Goal: Task Accomplishment & Management: Manage account settings

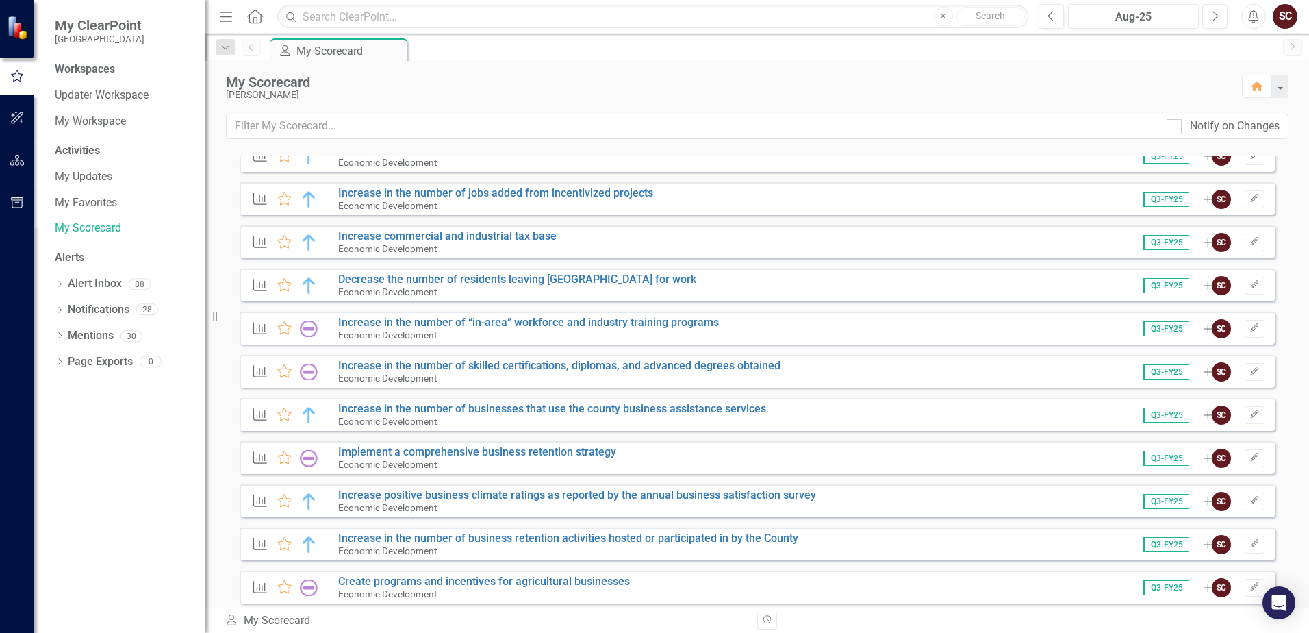
scroll to position [753, 0]
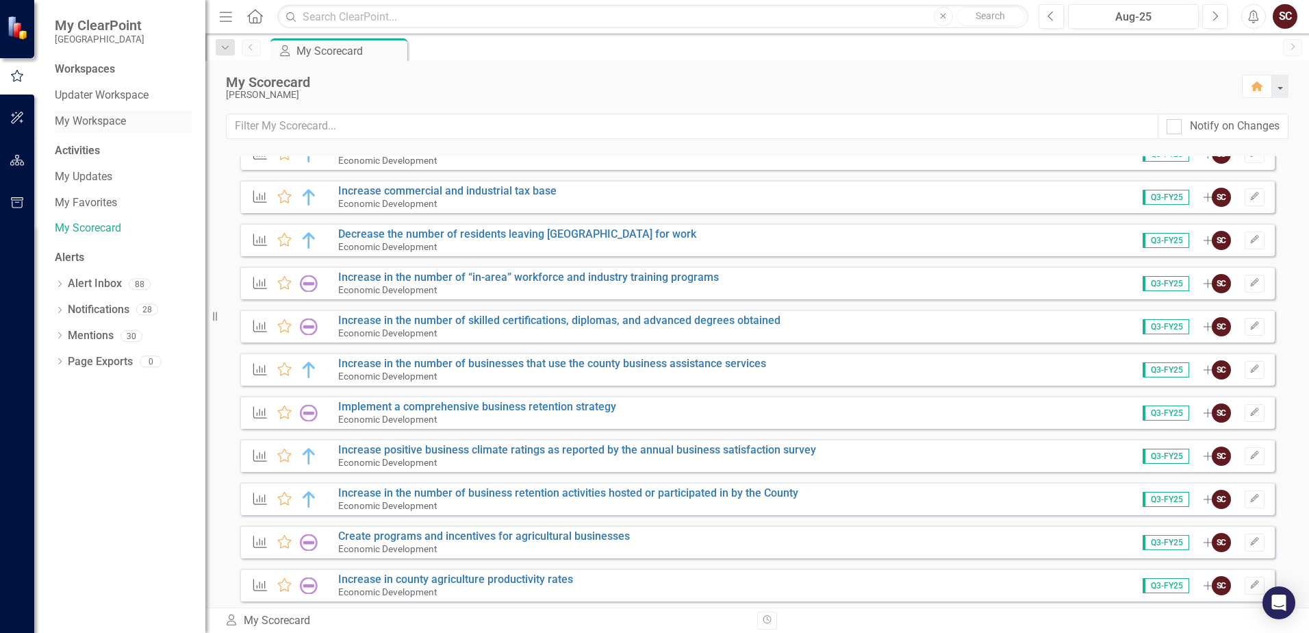
click at [120, 120] on link "My Workspace" at bounding box center [123, 122] width 137 height 16
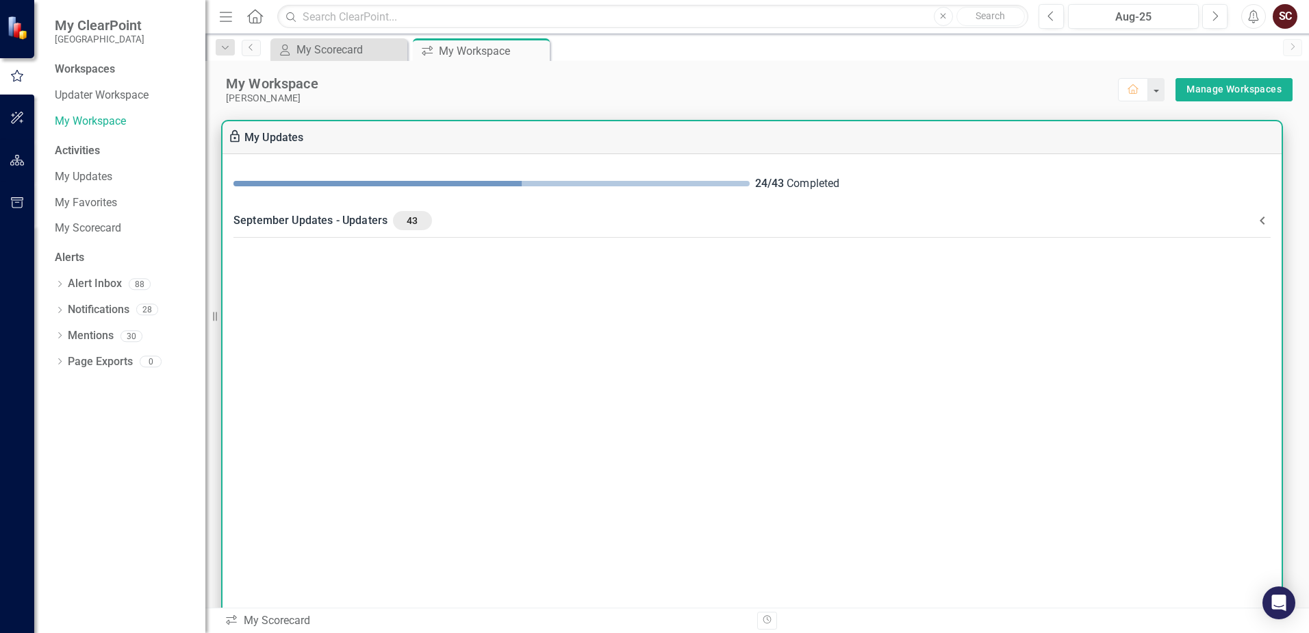
click at [496, 194] on div "24 / 43 Completed" at bounding box center [752, 184] width 1059 height 38
click at [1102, 211] on div "September Updates - Updaters 43" at bounding box center [743, 220] width 1021 height 19
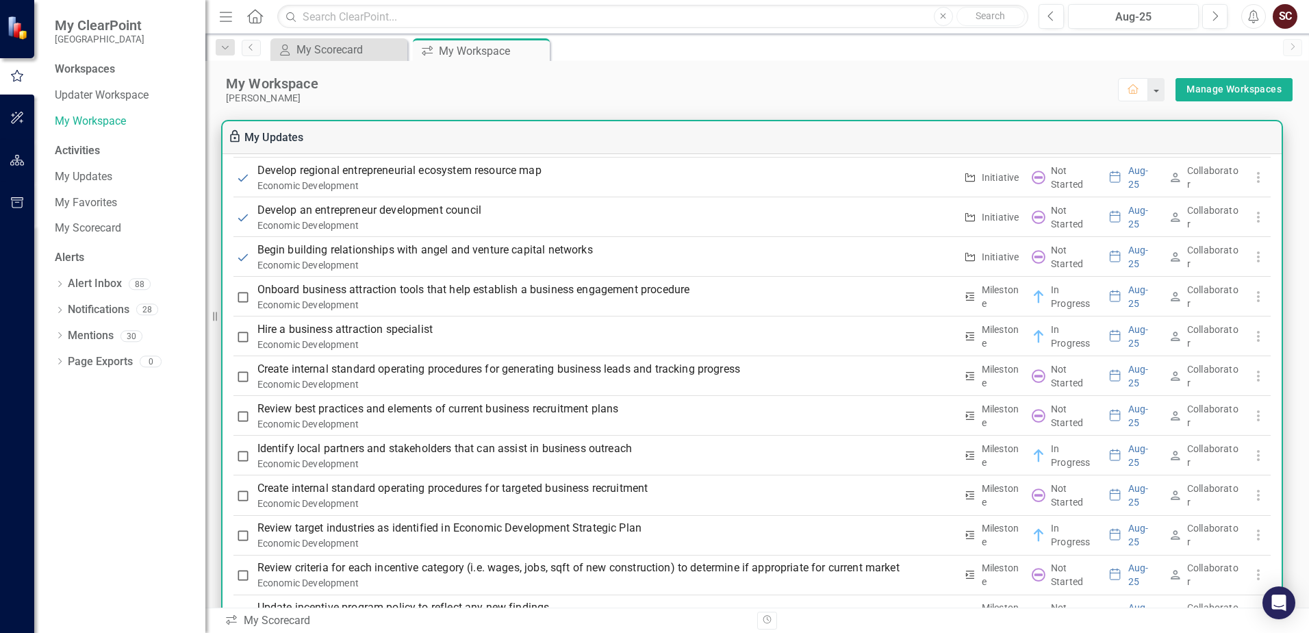
scroll to position [1369, 0]
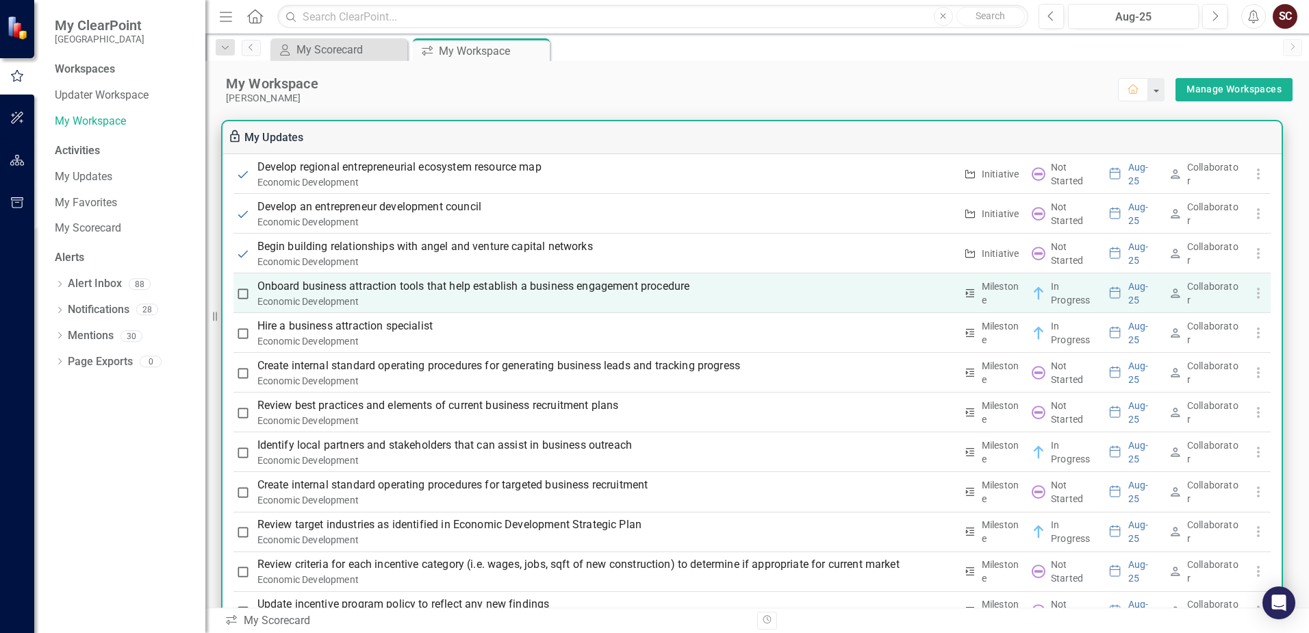
click at [537, 284] on p "Onboard business attraction tools that help establish a business engagement pro…" at bounding box center [606, 286] width 698 height 16
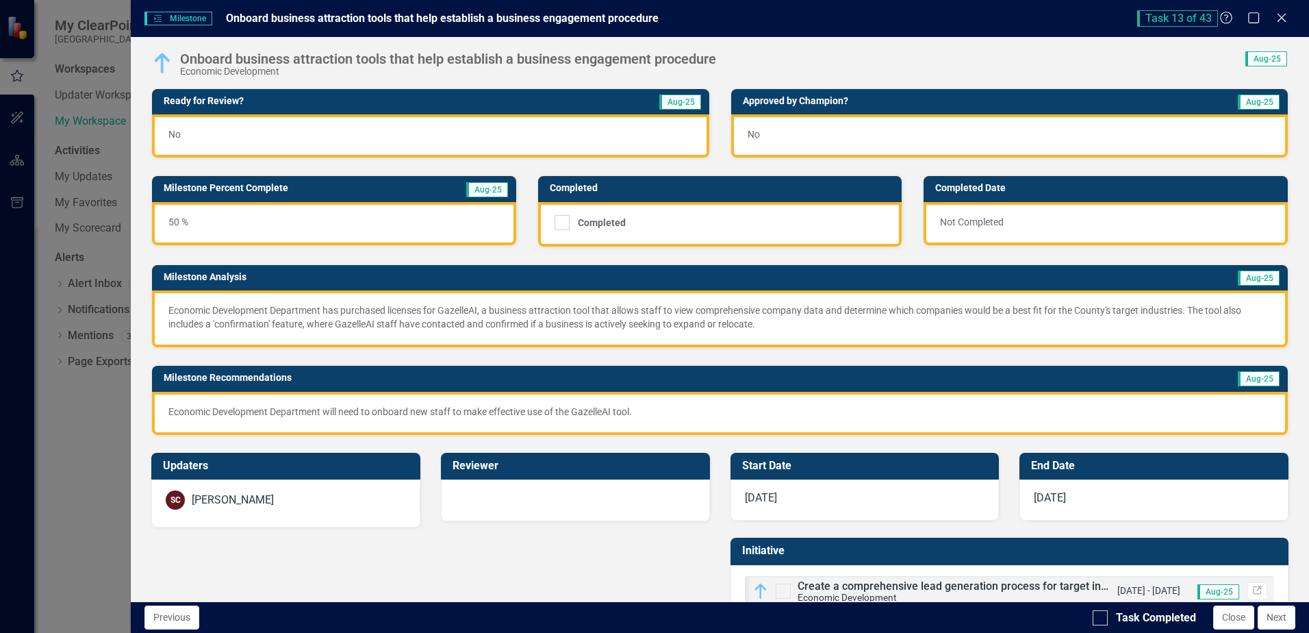
click at [320, 135] on div "No" at bounding box center [430, 135] width 557 height 43
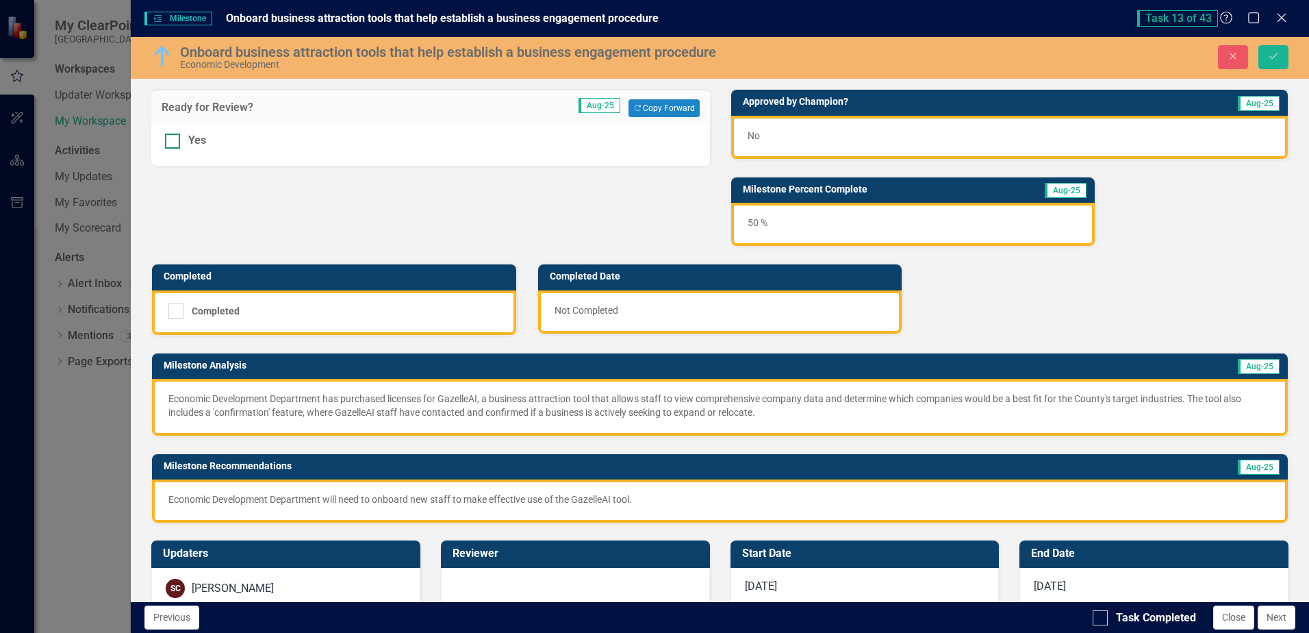
click at [177, 141] on div at bounding box center [172, 141] width 15 height 15
click at [174, 141] on input "Yes" at bounding box center [169, 138] width 9 height 9
checkbox input "true"
click at [1276, 55] on icon "Save" at bounding box center [1273, 56] width 12 height 10
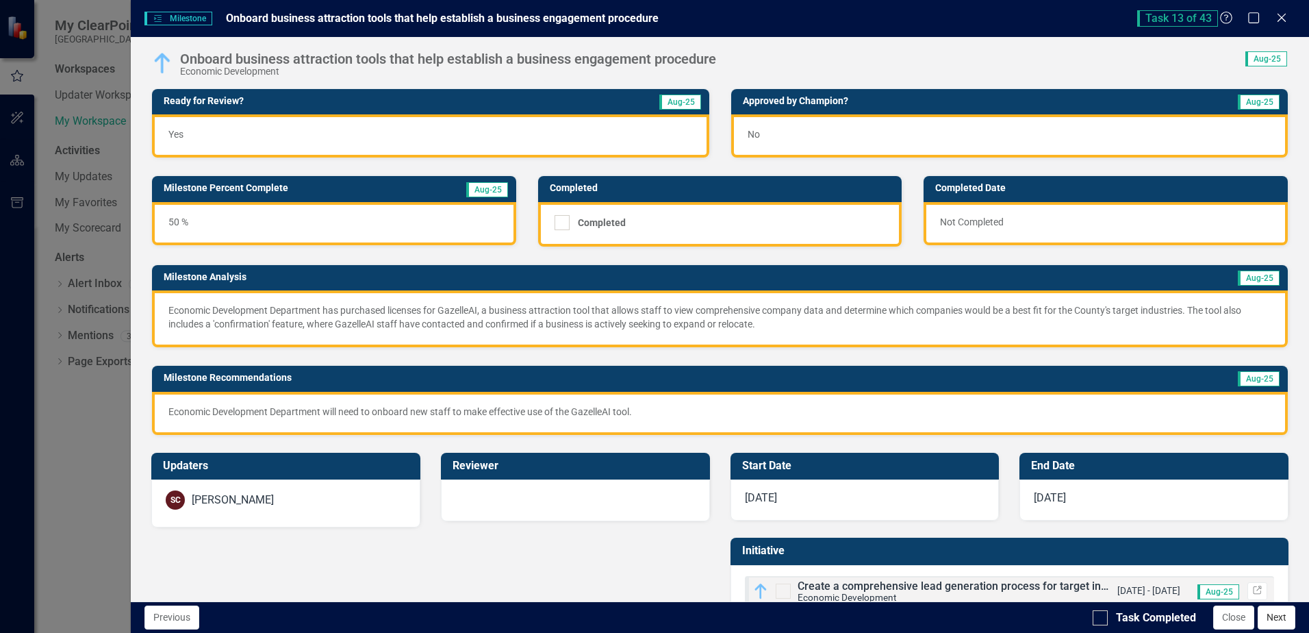
click at [1269, 623] on button "Next" at bounding box center [1277, 617] width 38 height 24
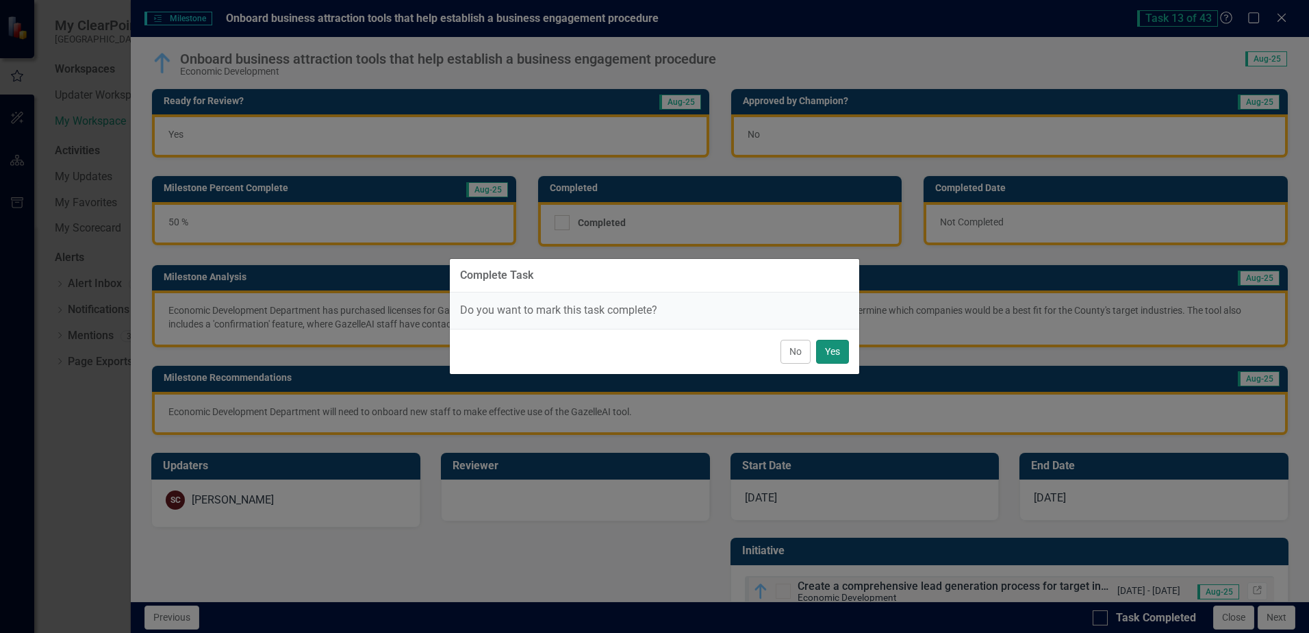
click at [840, 347] on button "Yes" at bounding box center [832, 352] width 33 height 24
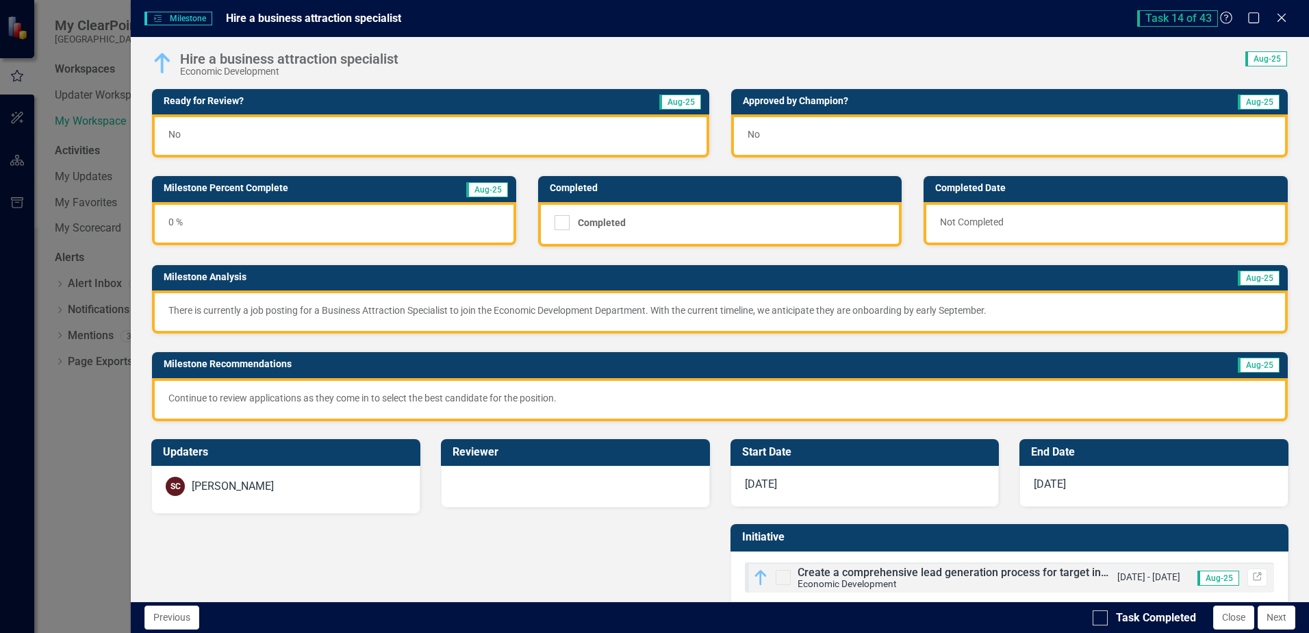
click at [359, 129] on div "No" at bounding box center [430, 135] width 557 height 43
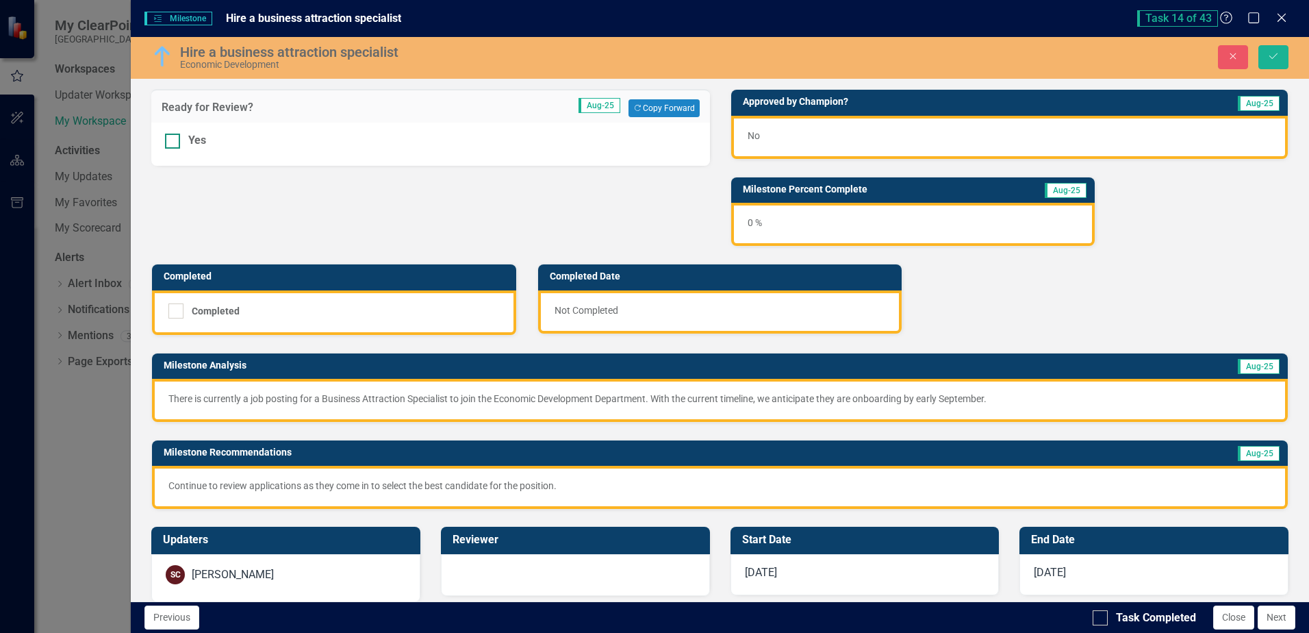
click at [174, 139] on input "Yes" at bounding box center [169, 138] width 9 height 9
checkbox input "true"
click at [1278, 58] on icon "Save" at bounding box center [1273, 56] width 12 height 10
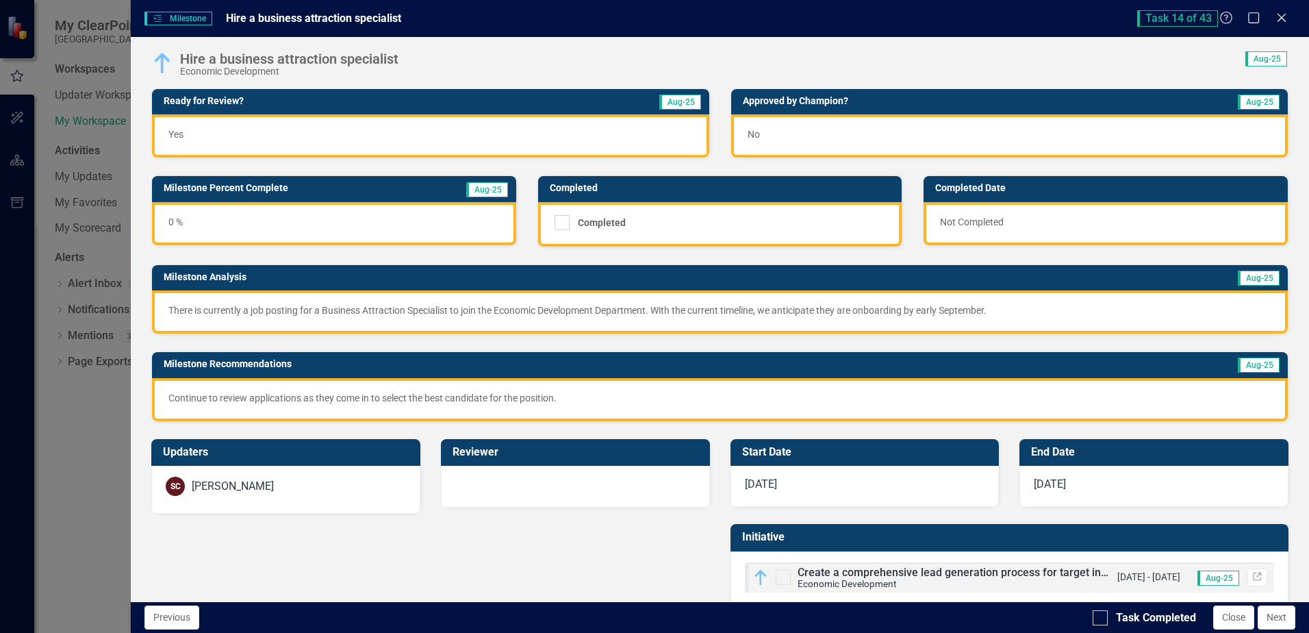
click at [1154, 607] on div "Task Completed Close Next" at bounding box center [1196, 617] width 206 height 24
click at [1160, 618] on div "Task Completed" at bounding box center [1156, 618] width 80 height 16
click at [1102, 618] on input "Task Completed" at bounding box center [1097, 614] width 9 height 9
checkbox input "true"
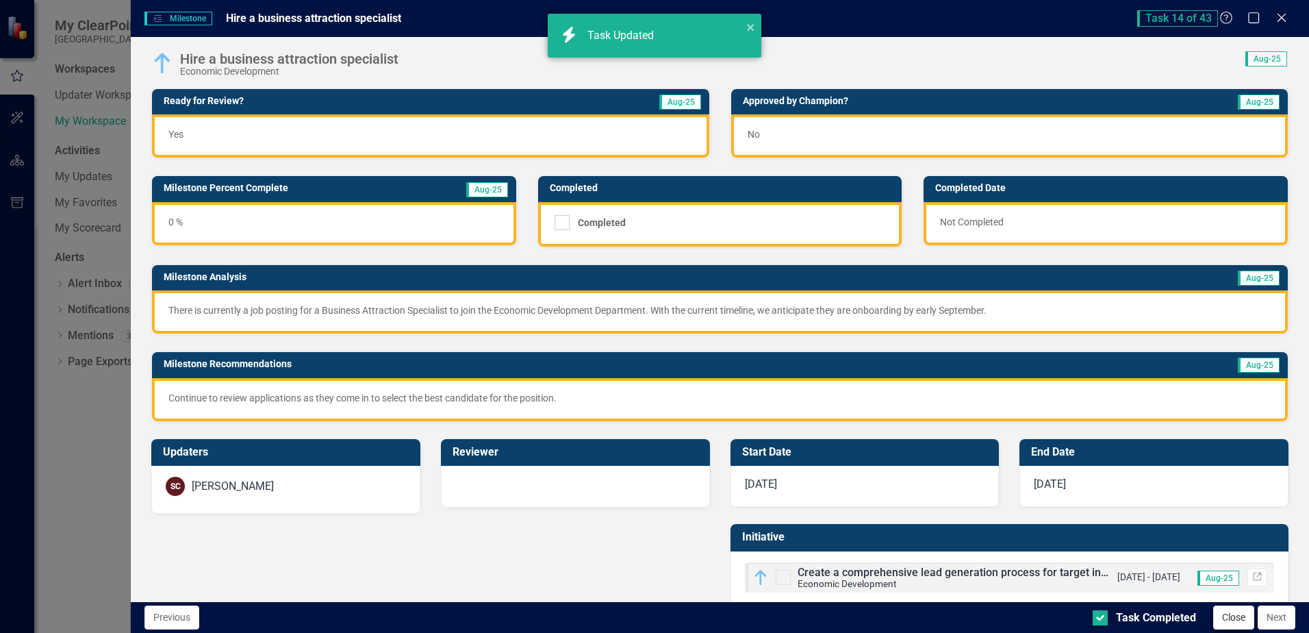
checkbox input "true"
click at [1278, 623] on button "Next" at bounding box center [1277, 617] width 38 height 24
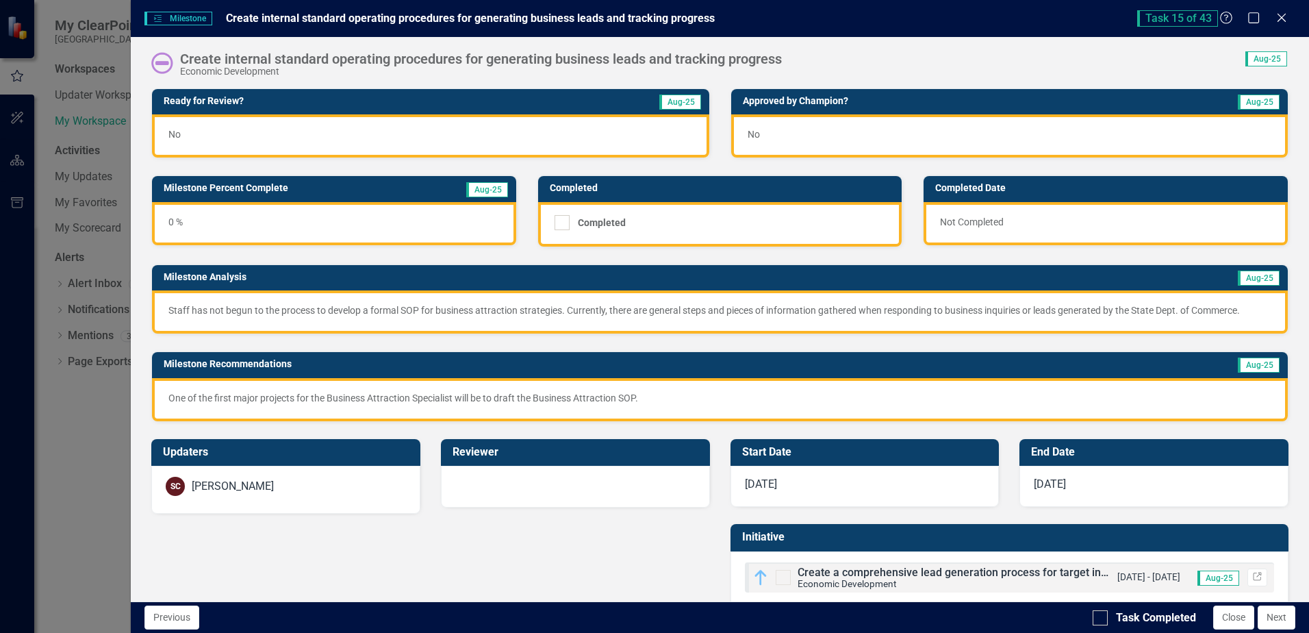
click at [473, 131] on div "No" at bounding box center [430, 135] width 557 height 43
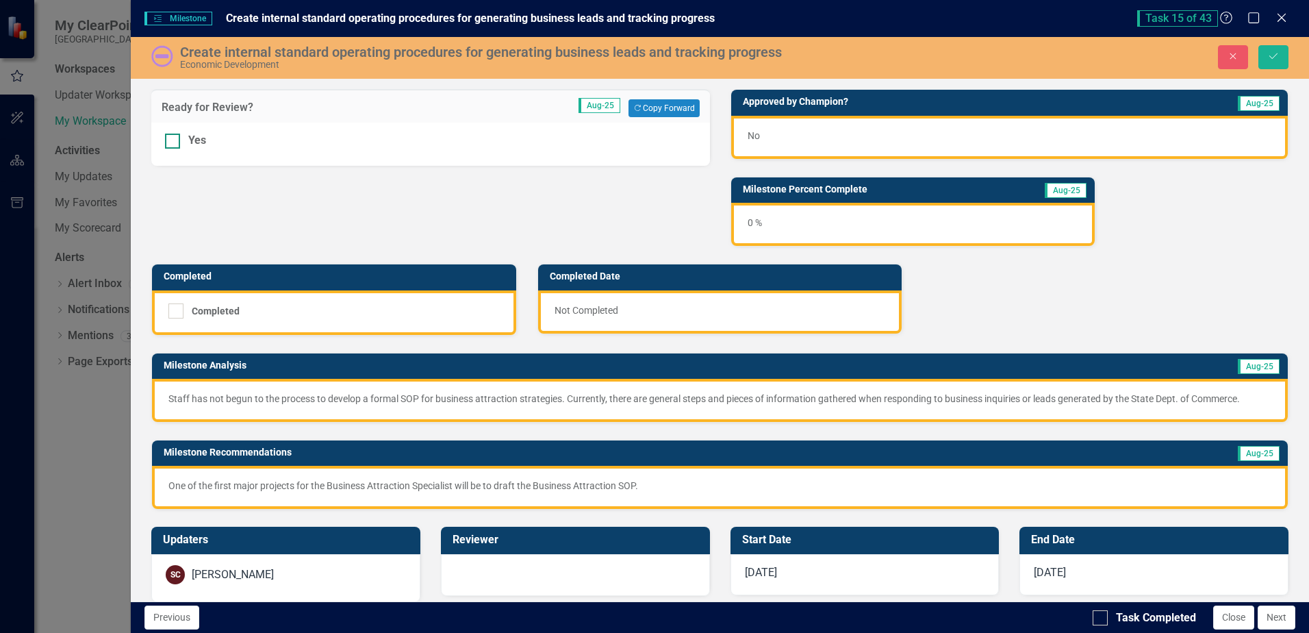
click at [170, 138] on input "Yes" at bounding box center [169, 138] width 9 height 9
checkbox input "true"
click at [1269, 60] on icon "Save" at bounding box center [1273, 56] width 12 height 10
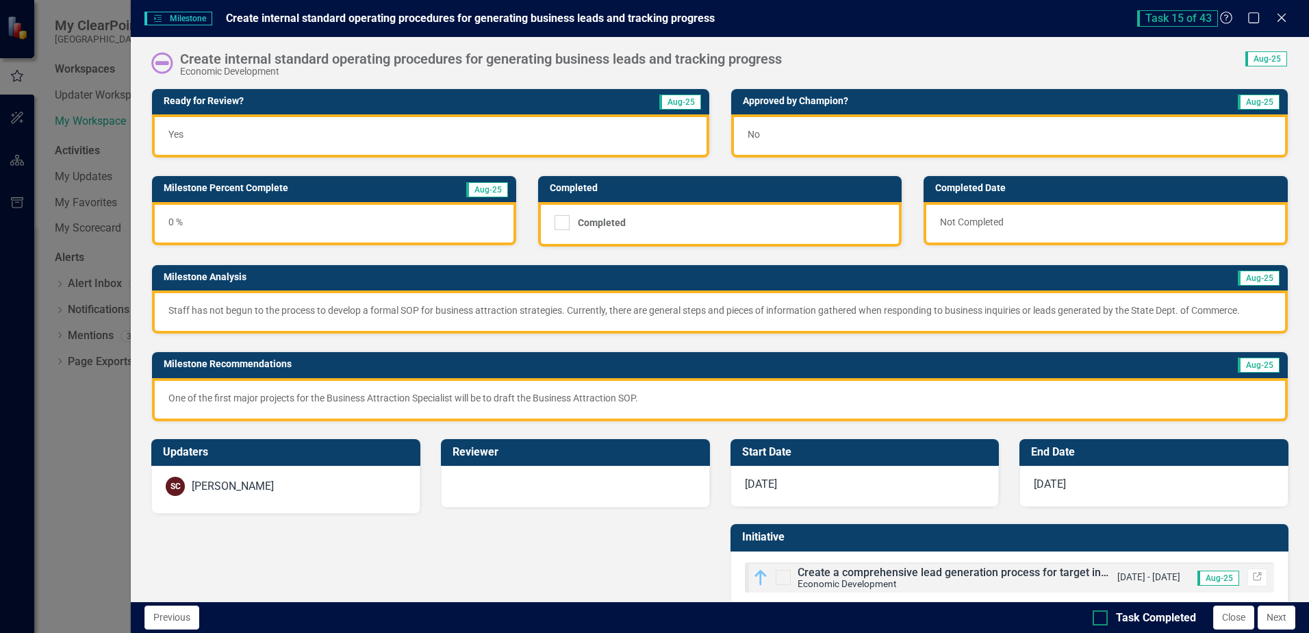
click at [1109, 617] on div "Task Completed" at bounding box center [1144, 618] width 103 height 16
click at [1102, 617] on input "Task Completed" at bounding box center [1097, 614] width 9 height 9
checkbox input "true"
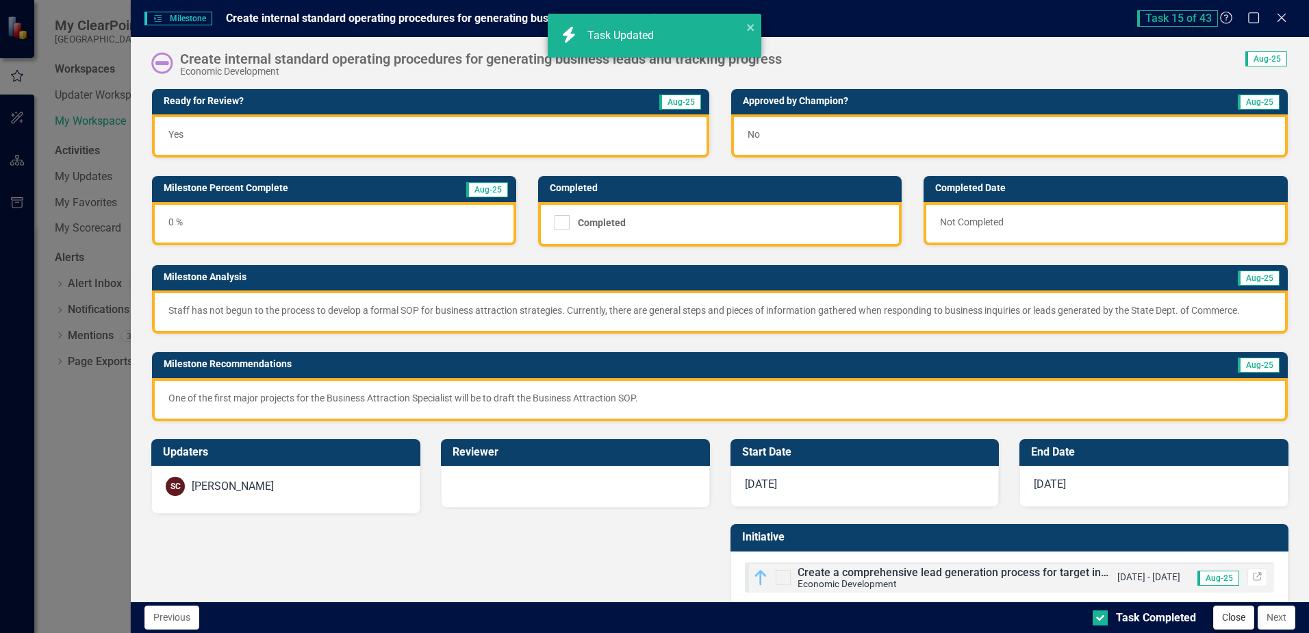
checkbox input "true"
click at [1281, 623] on button "Next" at bounding box center [1277, 617] width 38 height 24
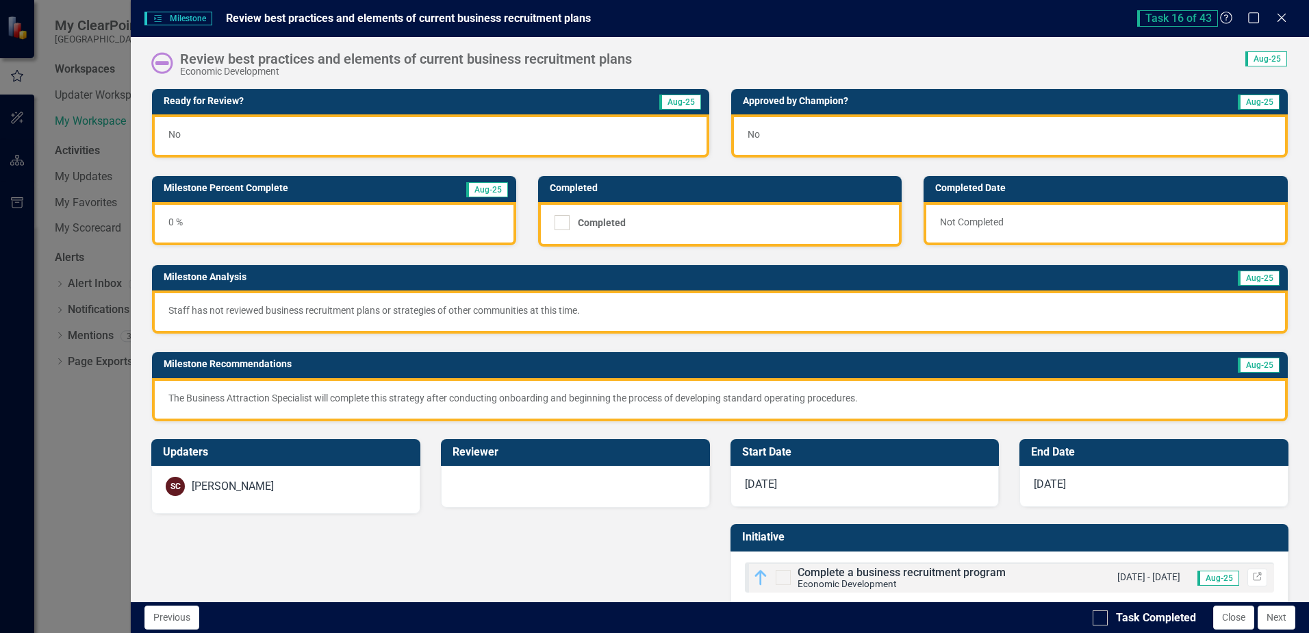
click at [338, 138] on div "No" at bounding box center [430, 135] width 557 height 43
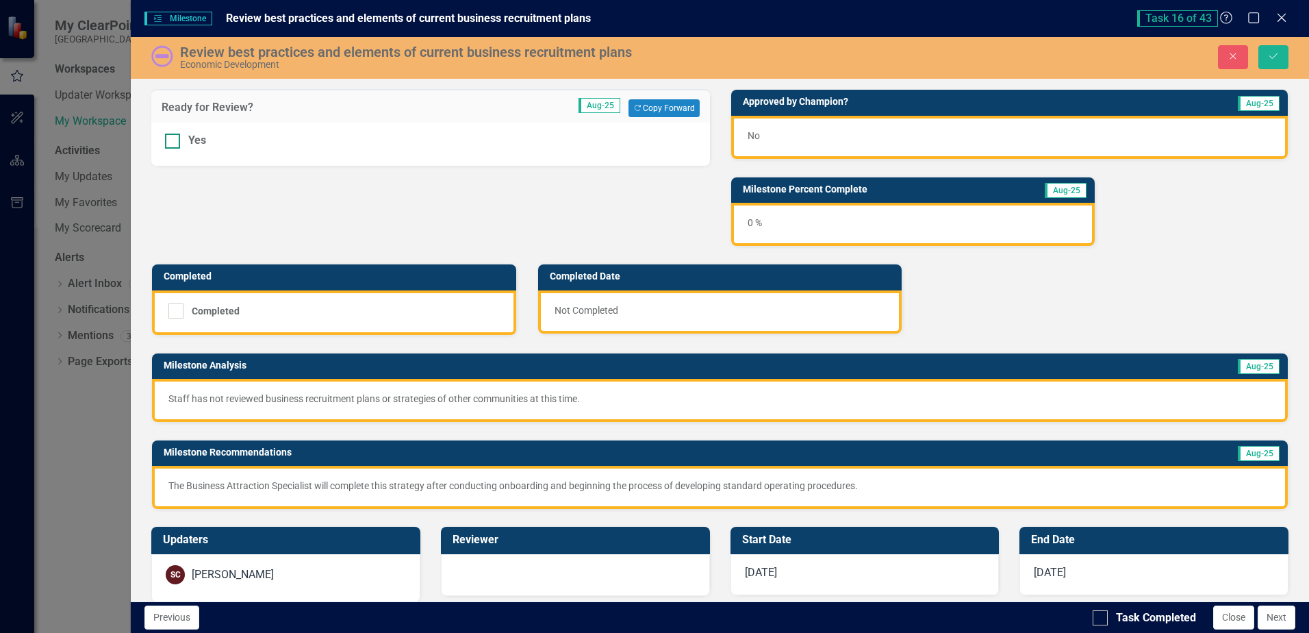
click at [170, 140] on input "Yes" at bounding box center [169, 138] width 9 height 9
checkbox input "true"
click at [1272, 55] on icon "Save" at bounding box center [1273, 56] width 12 height 10
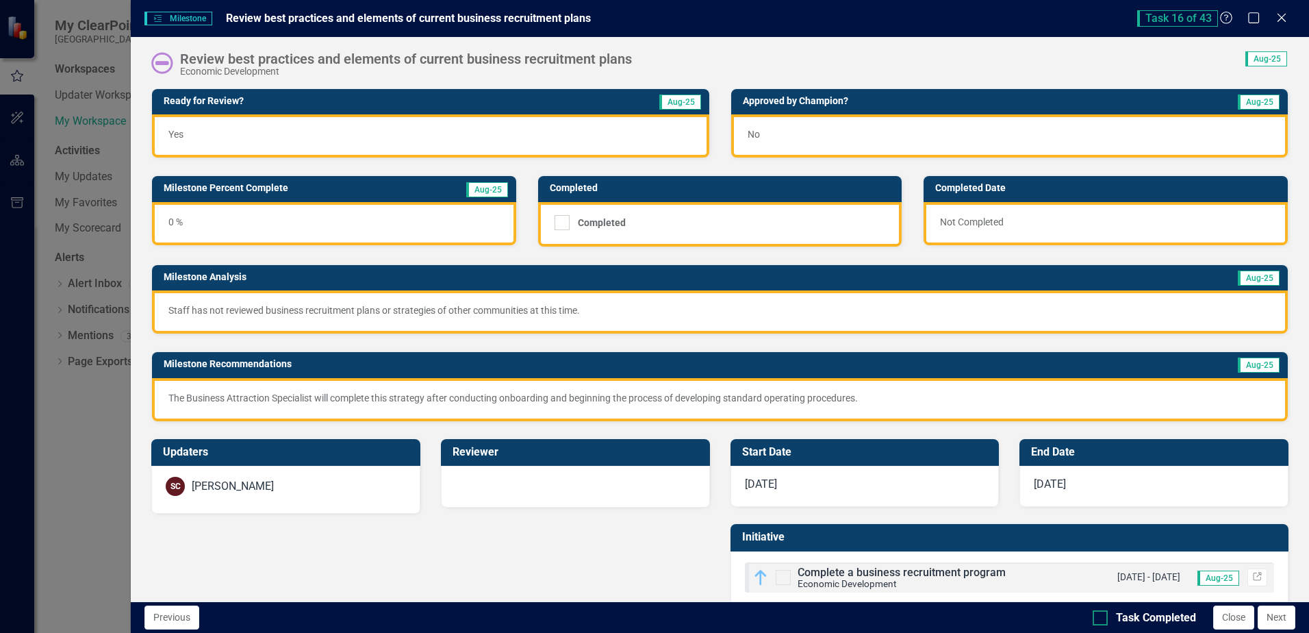
click at [1131, 618] on div "Task Completed" at bounding box center [1156, 618] width 80 height 16
click at [1102, 618] on input "Task Completed" at bounding box center [1097, 614] width 9 height 9
checkbox input "true"
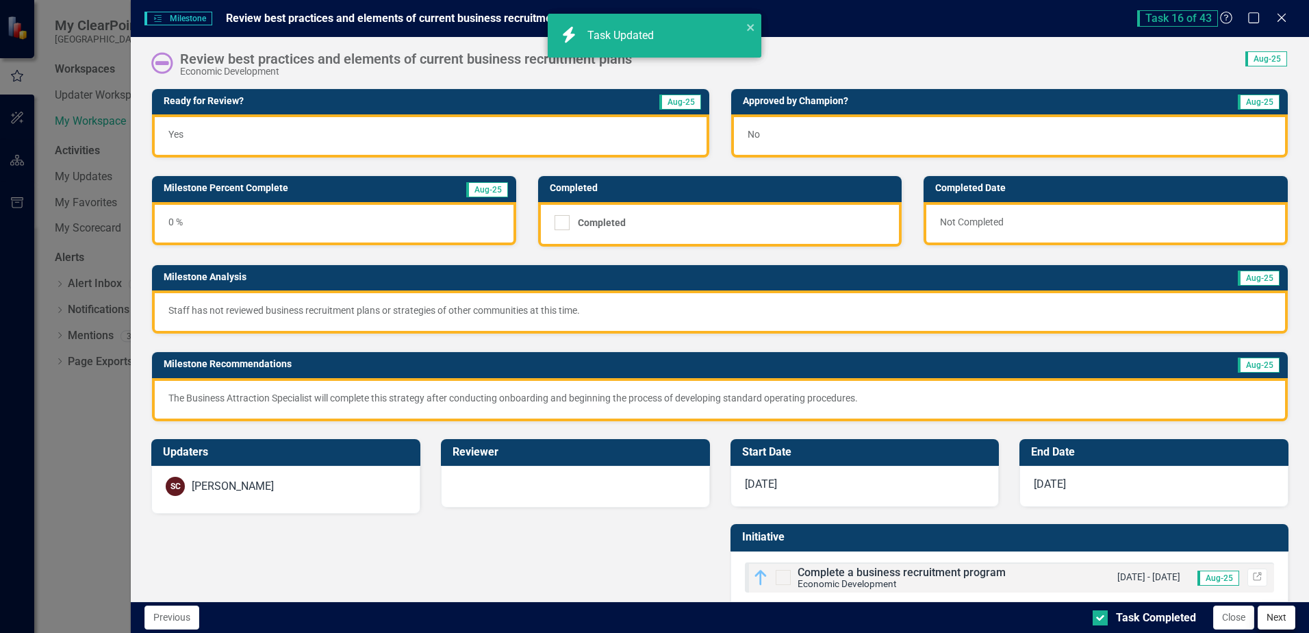
checkbox input "true"
click at [1280, 621] on button "Next" at bounding box center [1277, 617] width 38 height 24
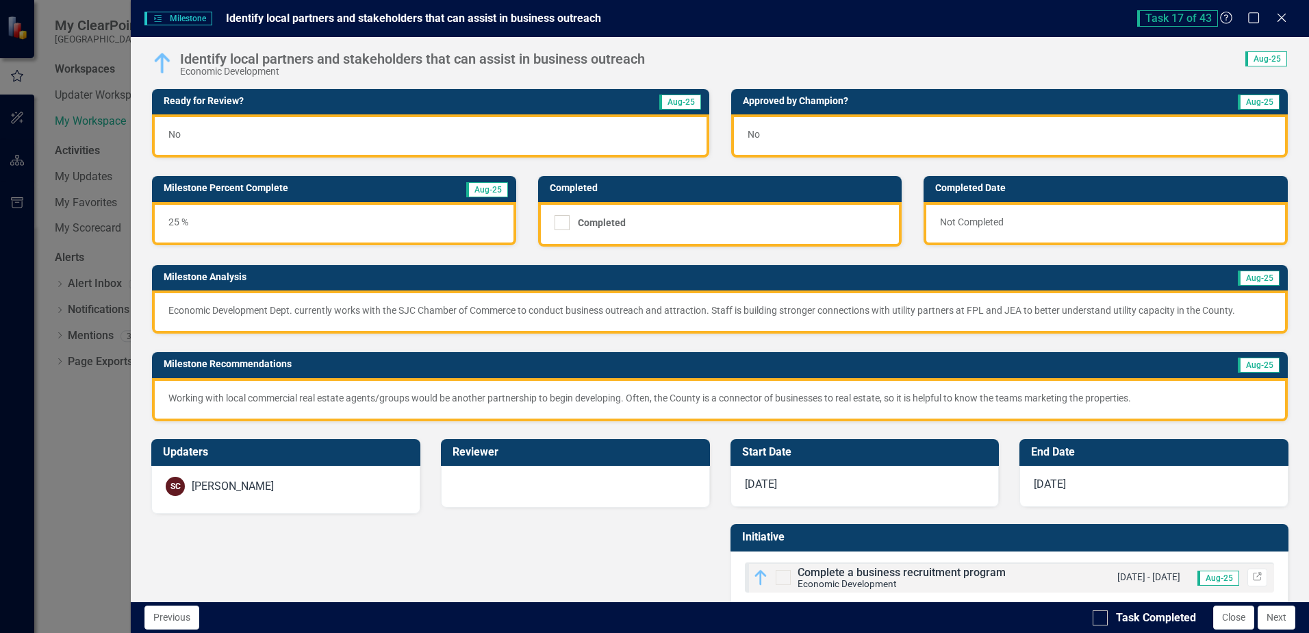
click at [360, 139] on div "No" at bounding box center [430, 135] width 557 height 43
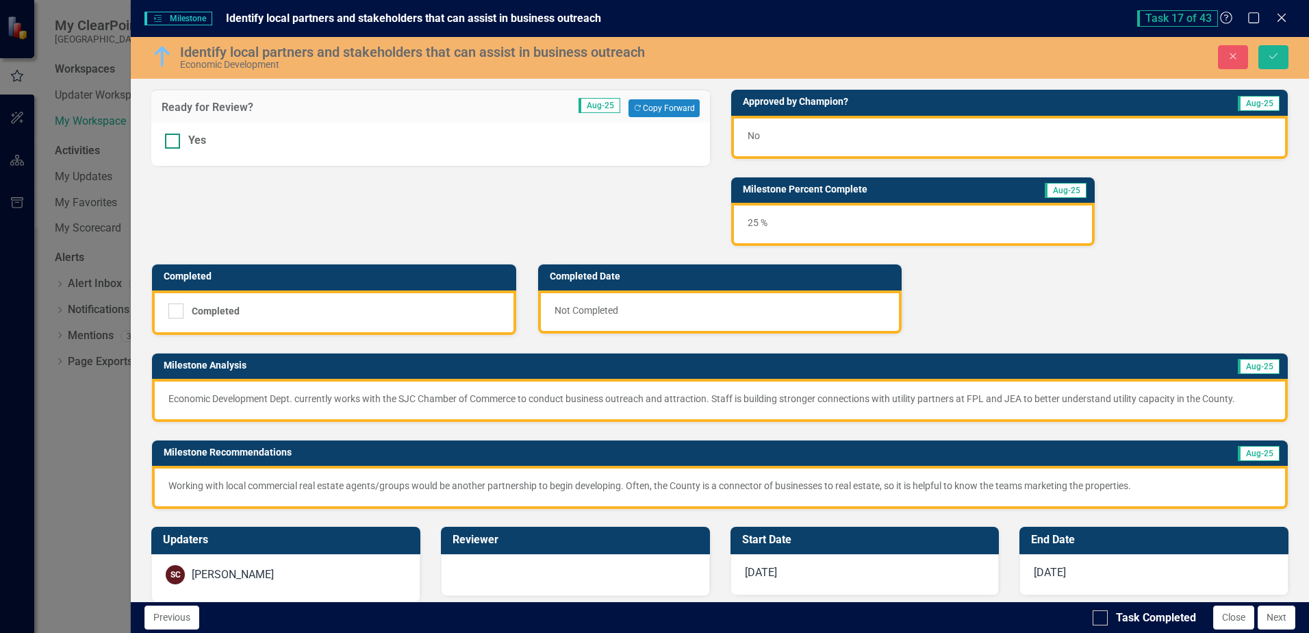
click at [173, 142] on input "Yes" at bounding box center [169, 138] width 9 height 9
checkbox input "true"
click at [1271, 55] on icon "Save" at bounding box center [1273, 56] width 12 height 10
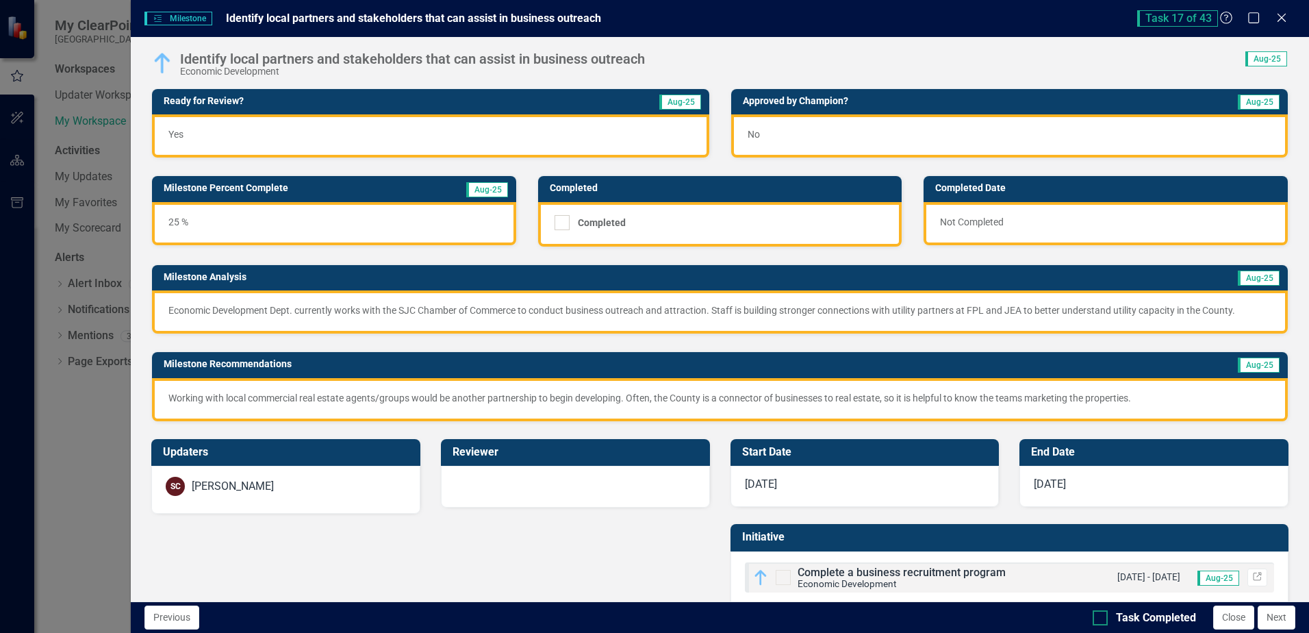
click at [1144, 620] on div "Task Completed" at bounding box center [1156, 618] width 80 height 16
click at [1102, 619] on input "Task Completed" at bounding box center [1097, 614] width 9 height 9
checkbox input "true"
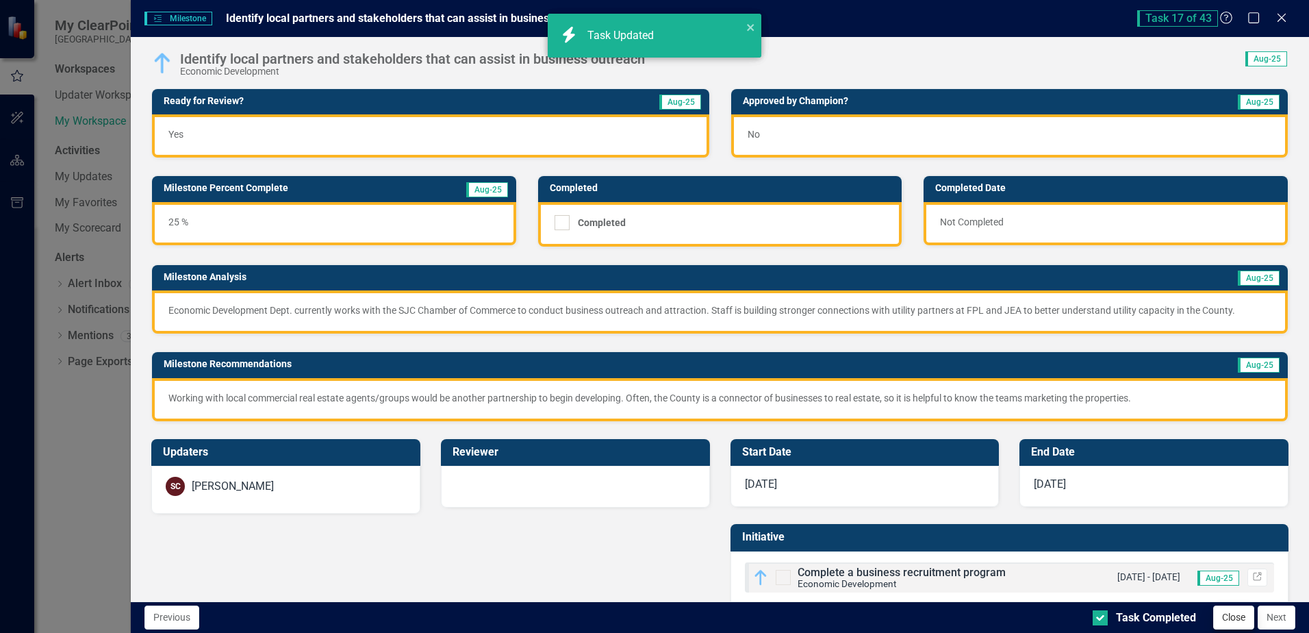
checkbox input "true"
click at [1287, 620] on button "Next" at bounding box center [1277, 617] width 38 height 24
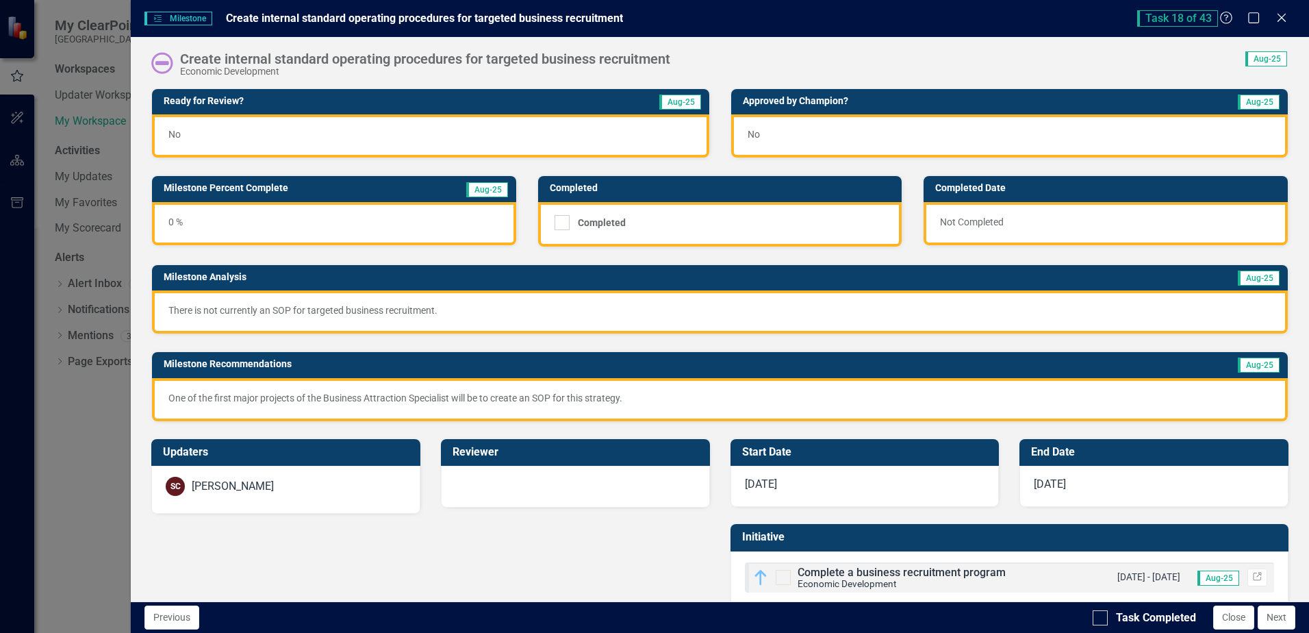
click at [391, 132] on div "No" at bounding box center [430, 135] width 557 height 43
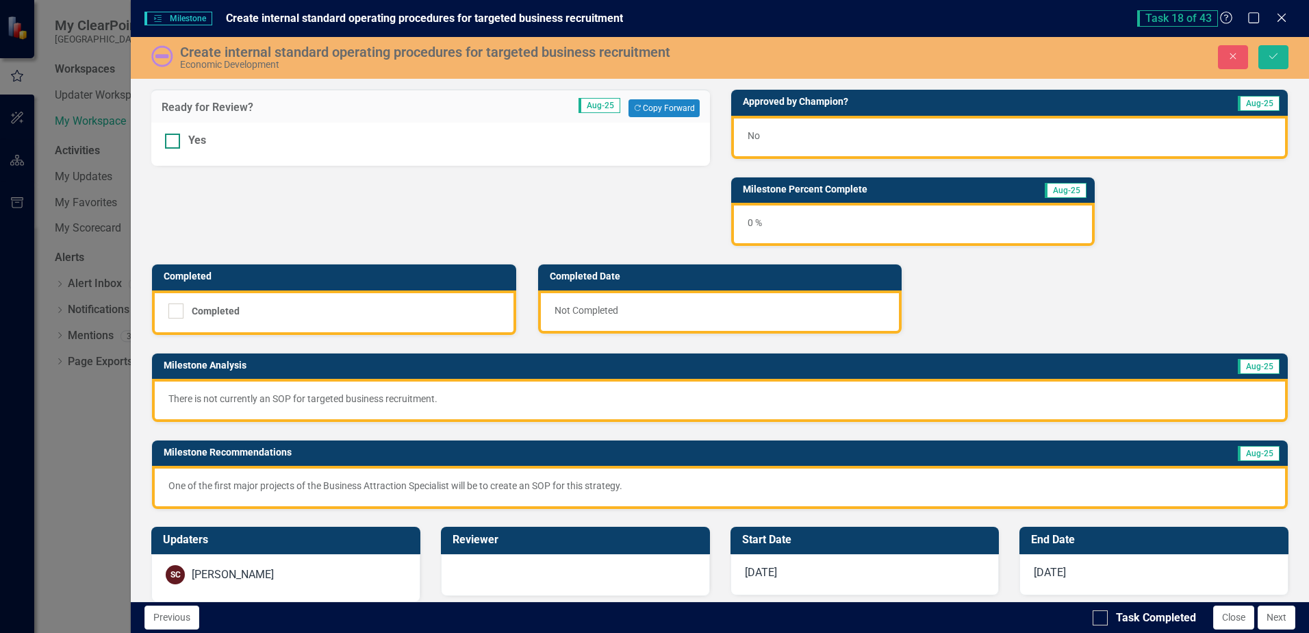
click at [177, 138] on div at bounding box center [172, 141] width 15 height 15
click at [174, 138] on input "Yes" at bounding box center [169, 138] width 9 height 9
checkbox input "true"
click at [1276, 53] on icon "Save" at bounding box center [1273, 56] width 12 height 10
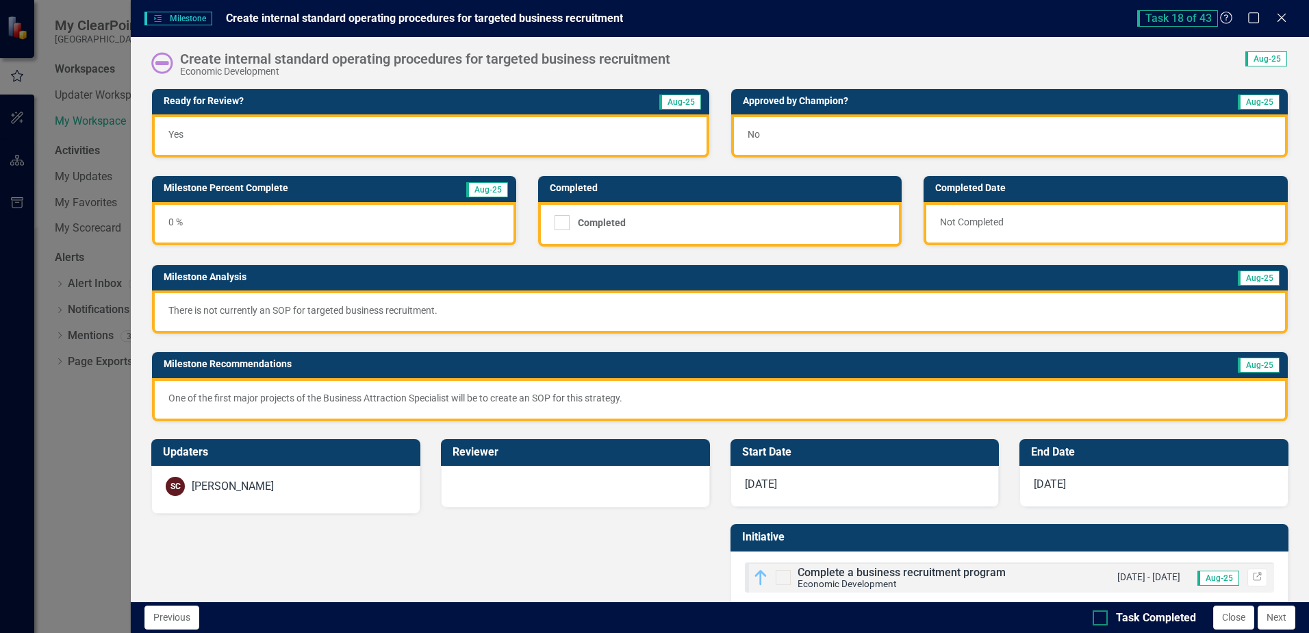
click at [1106, 620] on div at bounding box center [1100, 617] width 15 height 15
click at [1102, 619] on input "Task Completed" at bounding box center [1097, 614] width 9 height 9
checkbox input "true"
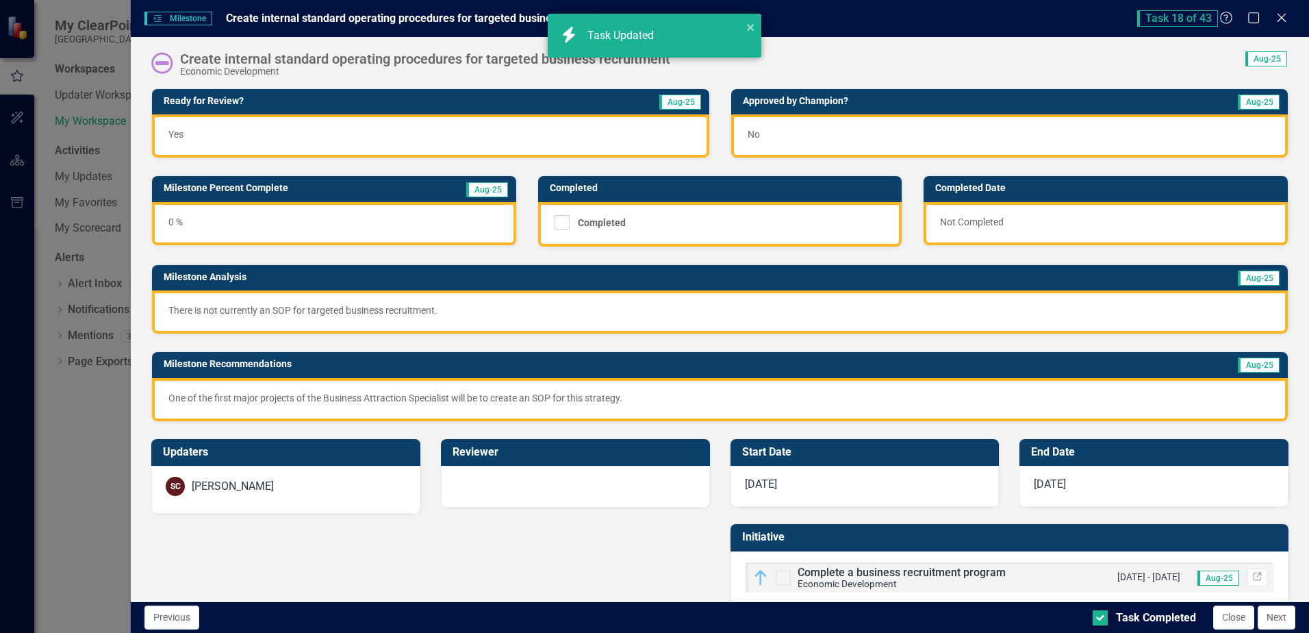
checkbox input "true"
click at [1271, 618] on button "Next" at bounding box center [1277, 617] width 38 height 24
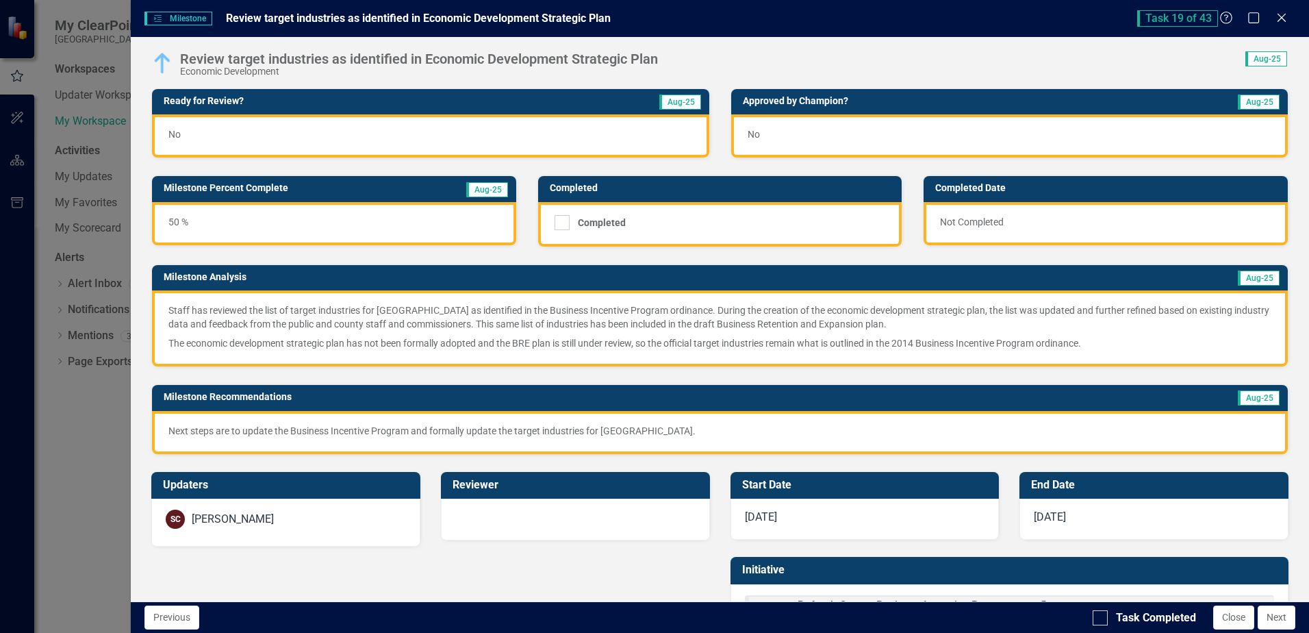
click at [387, 134] on div "No" at bounding box center [430, 135] width 557 height 43
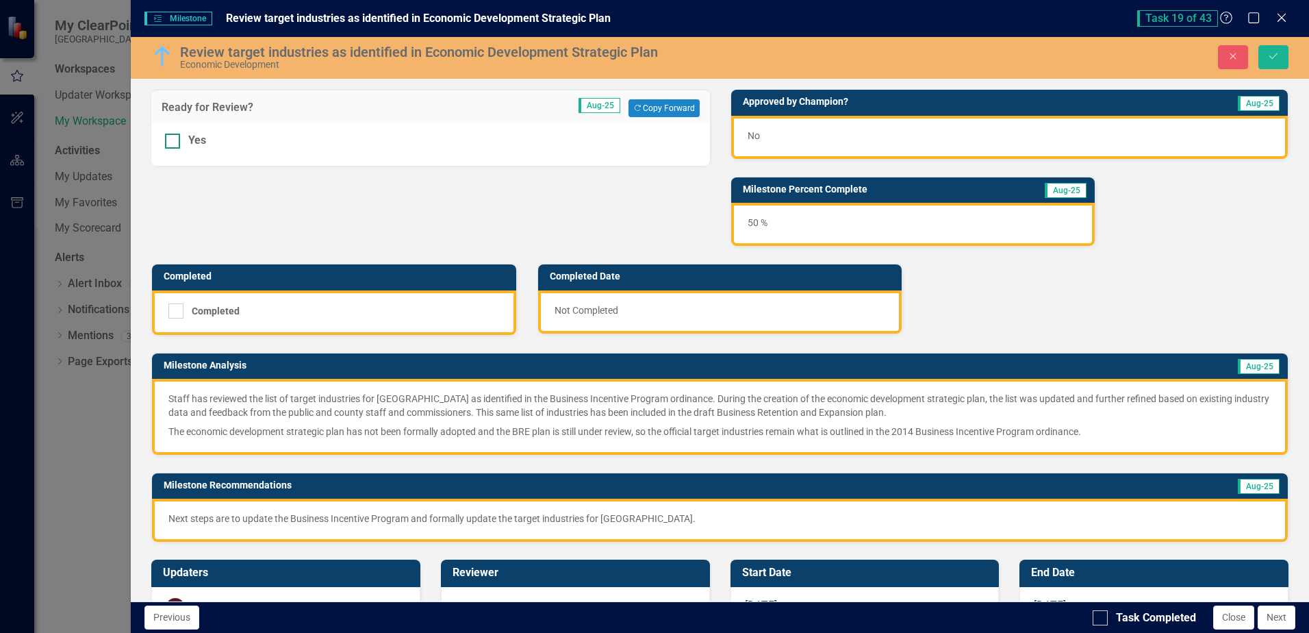
click at [167, 144] on div at bounding box center [172, 141] width 15 height 15
click at [167, 142] on input "Yes" at bounding box center [169, 138] width 9 height 9
checkbox input "true"
click at [1266, 58] on button "Save" at bounding box center [1273, 57] width 30 height 24
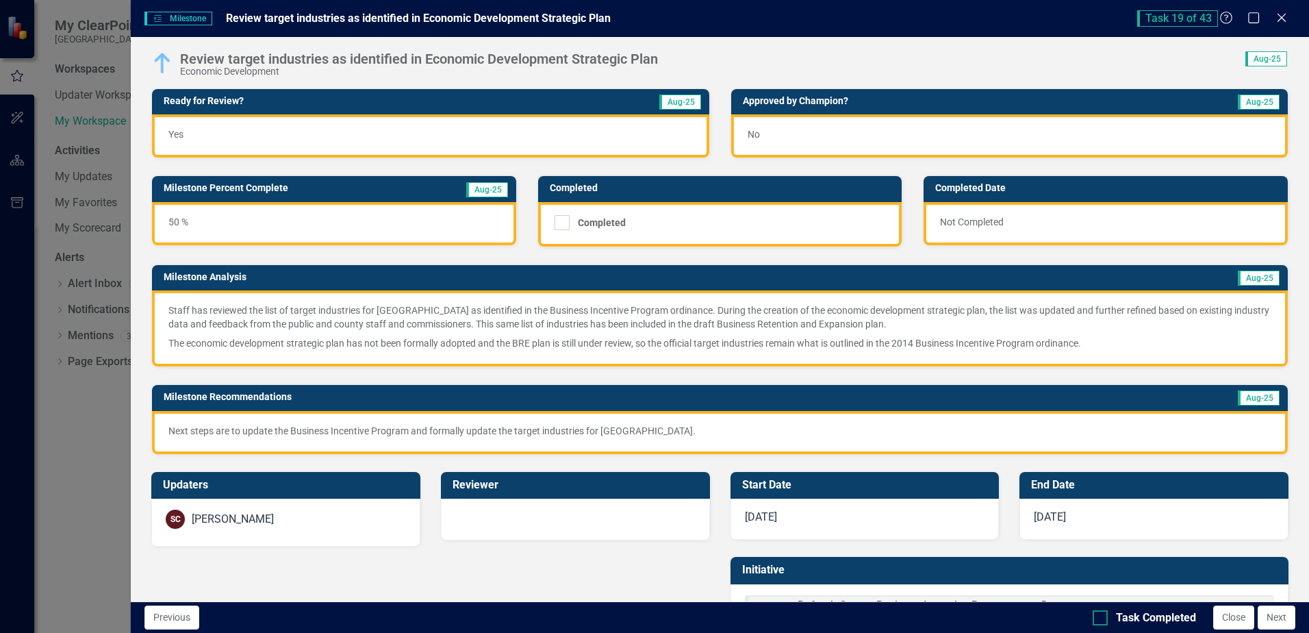
click at [1106, 613] on div at bounding box center [1100, 617] width 15 height 15
click at [1102, 613] on input "Task Completed" at bounding box center [1097, 614] width 9 height 9
checkbox input "true"
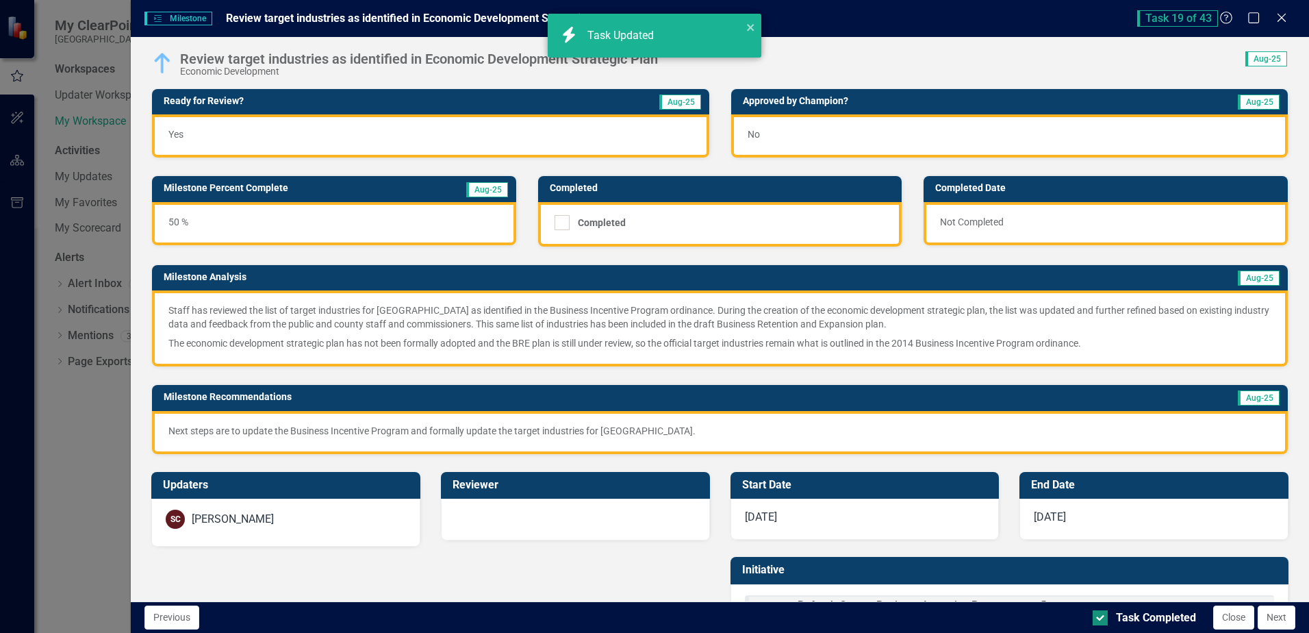
checkbox input "true"
click at [1276, 620] on button "Next" at bounding box center [1277, 617] width 38 height 24
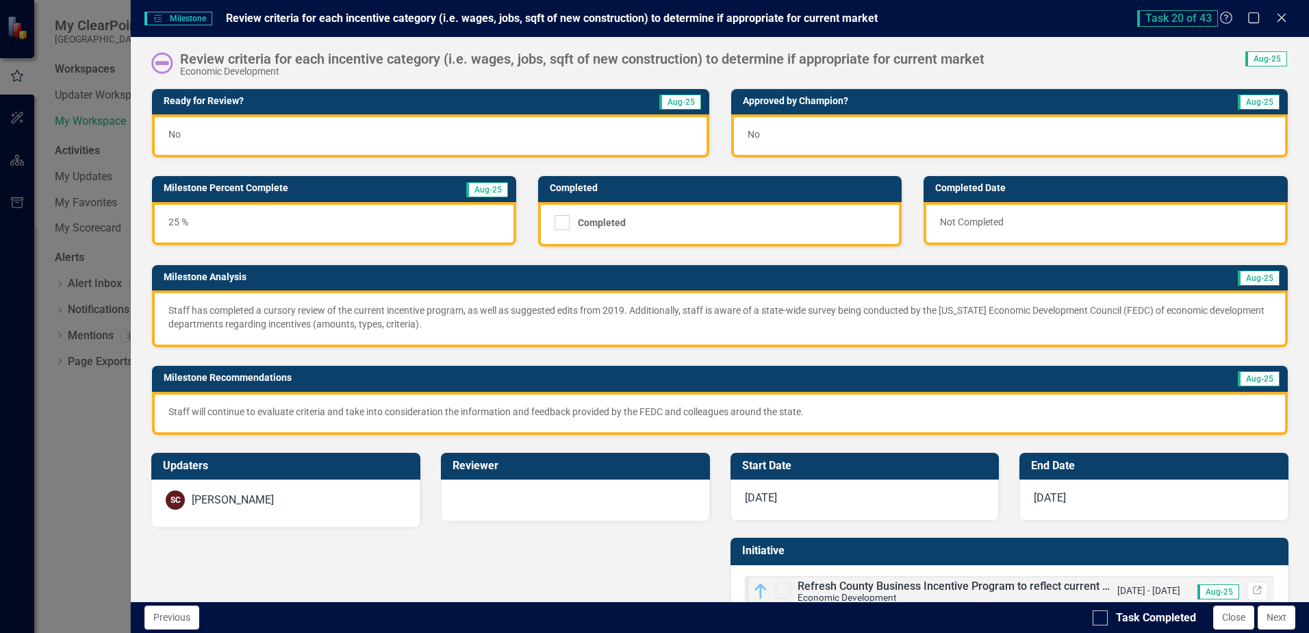
click at [363, 125] on div "No" at bounding box center [430, 135] width 557 height 43
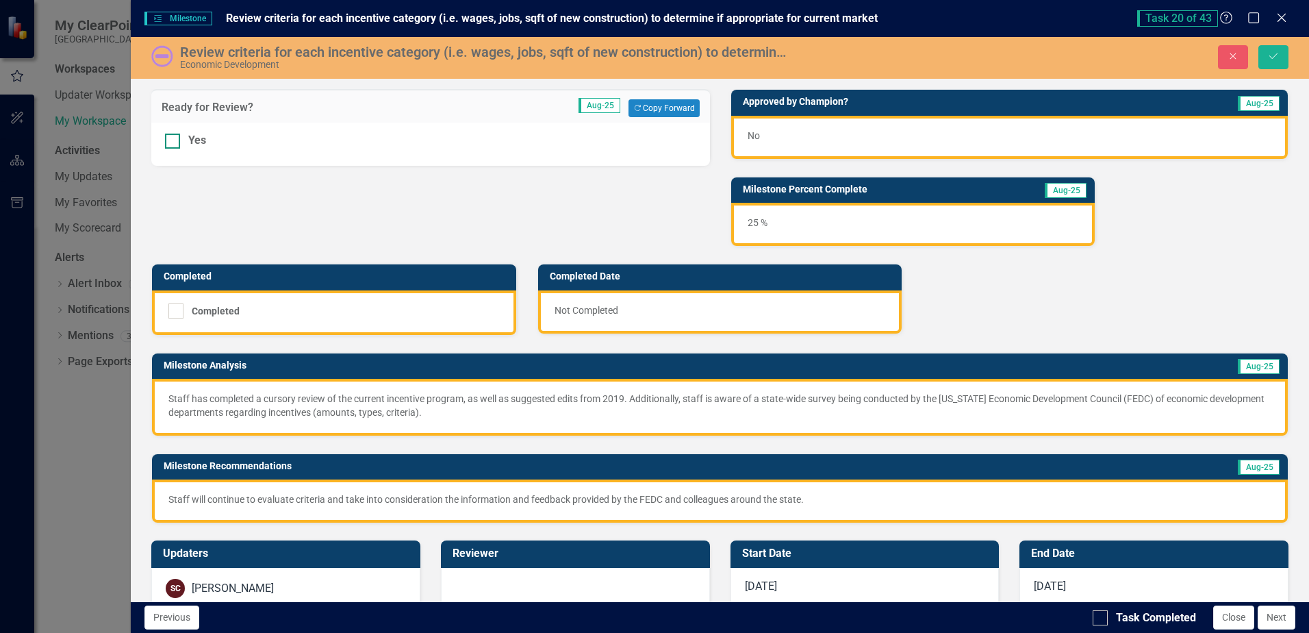
click at [173, 145] on div at bounding box center [172, 141] width 15 height 15
click at [173, 142] on input "Yes" at bounding box center [169, 138] width 9 height 9
checkbox input "true"
click at [1271, 58] on icon "submit" at bounding box center [1273, 55] width 8 height 5
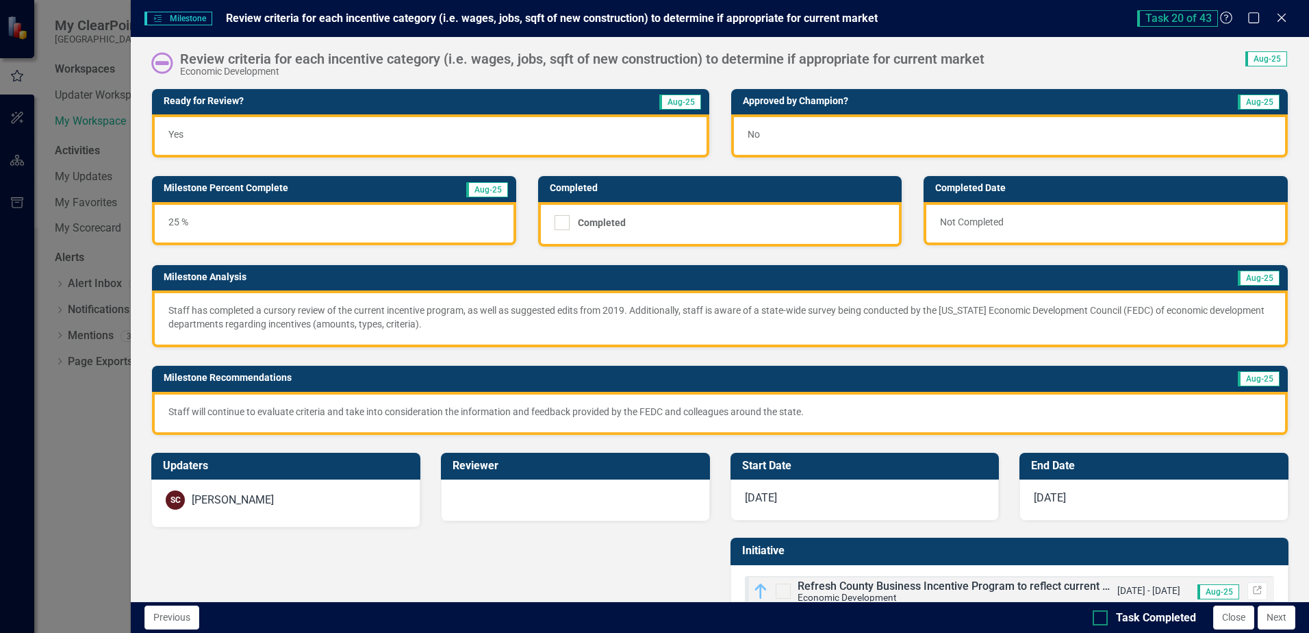
click at [1152, 616] on div "Task Completed" at bounding box center [1156, 618] width 80 height 16
click at [1102, 616] on input "Task Completed" at bounding box center [1097, 614] width 9 height 9
checkbox input "true"
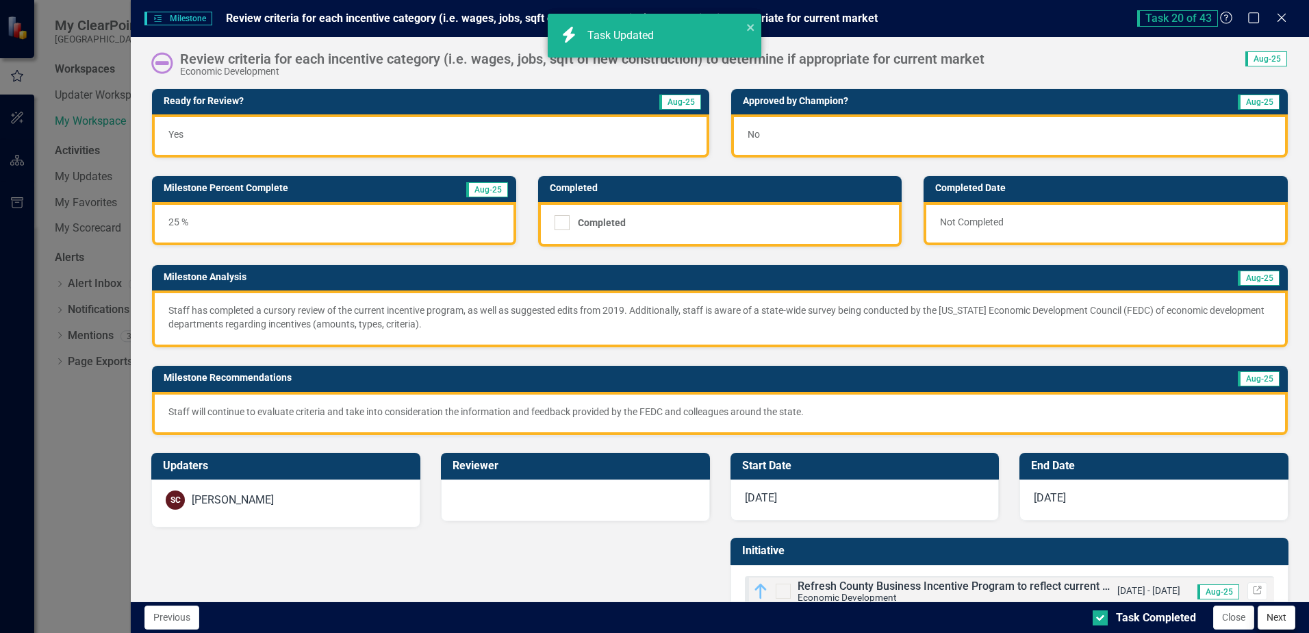
checkbox input "true"
click at [1270, 622] on button "Next" at bounding box center [1277, 617] width 38 height 24
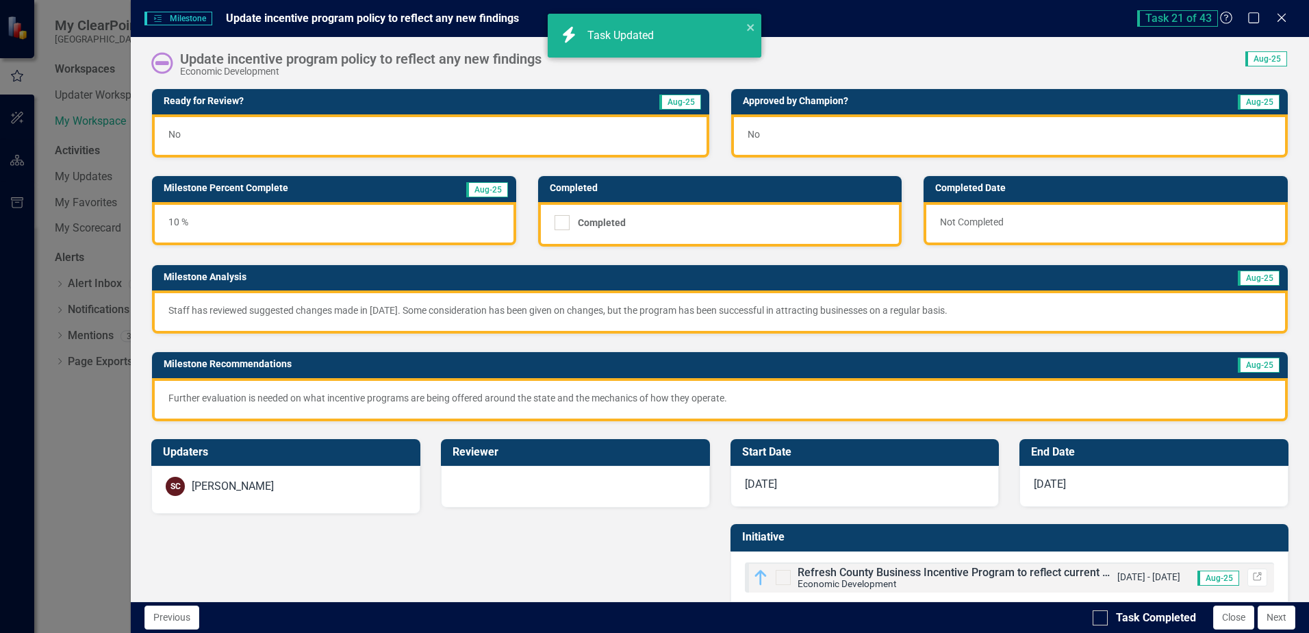
click at [338, 144] on div "No" at bounding box center [430, 135] width 557 height 43
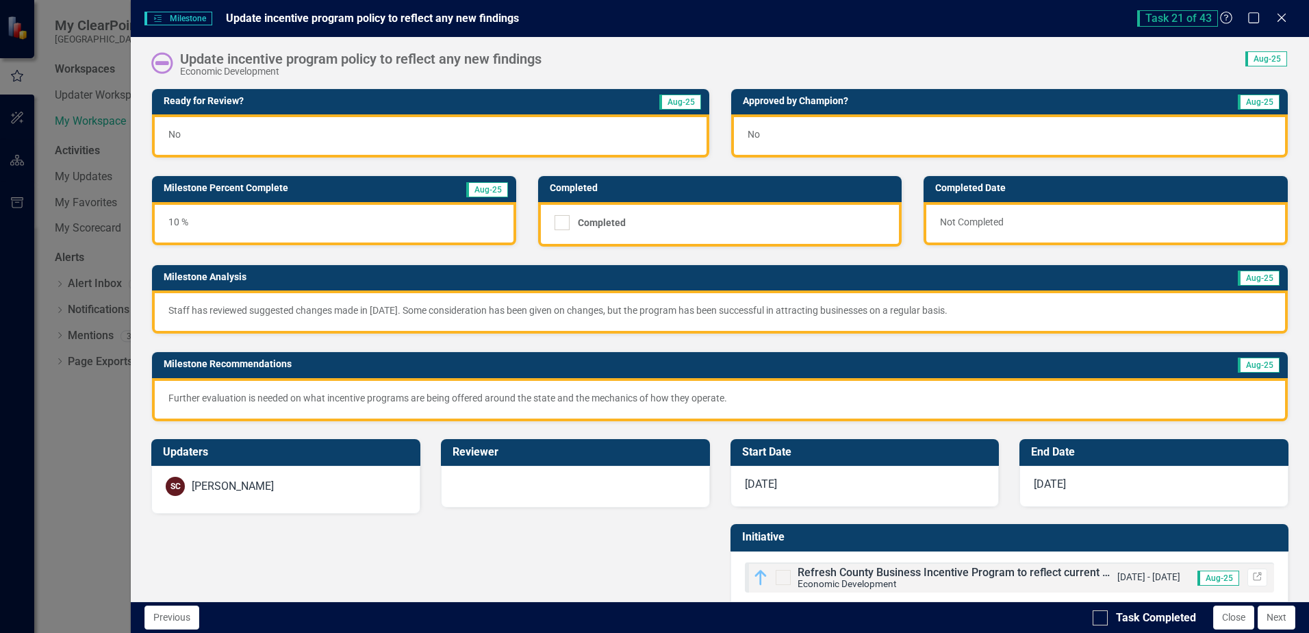
click at [338, 144] on div "No" at bounding box center [430, 135] width 557 height 43
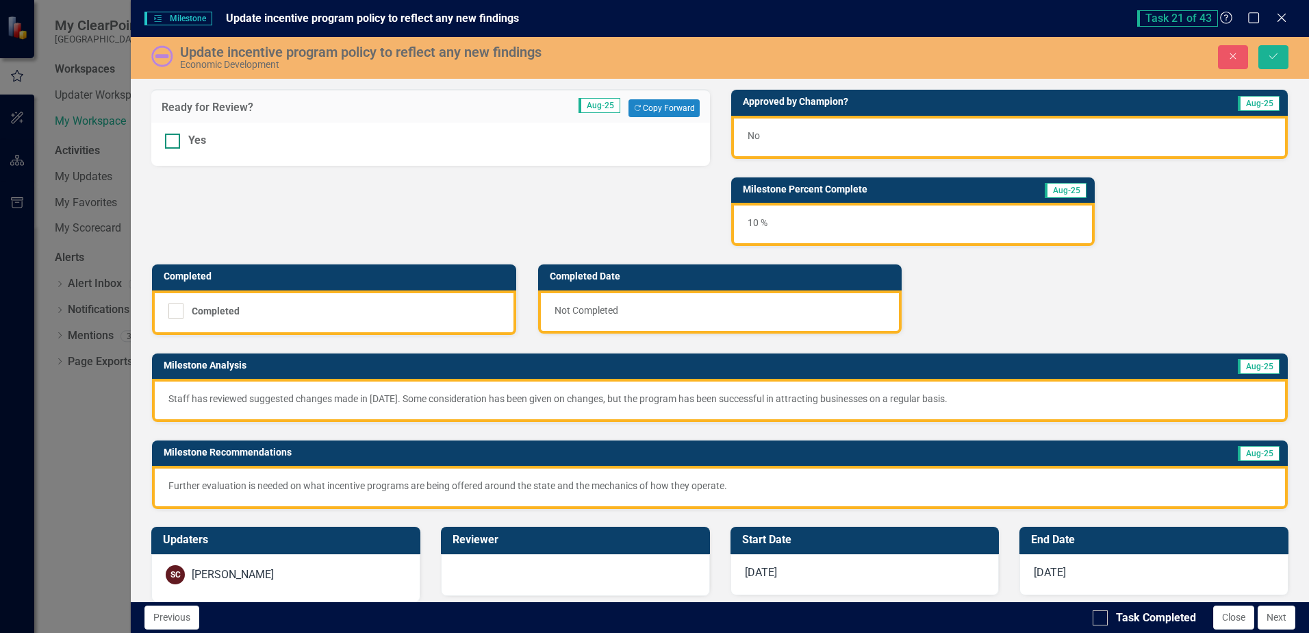
click at [168, 142] on div at bounding box center [172, 141] width 15 height 15
click at [168, 142] on input "Yes" at bounding box center [169, 138] width 9 height 9
checkbox input "true"
click at [1286, 55] on button "Save" at bounding box center [1273, 57] width 30 height 24
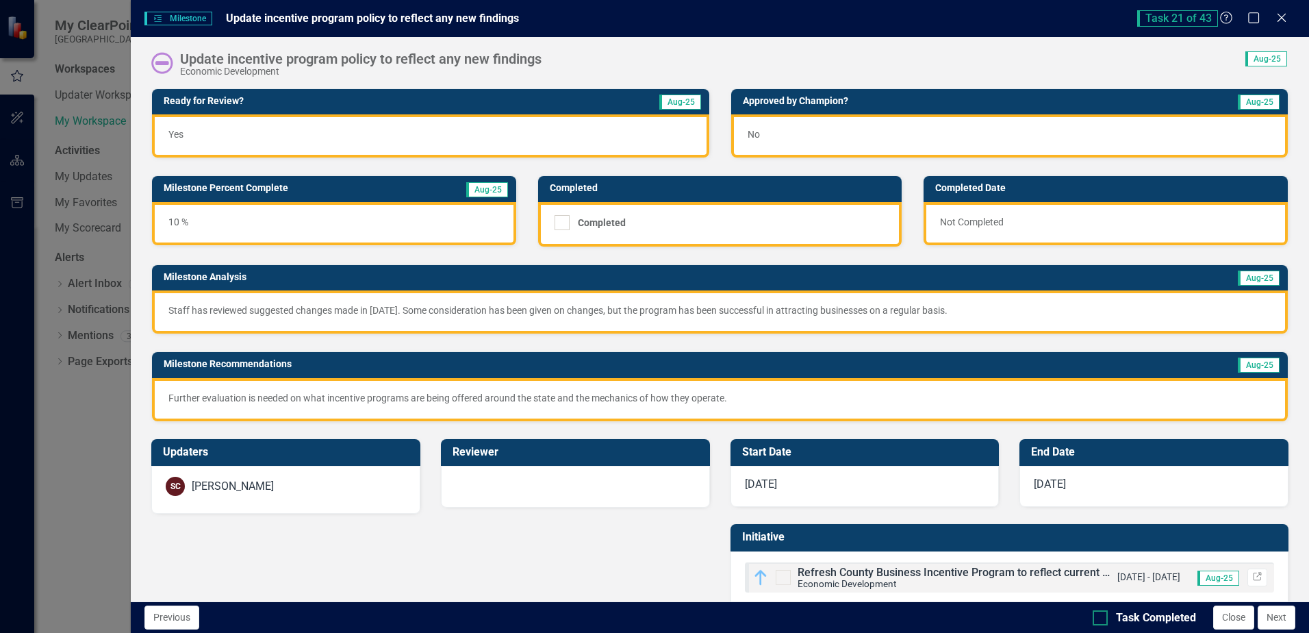
click at [1118, 616] on div "Task Completed" at bounding box center [1156, 618] width 80 height 16
click at [1102, 616] on input "Task Completed" at bounding box center [1097, 614] width 9 height 9
checkbox input "true"
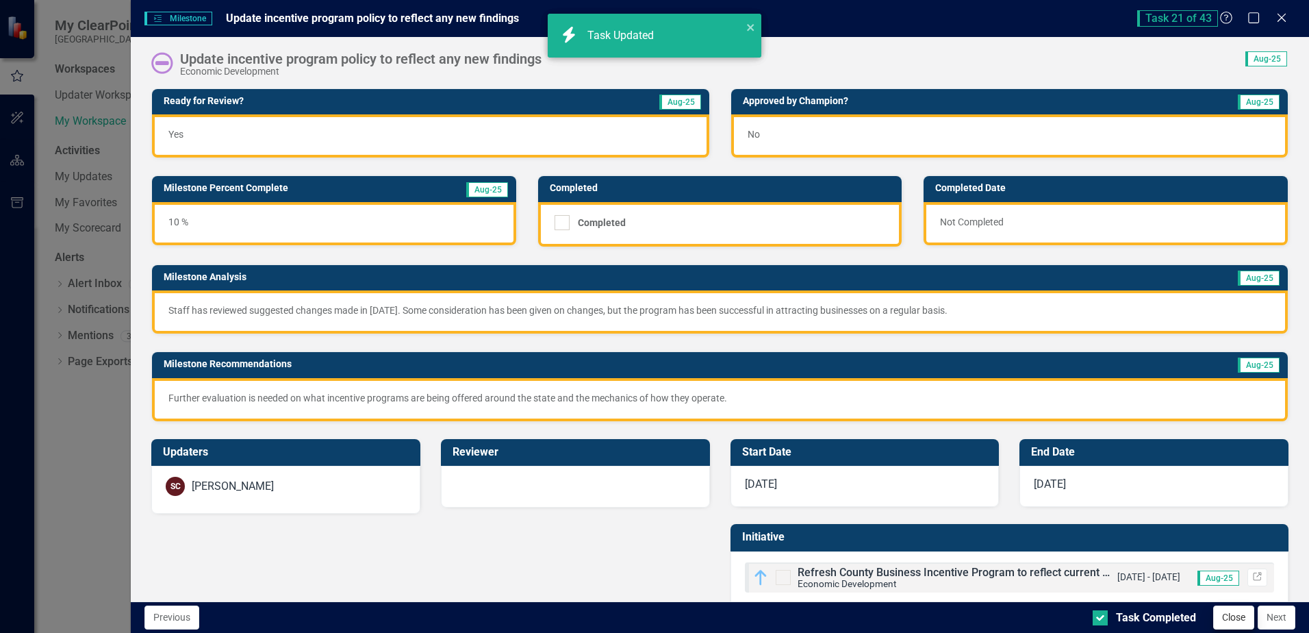
checkbox input "true"
click at [1269, 622] on button "Next" at bounding box center [1277, 617] width 38 height 24
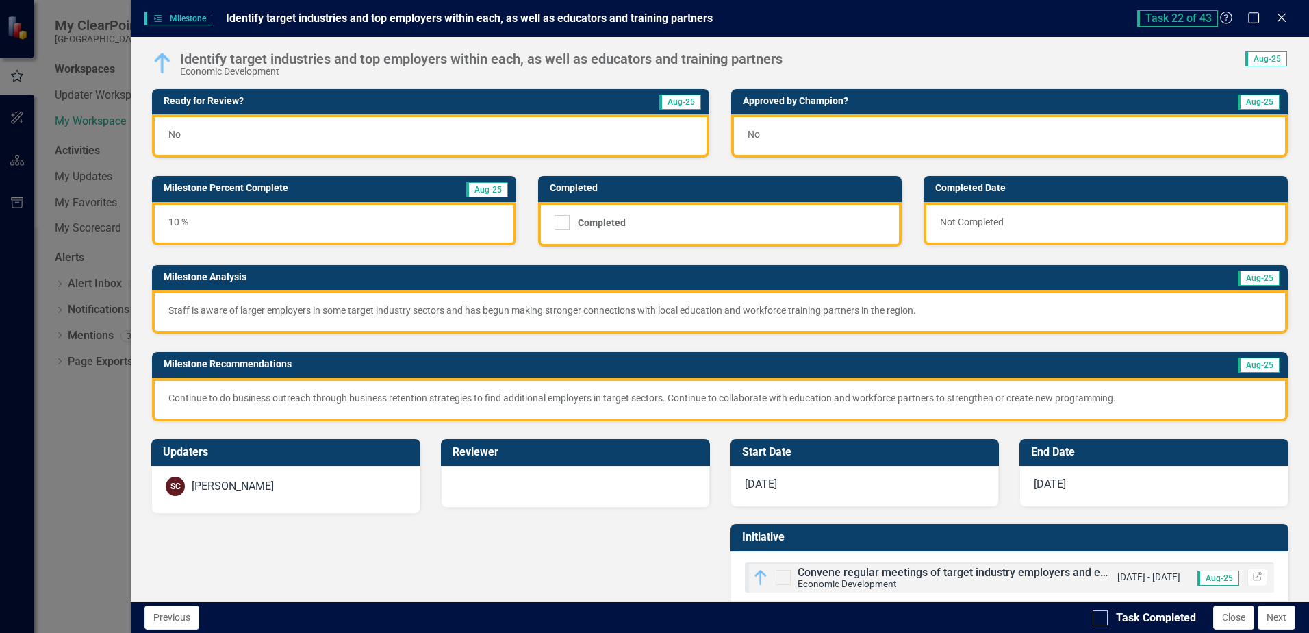
click at [348, 131] on div "No" at bounding box center [430, 135] width 557 height 43
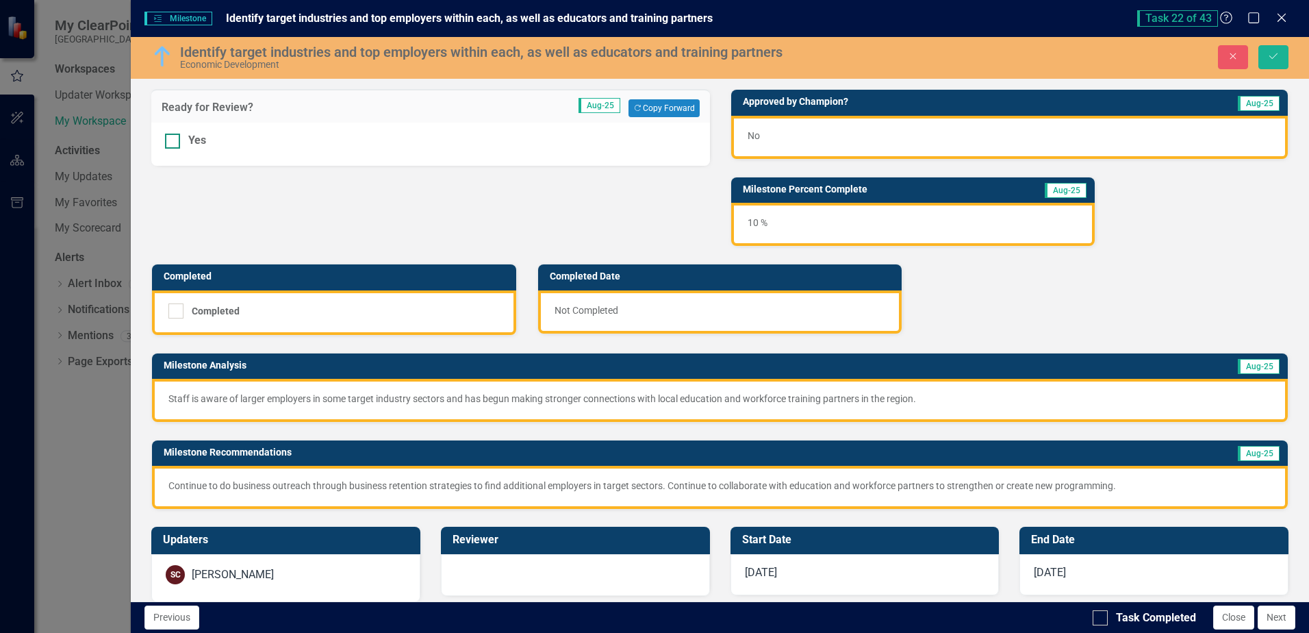
click at [188, 137] on div "Yes" at bounding box center [430, 141] width 531 height 16
click at [174, 137] on input "Yes" at bounding box center [169, 138] width 9 height 9
checkbox input "true"
click at [1278, 62] on button "Save" at bounding box center [1273, 57] width 30 height 24
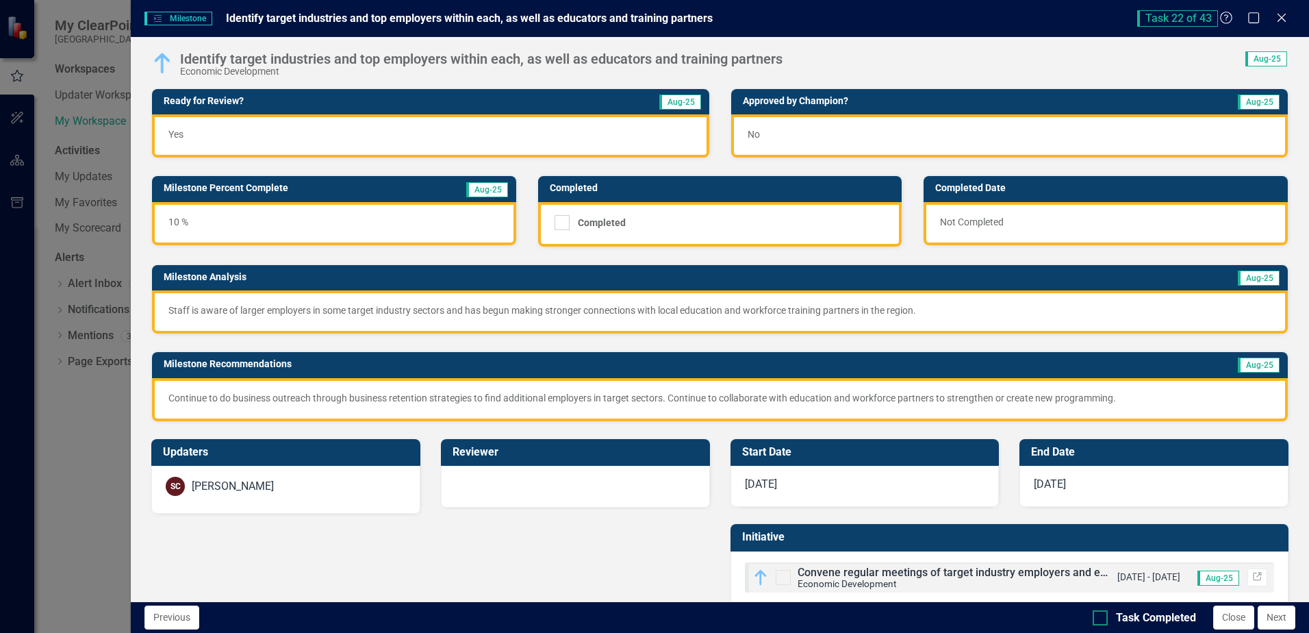
click at [1120, 610] on div "Task Completed" at bounding box center [1156, 618] width 80 height 16
click at [1102, 610] on input "Task Completed" at bounding box center [1097, 614] width 9 height 9
checkbox input "true"
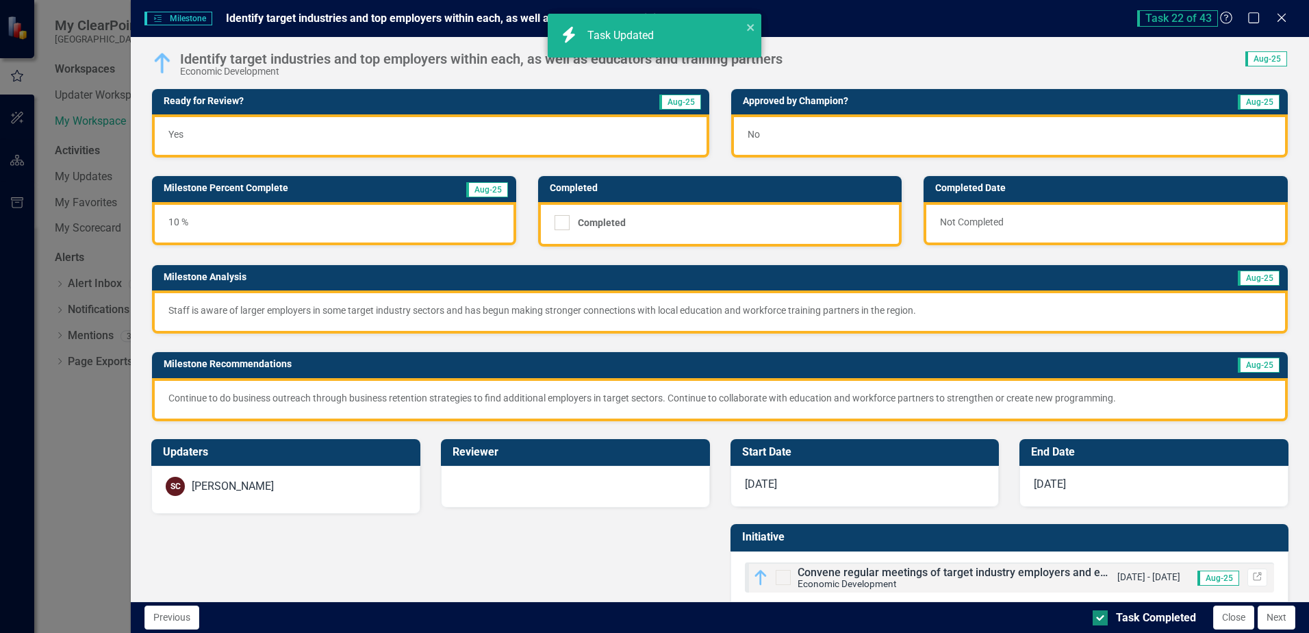
checkbox input "true"
click at [1277, 620] on button "Next" at bounding box center [1277, 617] width 38 height 24
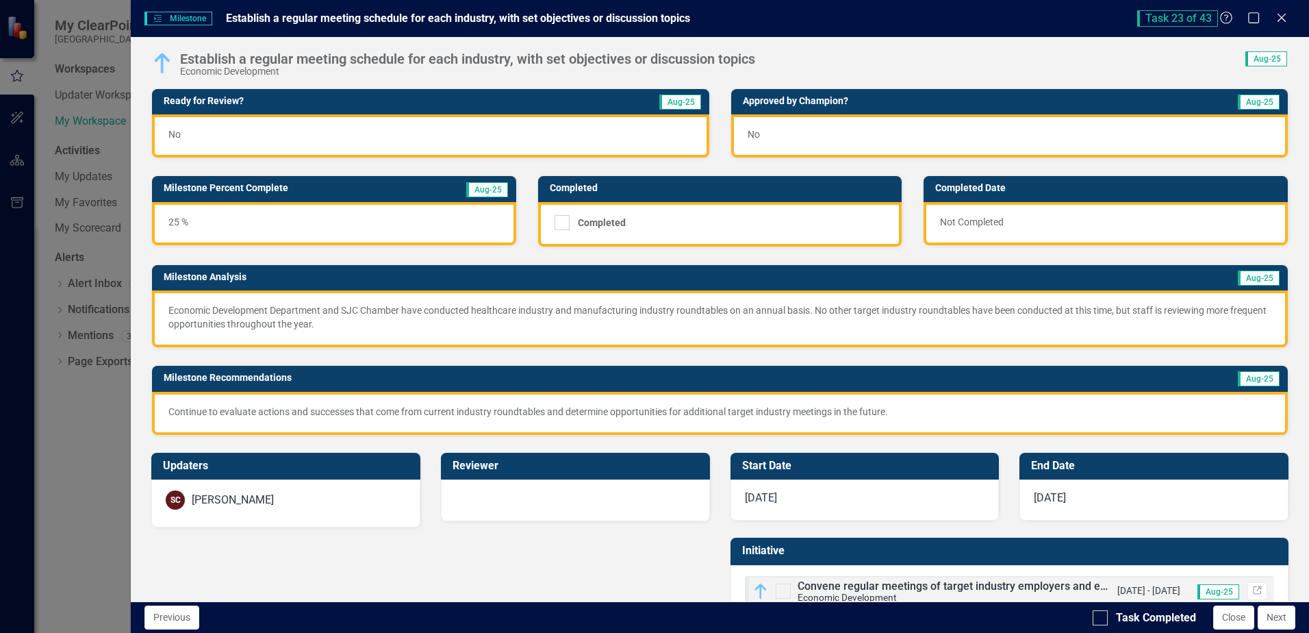
click at [335, 132] on div "No" at bounding box center [430, 135] width 557 height 43
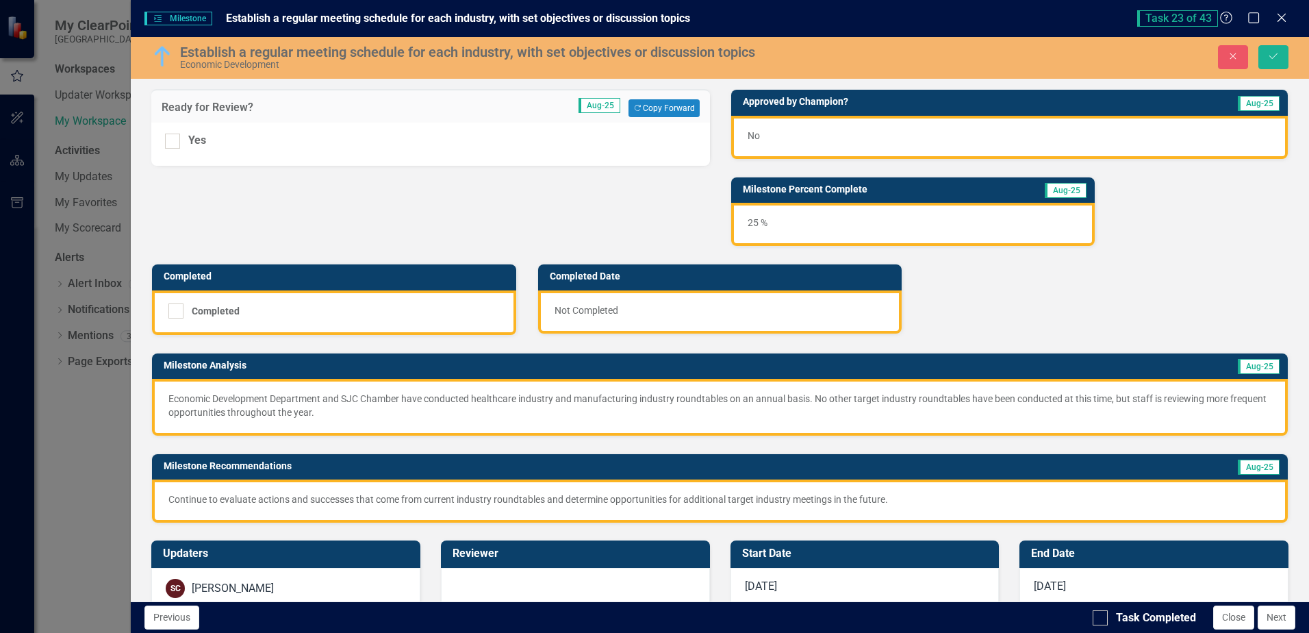
click at [284, 151] on div "Yes" at bounding box center [430, 144] width 558 height 43
click at [218, 139] on div "Yes" at bounding box center [430, 141] width 531 height 16
click at [174, 139] on input "Yes" at bounding box center [169, 138] width 9 height 9
checkbox input "true"
click at [1275, 55] on icon "Save" at bounding box center [1273, 56] width 12 height 10
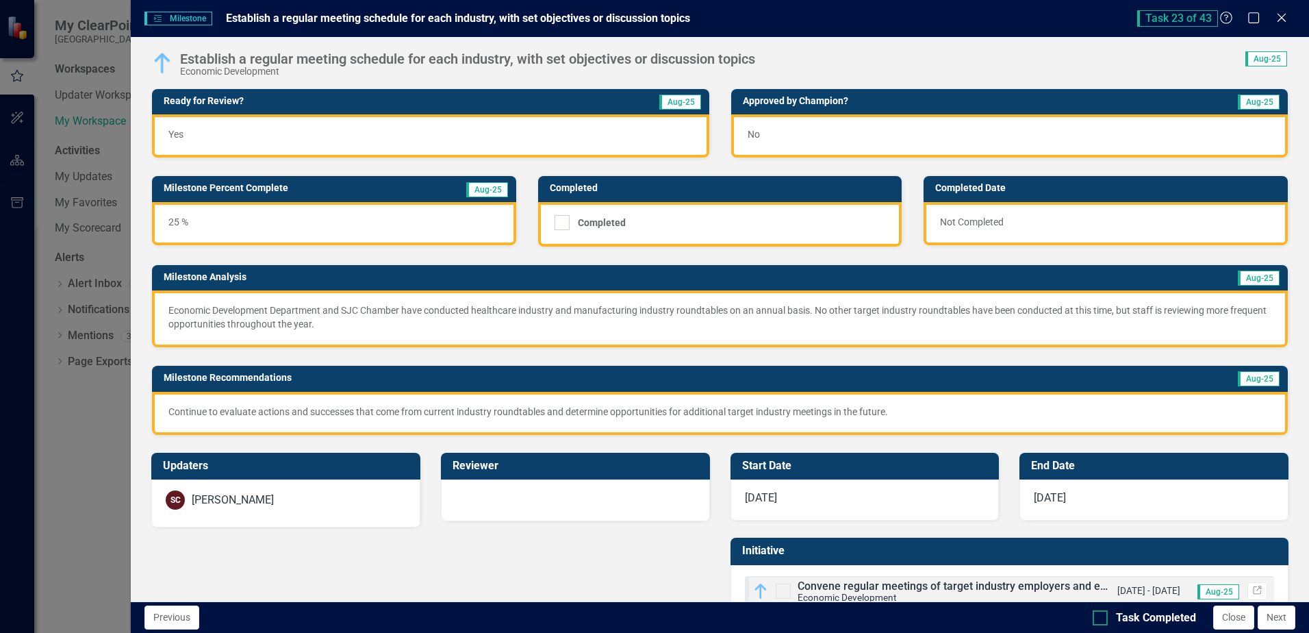
click at [1104, 618] on div at bounding box center [1100, 617] width 15 height 15
click at [1102, 618] on input "Task Completed" at bounding box center [1097, 614] width 9 height 9
checkbox input "true"
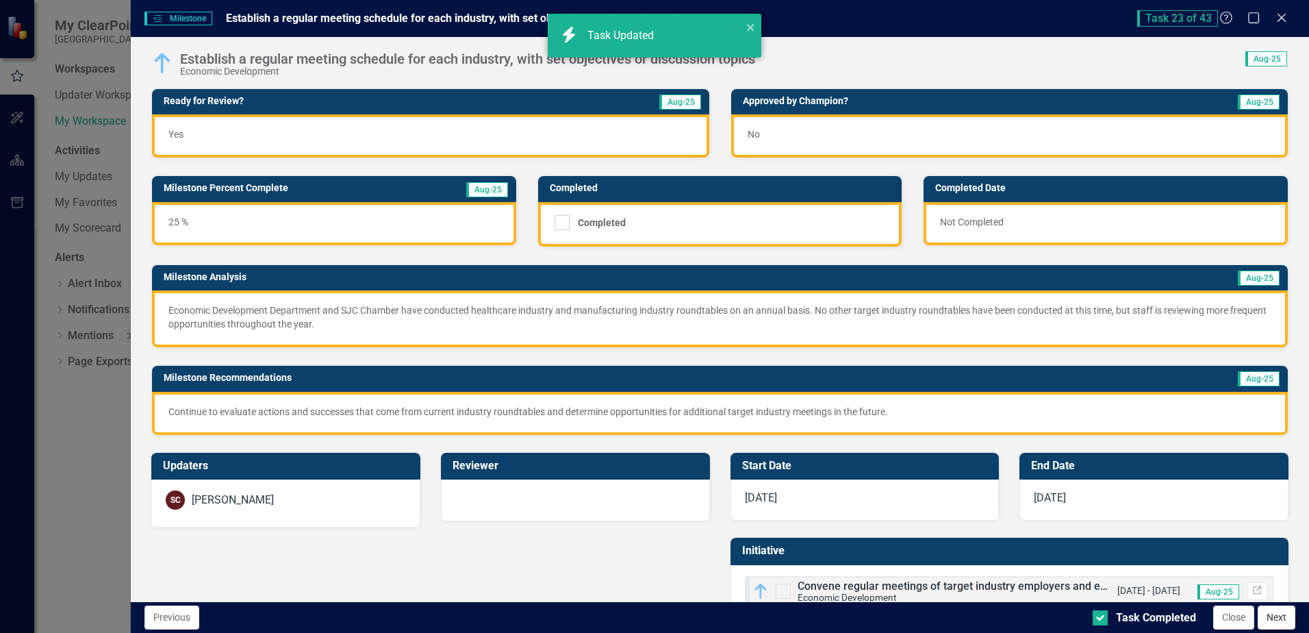
checkbox input "true"
click at [1279, 616] on button "Next" at bounding box center [1277, 617] width 38 height 24
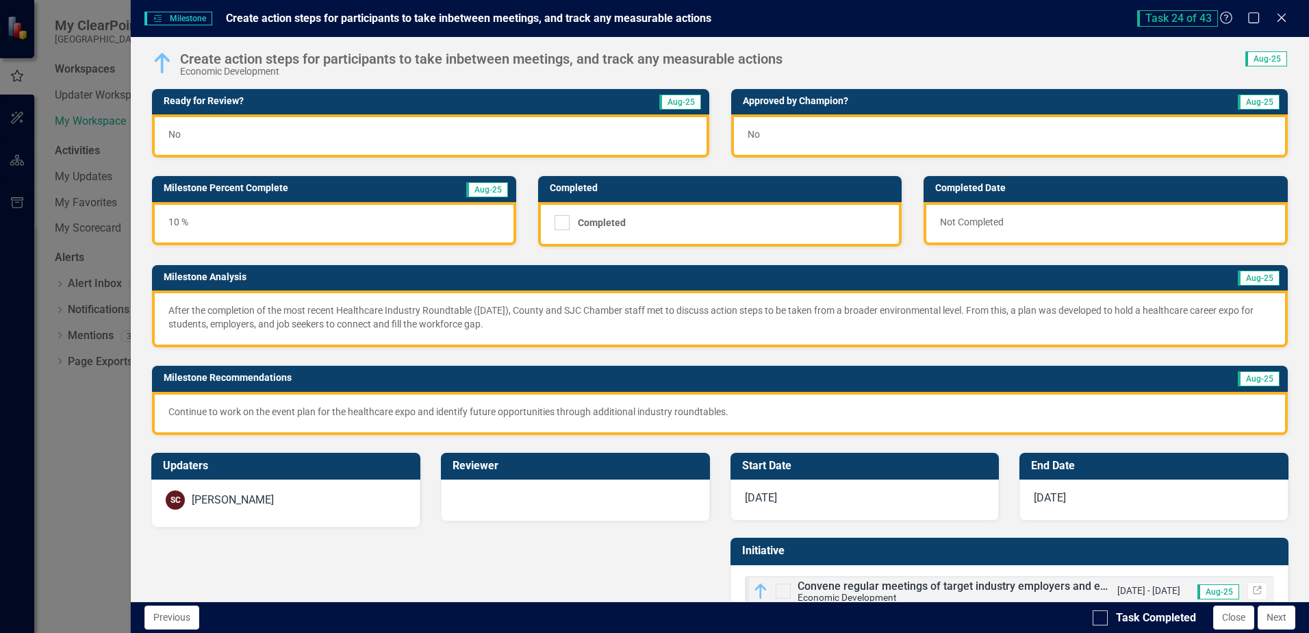
click at [248, 139] on div "No" at bounding box center [430, 135] width 557 height 43
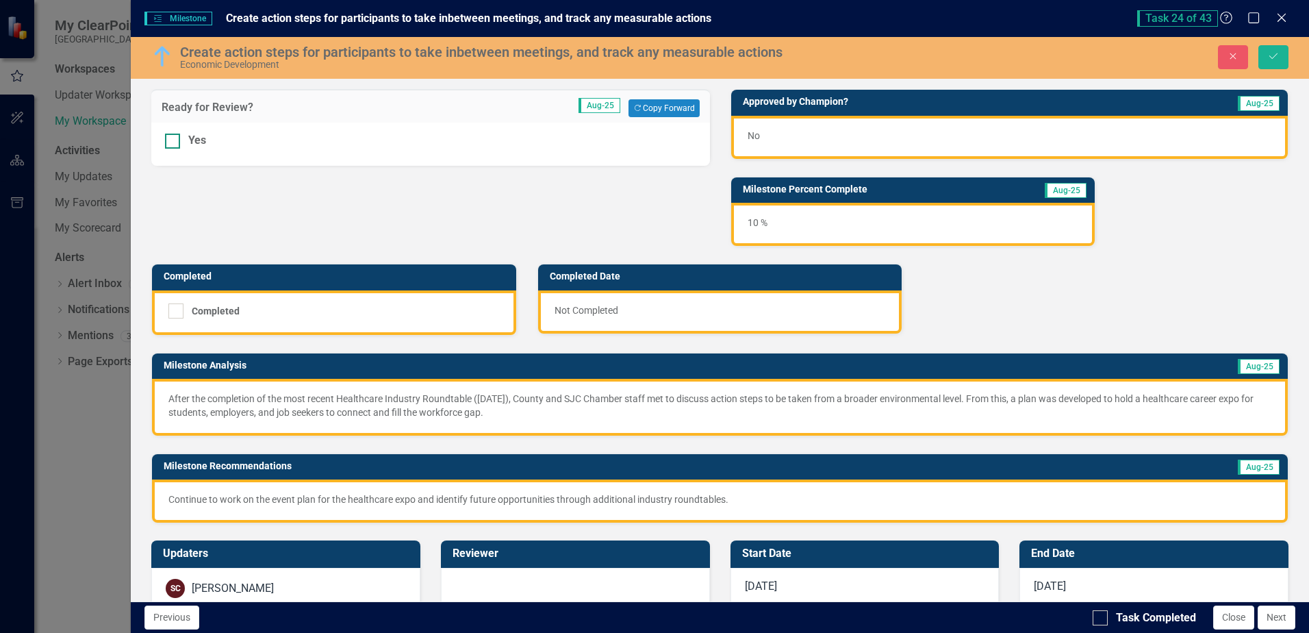
click at [177, 139] on div at bounding box center [172, 141] width 15 height 15
click at [174, 139] on input "Yes" at bounding box center [169, 138] width 9 height 9
checkbox input "true"
click at [1276, 54] on icon "Save" at bounding box center [1273, 56] width 12 height 10
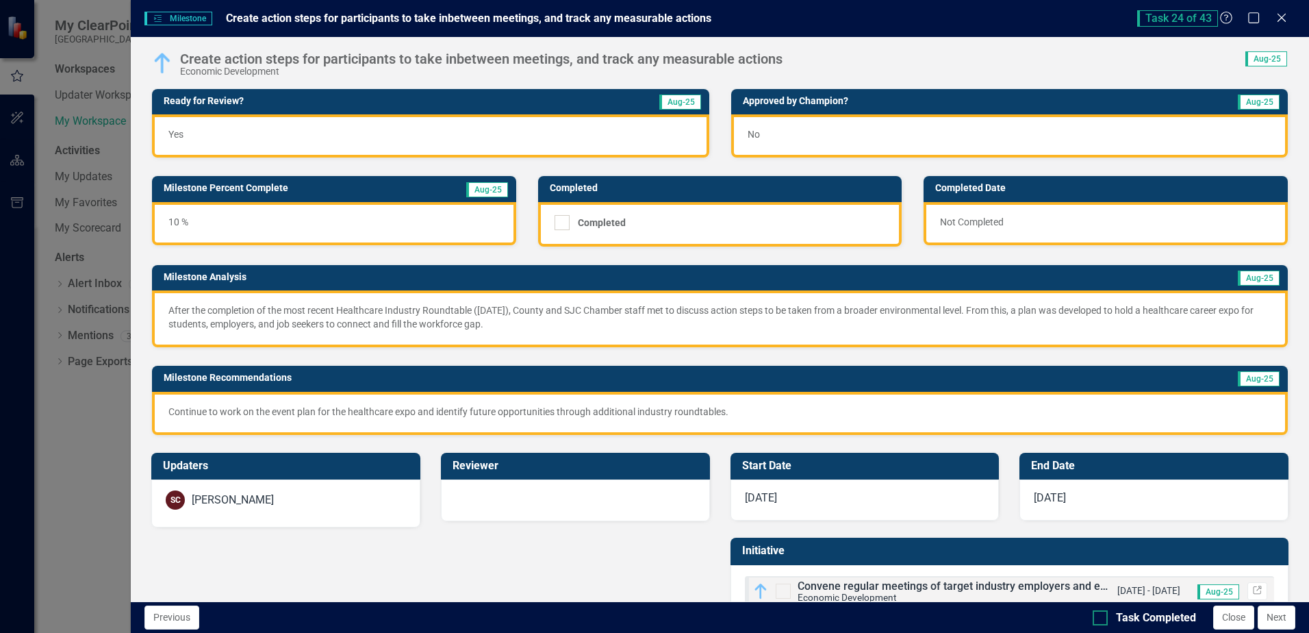
click at [1163, 619] on div "Task Completed" at bounding box center [1156, 618] width 80 height 16
click at [1102, 619] on input "Task Completed" at bounding box center [1097, 614] width 9 height 9
checkbox input "true"
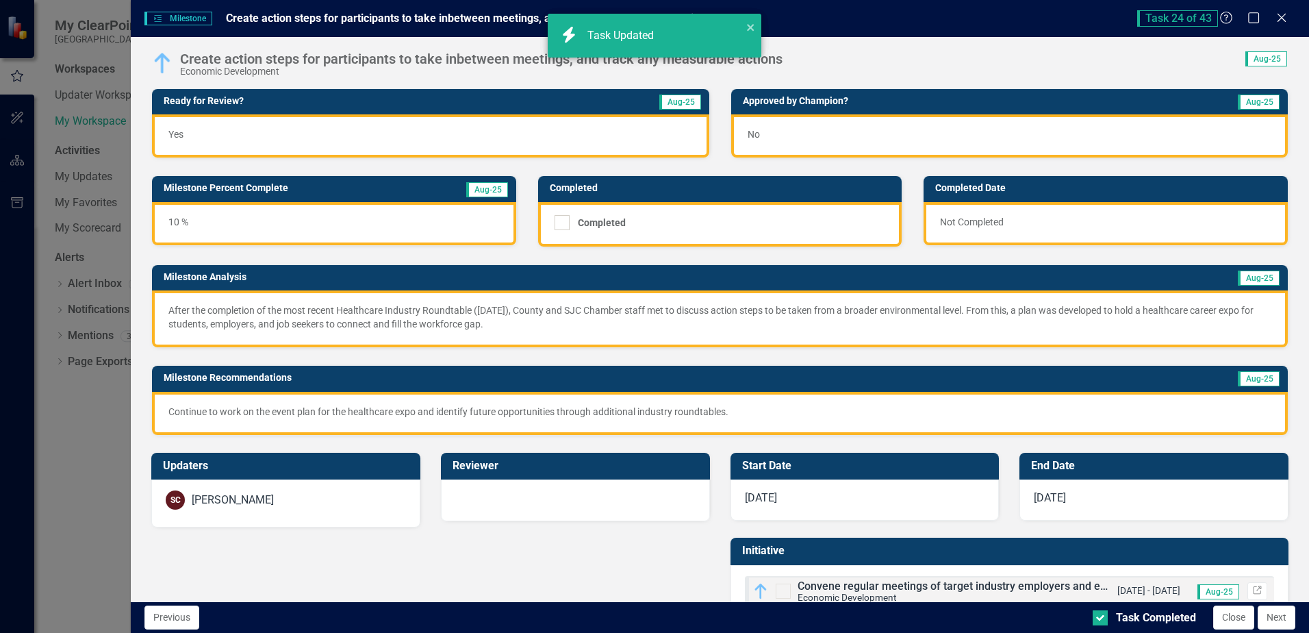
checkbox input "true"
click at [1269, 621] on button "Next" at bounding box center [1277, 617] width 38 height 24
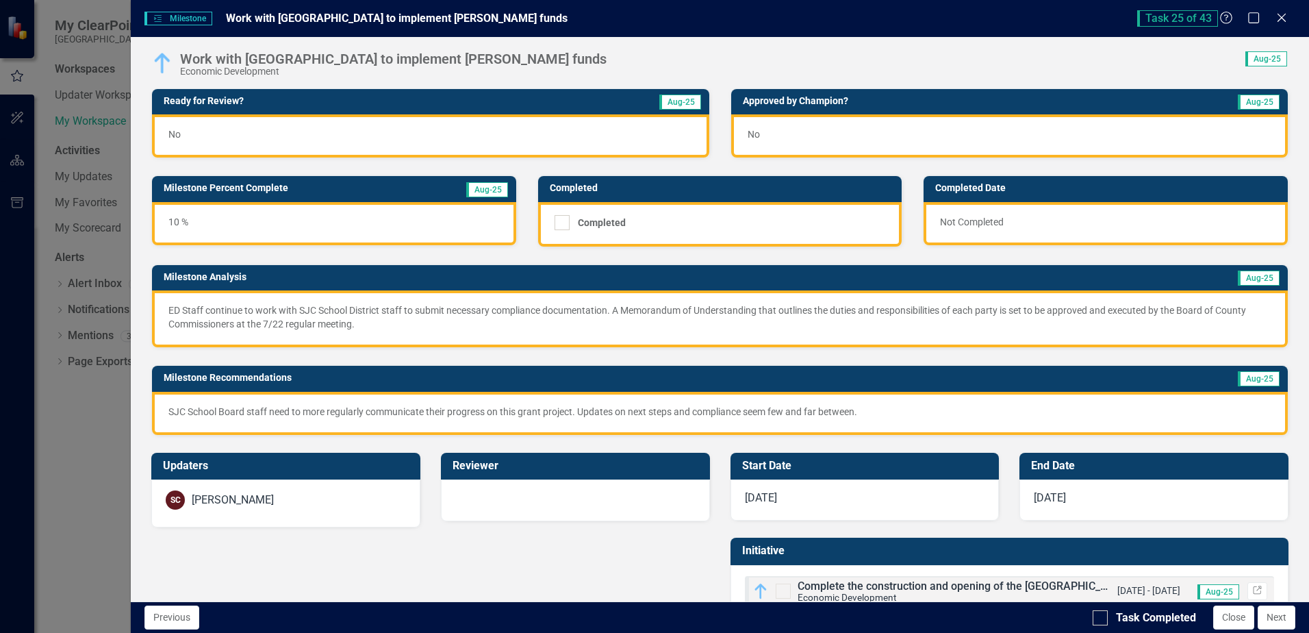
click at [343, 134] on div "No" at bounding box center [430, 135] width 557 height 43
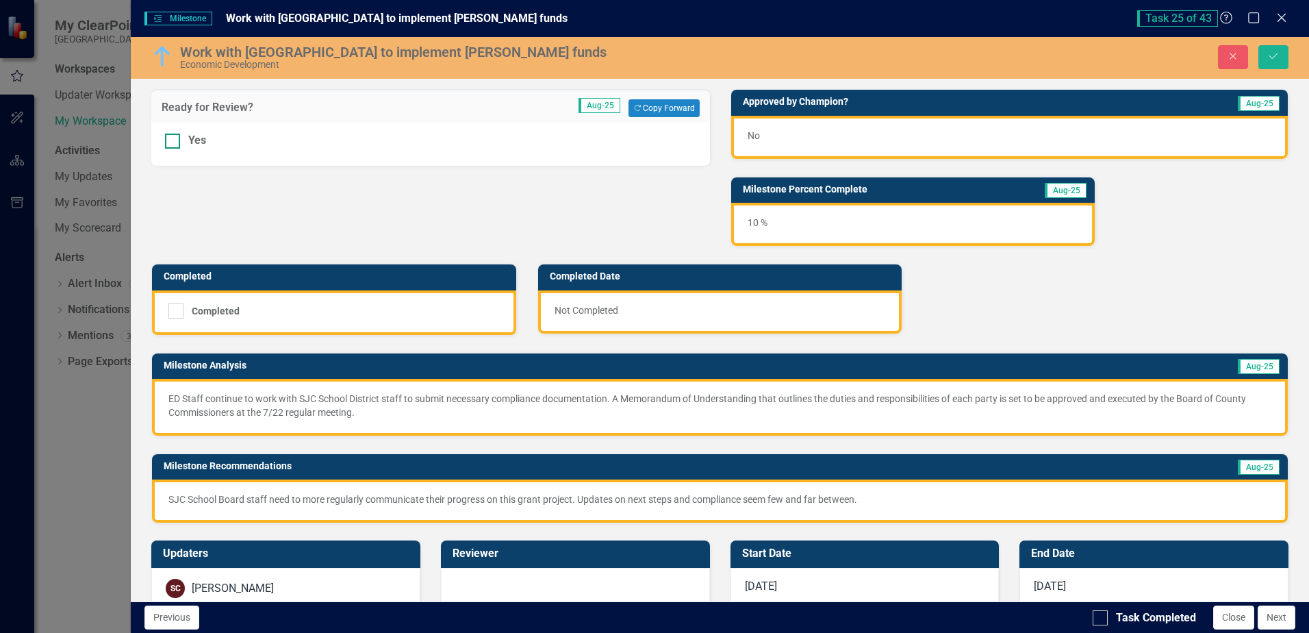
click at [290, 143] on div "Yes" at bounding box center [430, 141] width 531 height 16
click at [174, 142] on input "Yes" at bounding box center [169, 138] width 9 height 9
checkbox input "true"
click at [1263, 54] on button "Save" at bounding box center [1273, 57] width 30 height 24
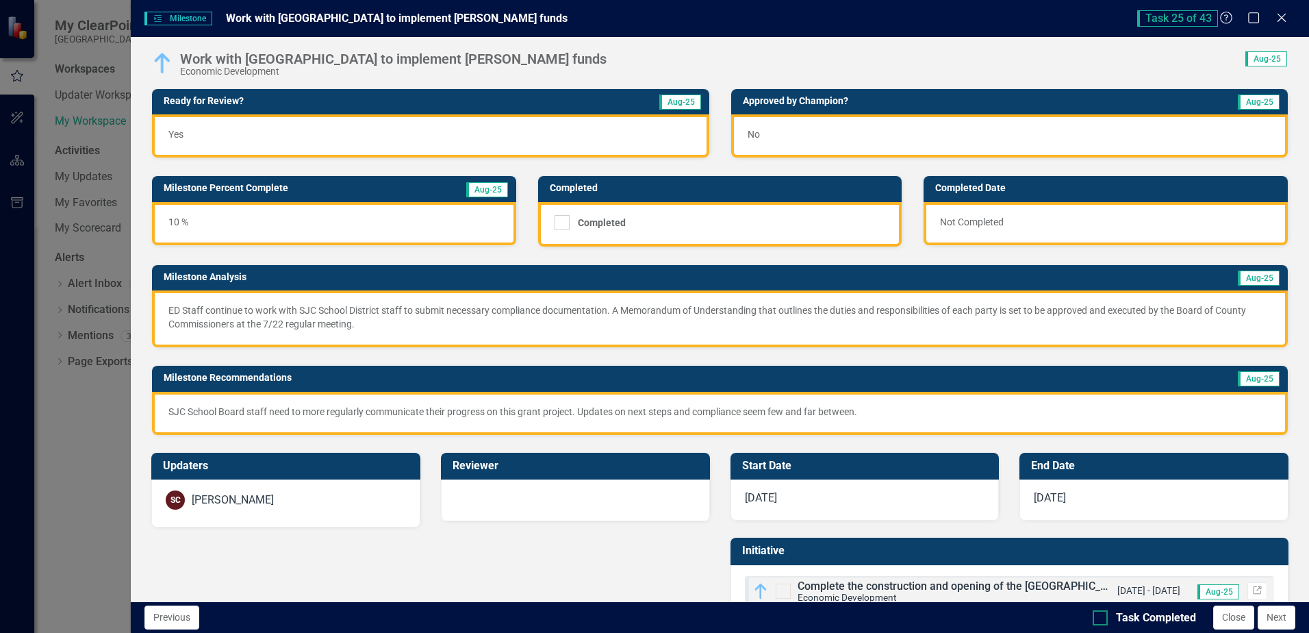
click at [1130, 616] on div "Task Completed" at bounding box center [1156, 618] width 80 height 16
click at [1102, 616] on input "Task Completed" at bounding box center [1097, 614] width 9 height 9
checkbox input "true"
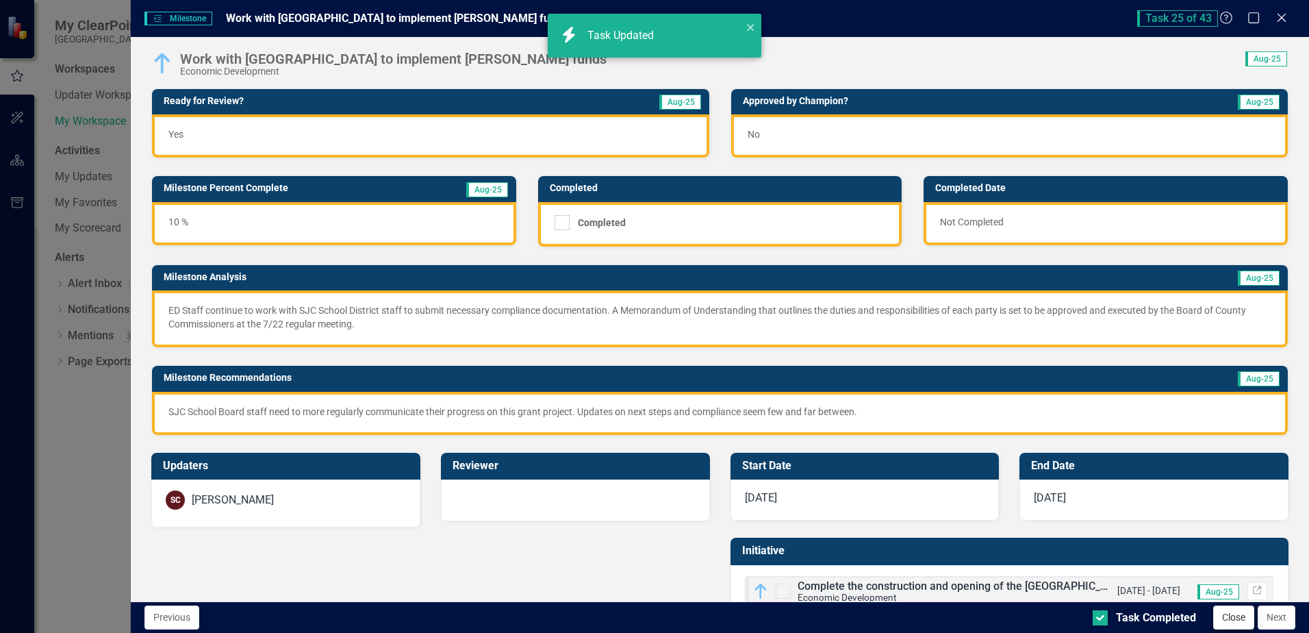
checkbox input "true"
click at [1269, 622] on button "Next" at bounding box center [1277, 617] width 38 height 24
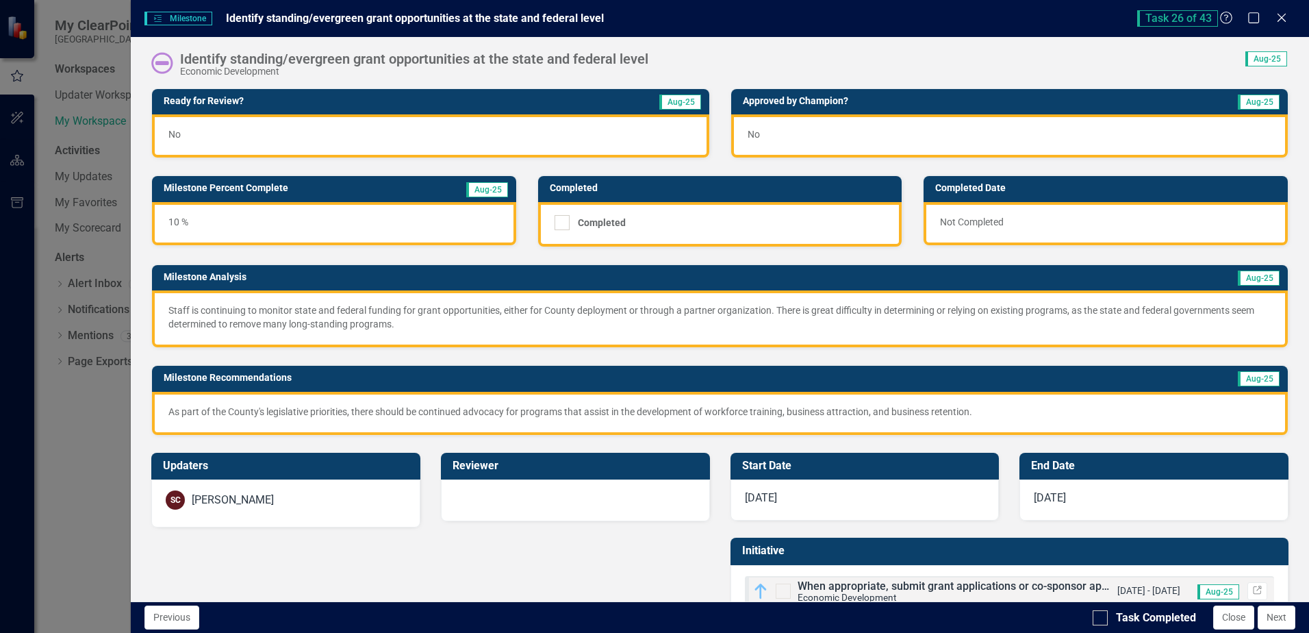
click at [430, 134] on div "No" at bounding box center [430, 135] width 557 height 43
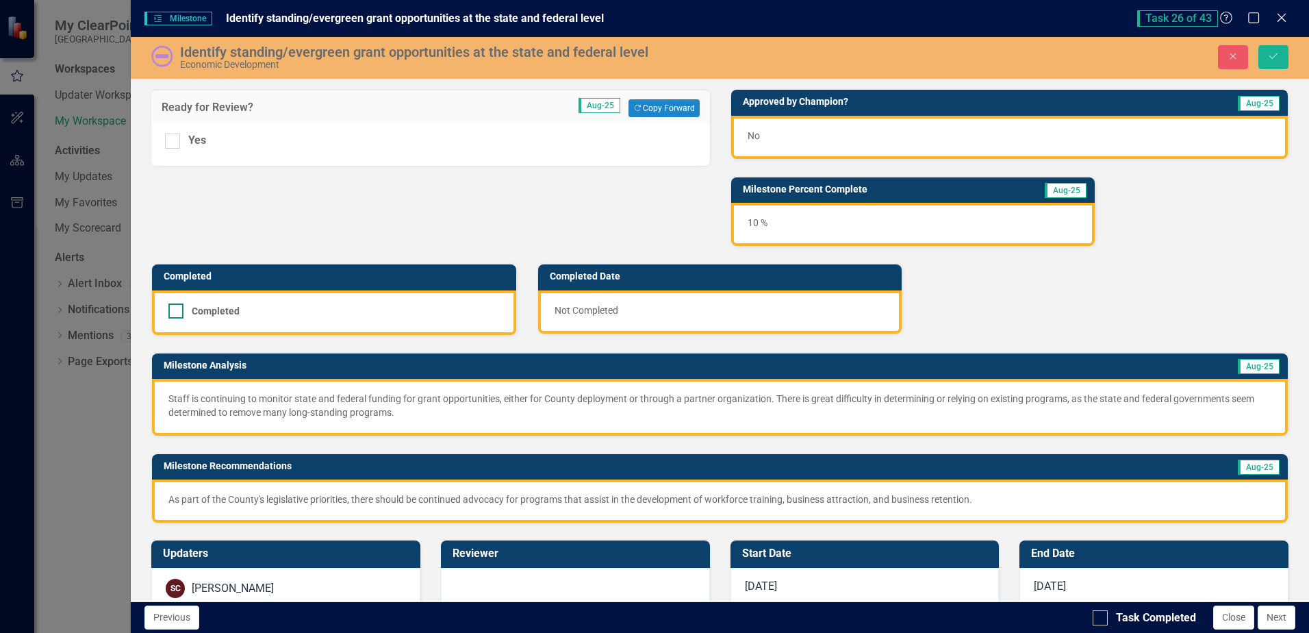
click at [227, 311] on div "Completed" at bounding box center [216, 311] width 48 height 0
click at [177, 309] on input "Completed" at bounding box center [172, 307] width 9 height 9
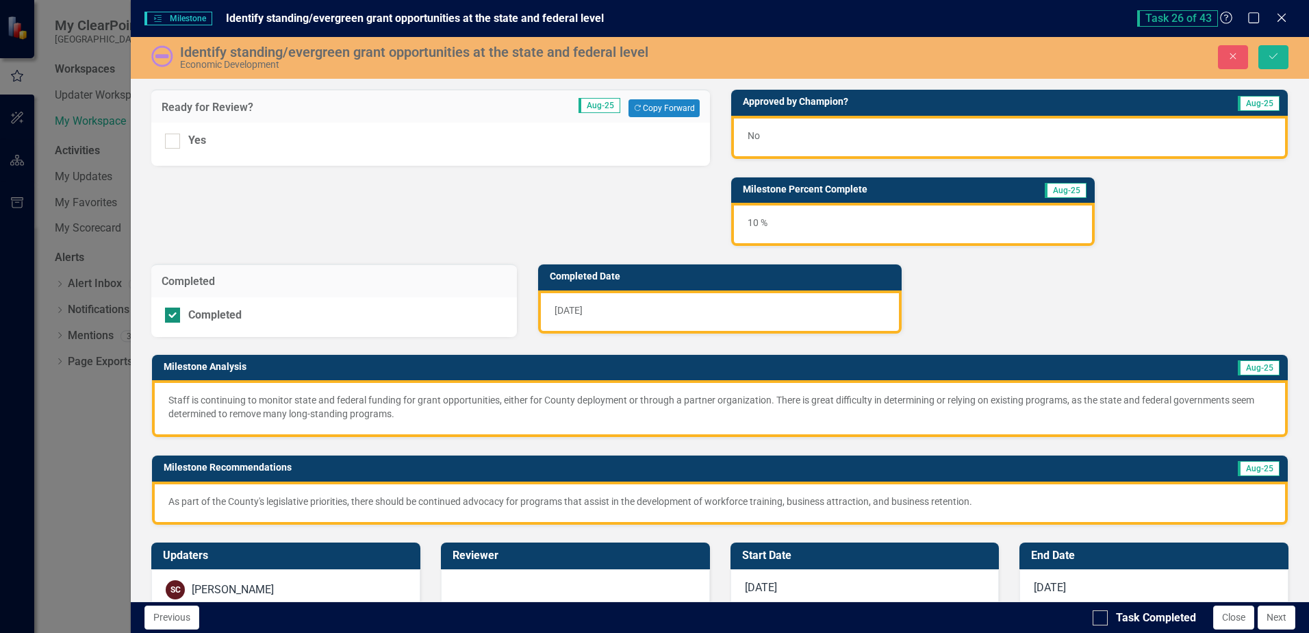
click at [175, 314] on div at bounding box center [172, 314] width 15 height 15
click at [174, 314] on input "Completed" at bounding box center [169, 311] width 9 height 9
checkbox input "false"
click at [172, 146] on div at bounding box center [172, 141] width 15 height 15
click at [172, 142] on input "Yes" at bounding box center [169, 138] width 9 height 9
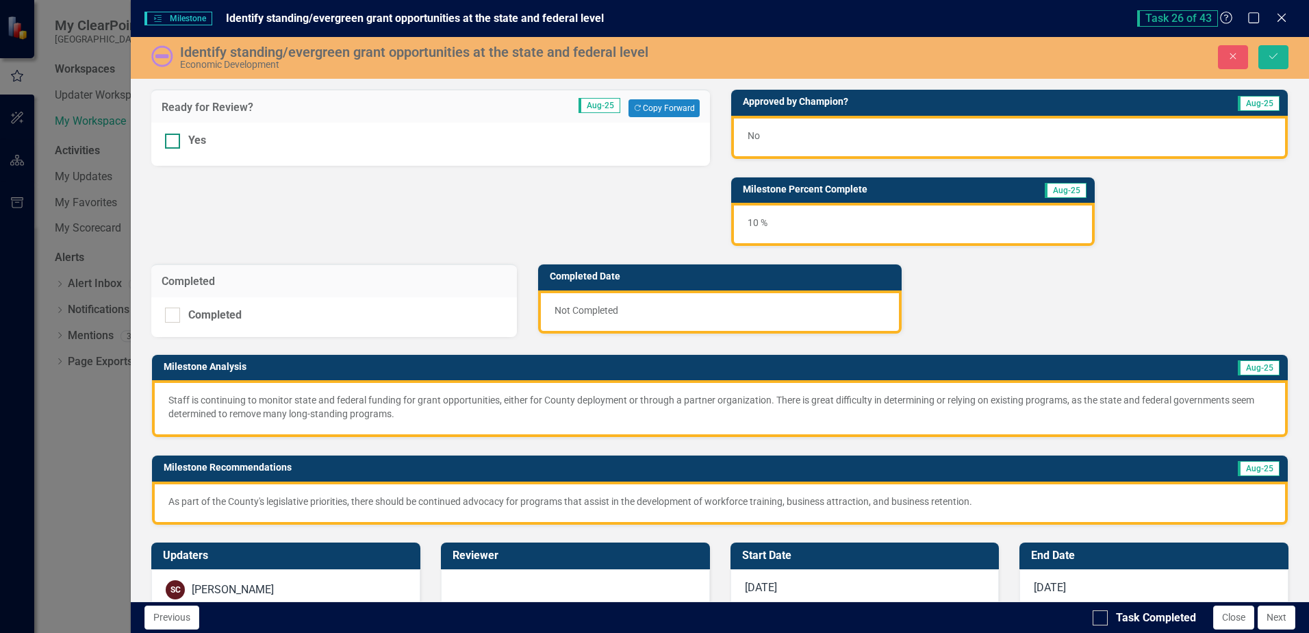
checkbox input "true"
click at [1267, 62] on button "Save" at bounding box center [1273, 57] width 30 height 24
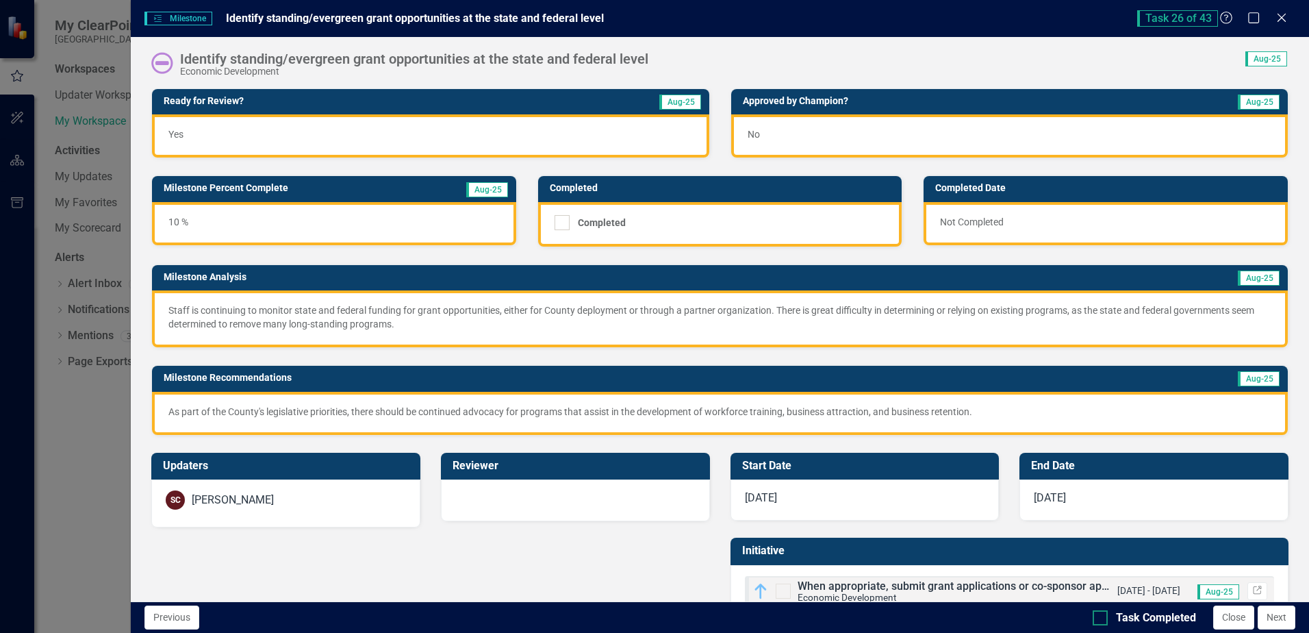
click at [1094, 620] on div at bounding box center [1100, 617] width 15 height 15
click at [1094, 619] on input "Task Completed" at bounding box center [1097, 614] width 9 height 9
checkbox input "true"
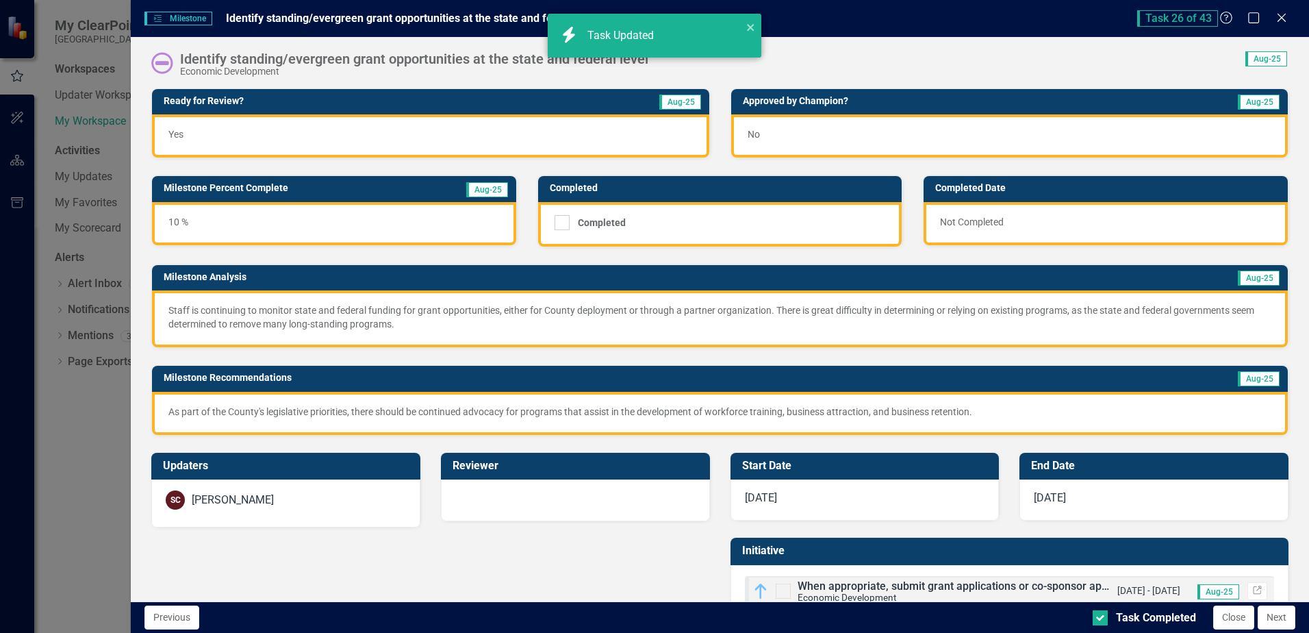
checkbox input "true"
click at [1278, 622] on button "Next" at bounding box center [1277, 617] width 38 height 24
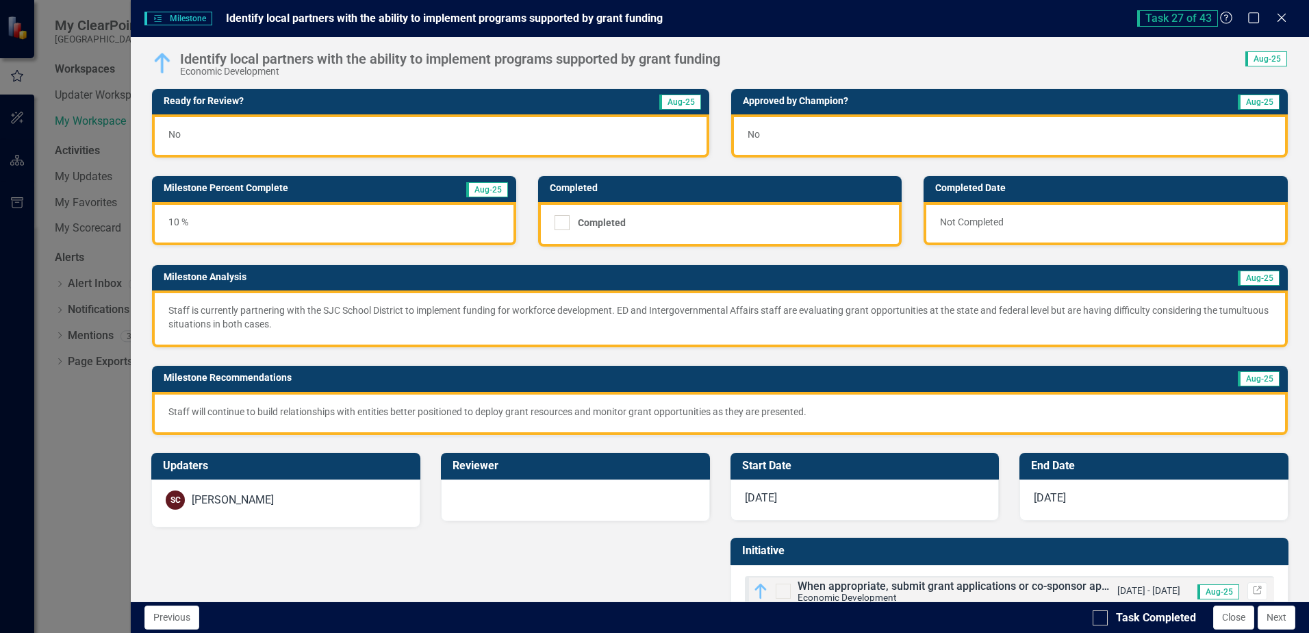
click at [412, 136] on div "No" at bounding box center [430, 135] width 557 height 43
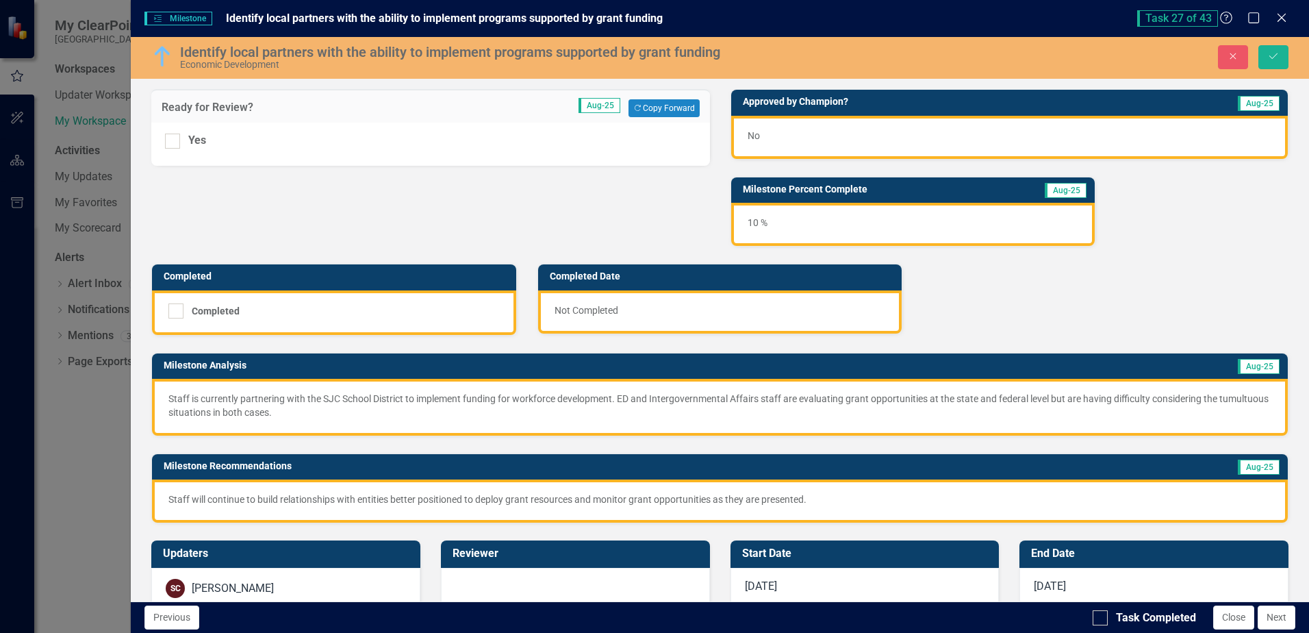
click at [173, 149] on div "Yes" at bounding box center [430, 144] width 558 height 43
click at [173, 141] on input "Yes" at bounding box center [169, 138] width 9 height 9
checkbox input "true"
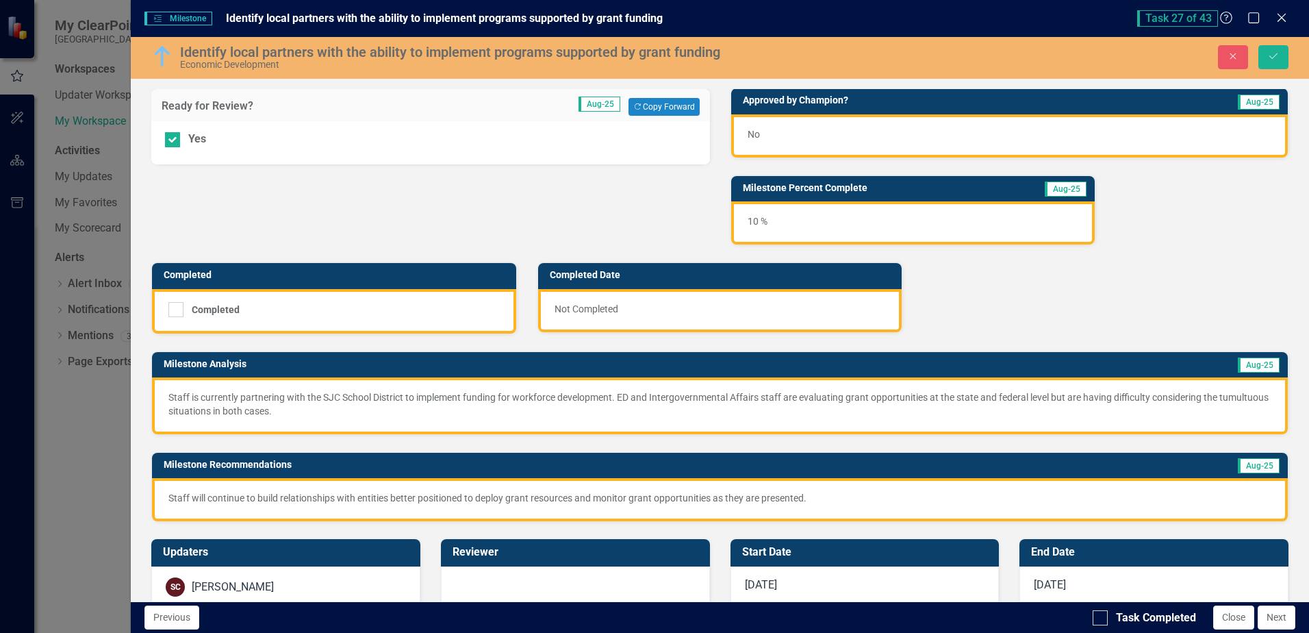
scroll to position [0, 0]
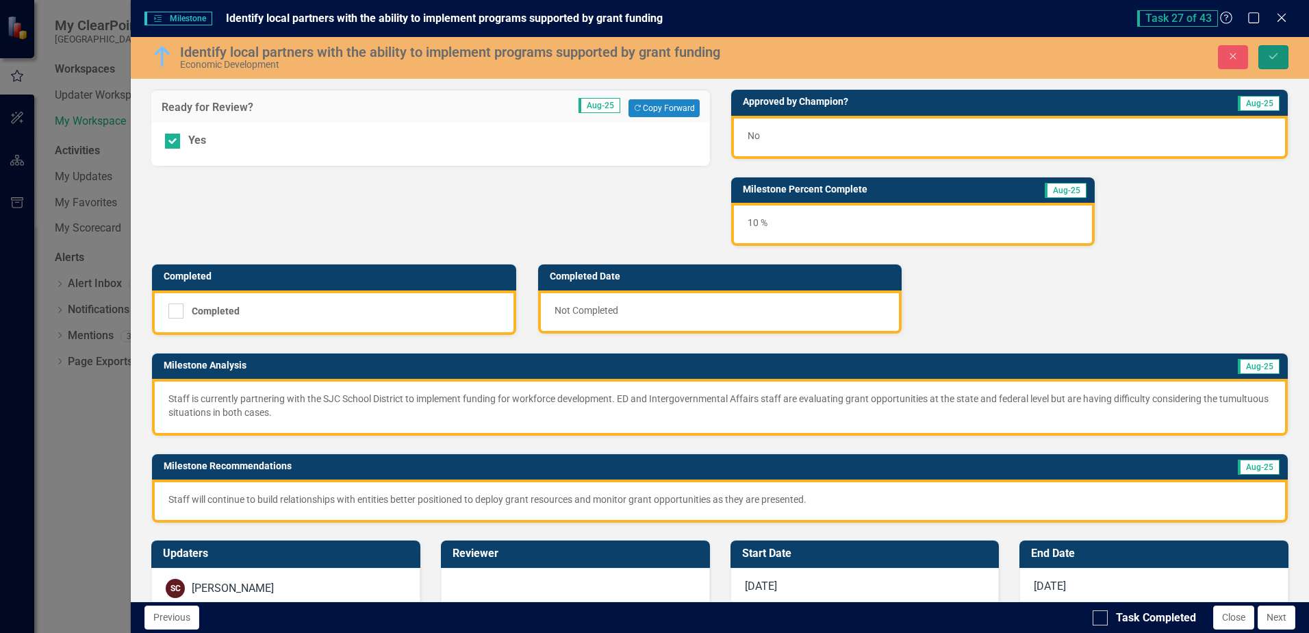
click at [1284, 64] on button "Save" at bounding box center [1273, 57] width 30 height 24
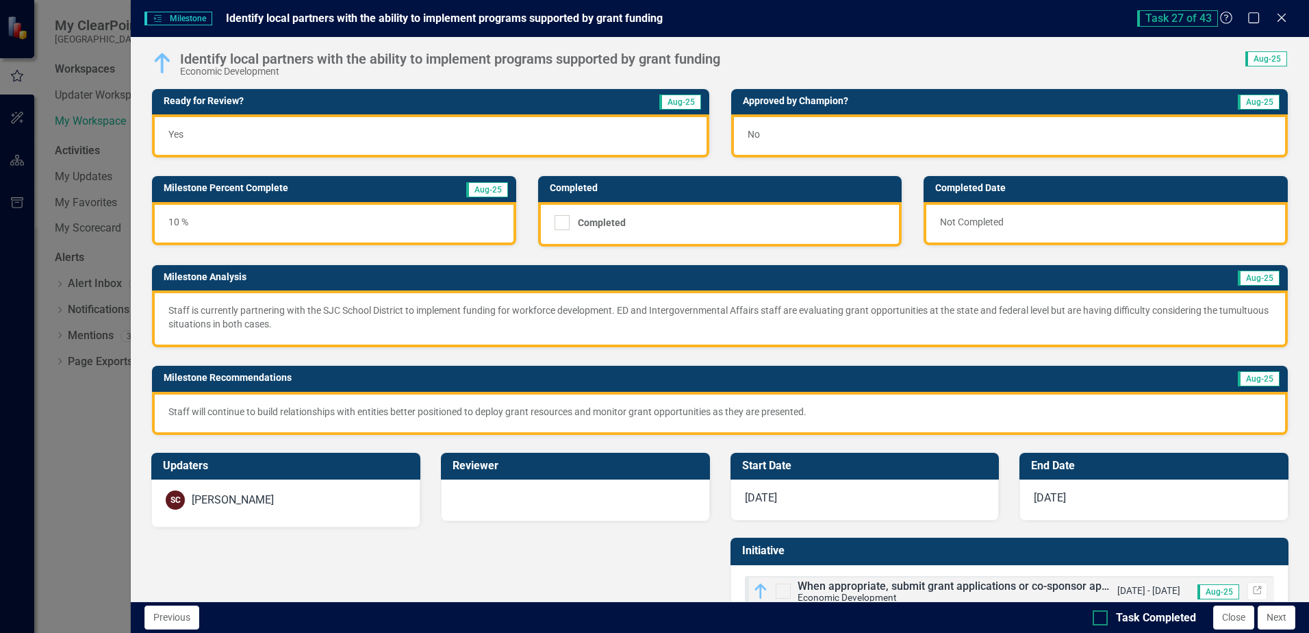
click at [1106, 613] on div at bounding box center [1100, 617] width 15 height 15
click at [1102, 613] on input "Task Completed" at bounding box center [1097, 614] width 9 height 9
checkbox input "true"
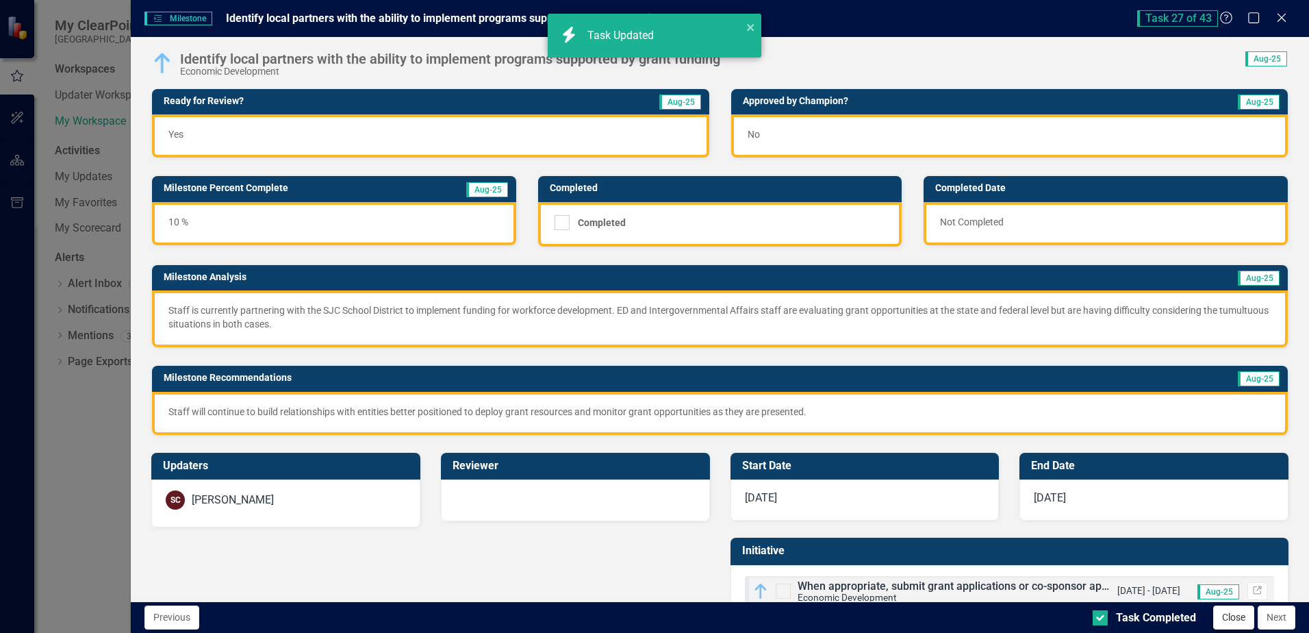
checkbox input "true"
click at [1272, 622] on button "Next" at bounding box center [1277, 617] width 38 height 24
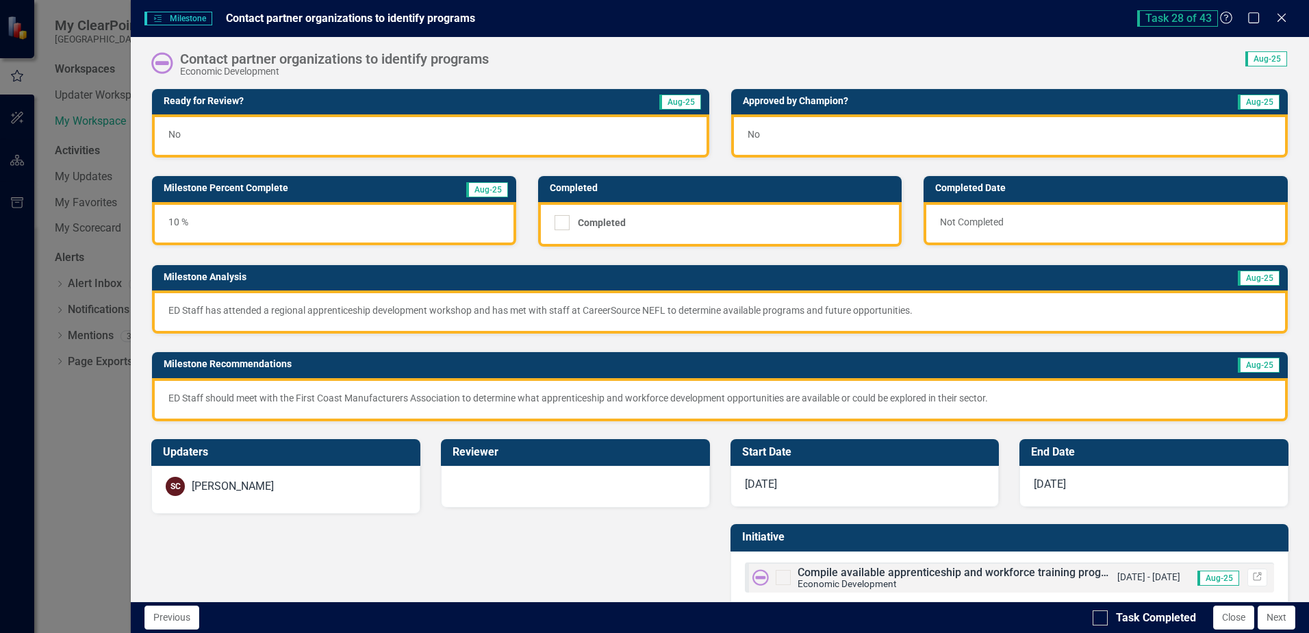
click at [307, 131] on div "No" at bounding box center [430, 135] width 557 height 43
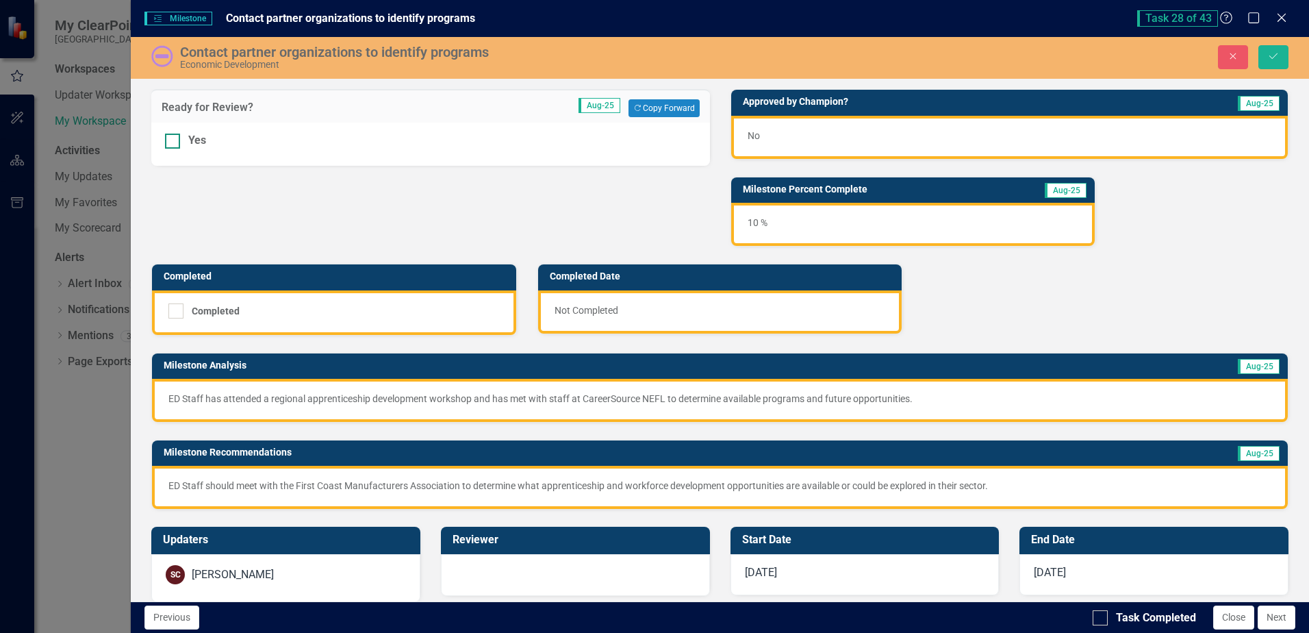
click at [181, 142] on div "Yes" at bounding box center [430, 141] width 531 height 16
click at [174, 142] on input "Yes" at bounding box center [169, 138] width 9 height 9
checkbox input "true"
click at [1276, 60] on icon "Save" at bounding box center [1273, 56] width 12 height 10
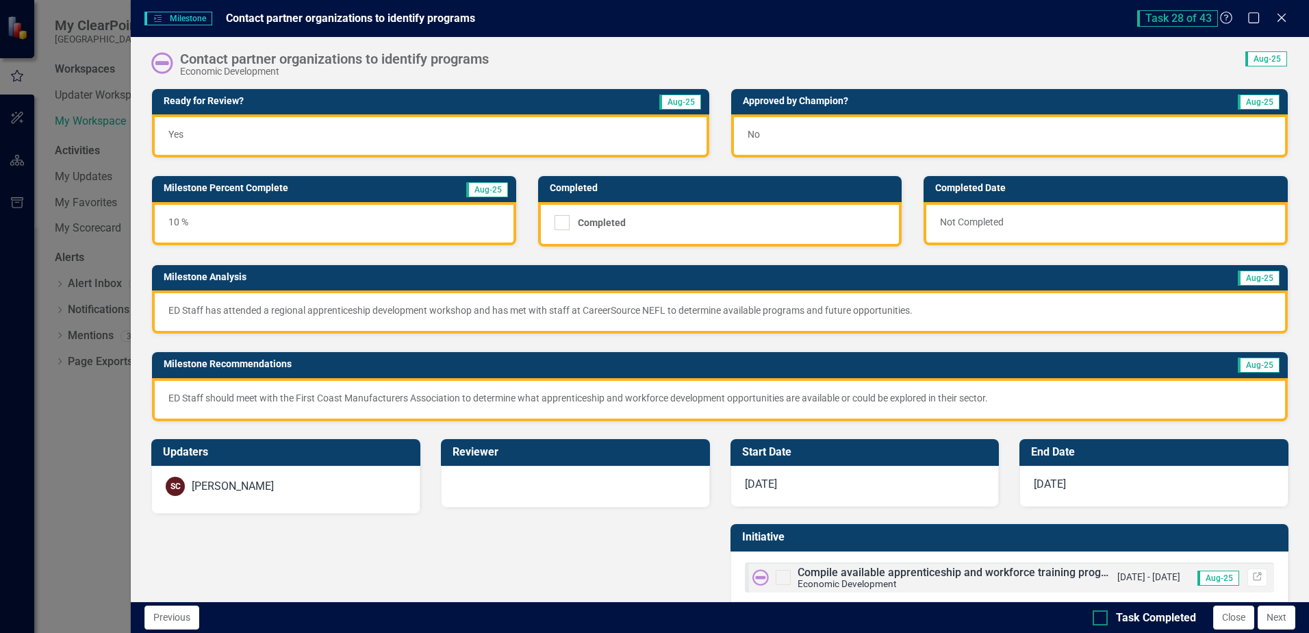
click at [1171, 617] on div "Task Completed" at bounding box center [1156, 618] width 80 height 16
click at [1102, 617] on input "Task Completed" at bounding box center [1097, 614] width 9 height 9
checkbox input "true"
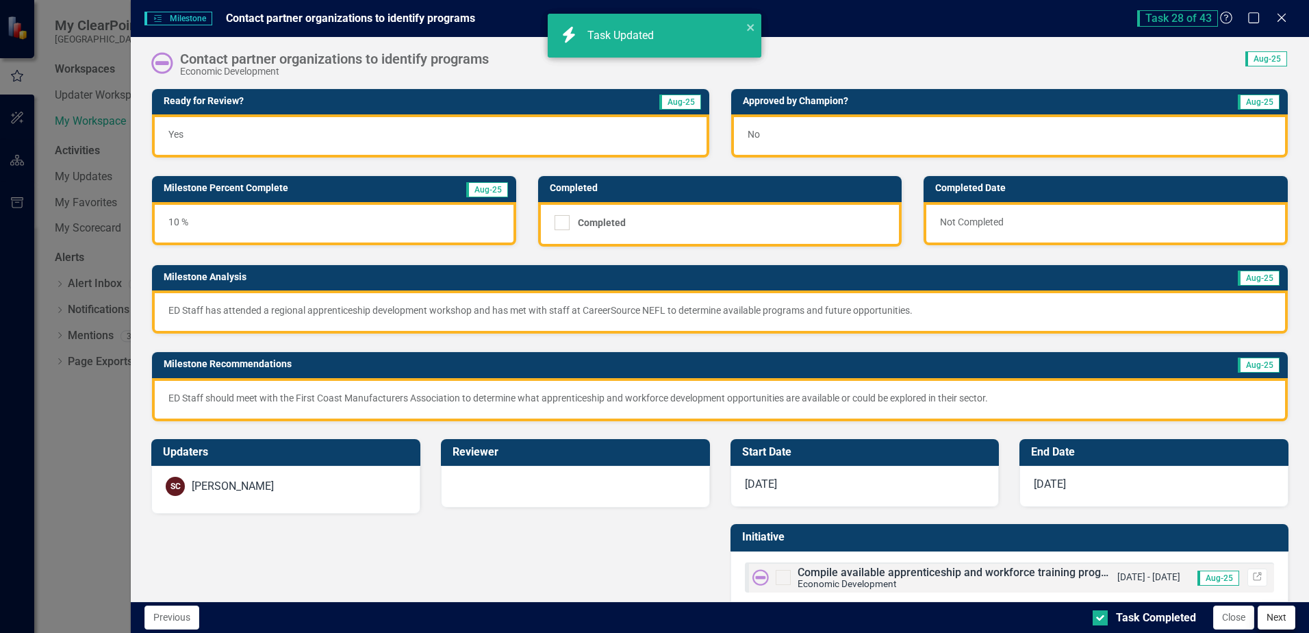
checkbox input "true"
click at [1280, 622] on button "Next" at bounding box center [1277, 617] width 38 height 24
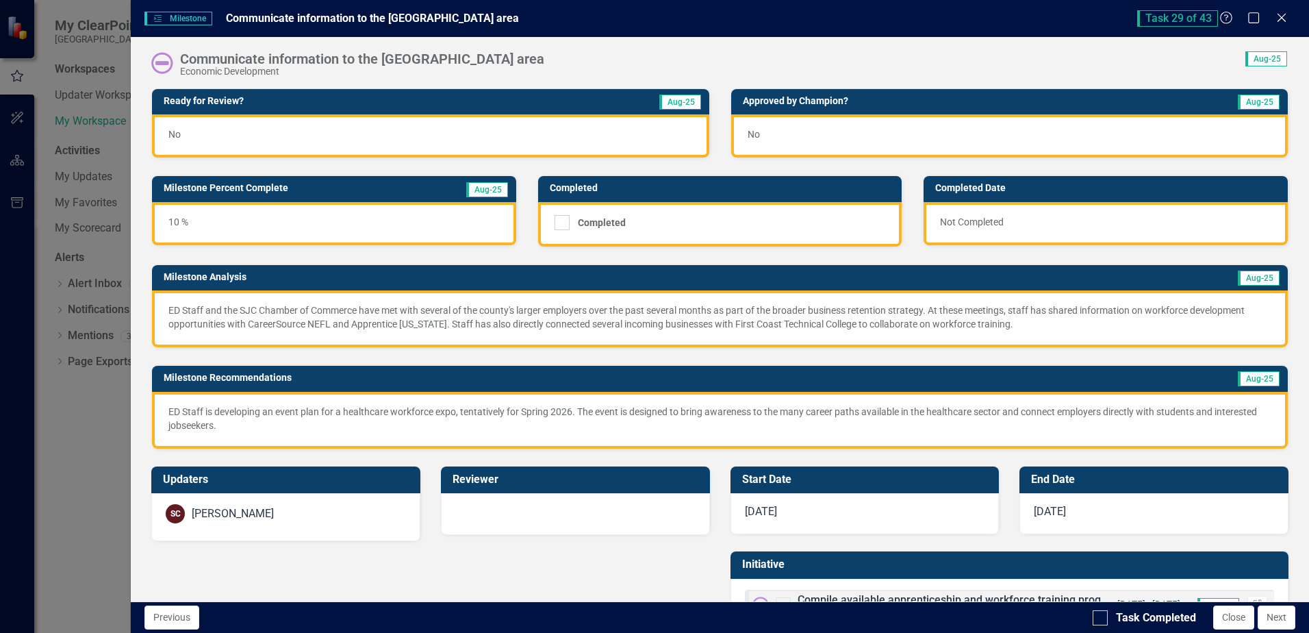
click at [322, 134] on div "No" at bounding box center [430, 135] width 557 height 43
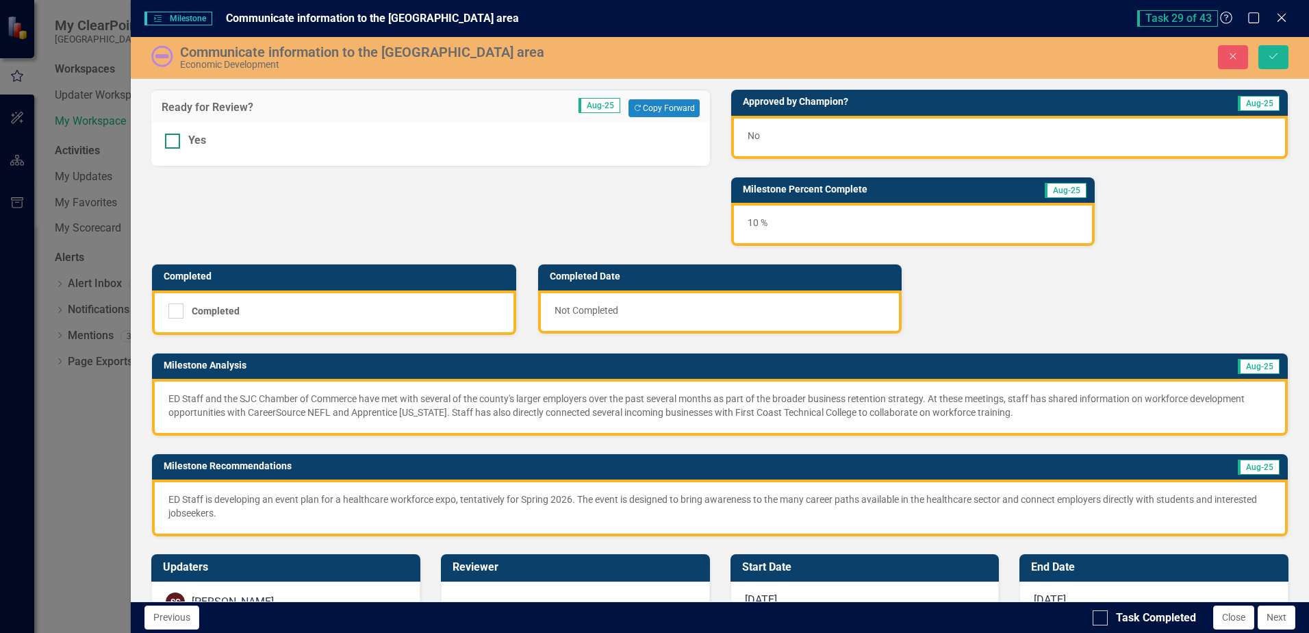
click at [211, 144] on div "Yes" at bounding box center [430, 141] width 531 height 16
click at [174, 142] on input "Yes" at bounding box center [169, 138] width 9 height 9
checkbox input "true"
click at [1287, 57] on button "Save" at bounding box center [1273, 57] width 30 height 24
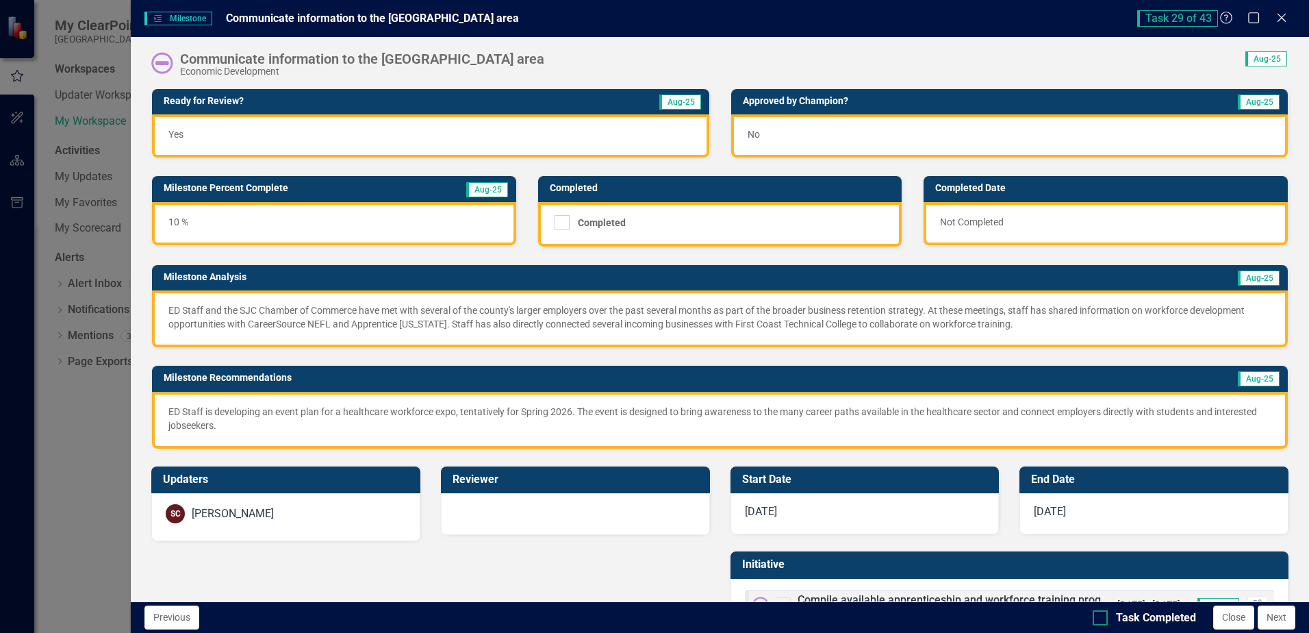
click at [1144, 610] on div "Task Completed" at bounding box center [1156, 618] width 80 height 16
click at [1102, 610] on input "Task Completed" at bounding box center [1097, 614] width 9 height 9
checkbox input "true"
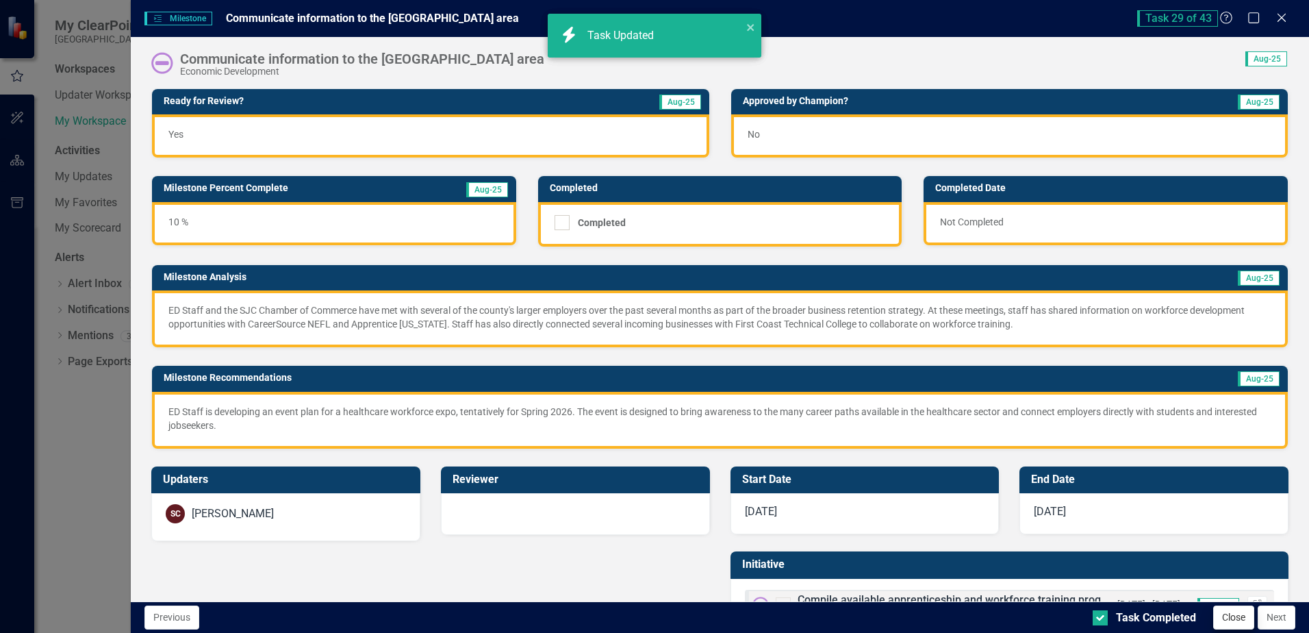
checkbox input "true"
click at [1273, 621] on button "Next" at bounding box center [1277, 617] width 38 height 24
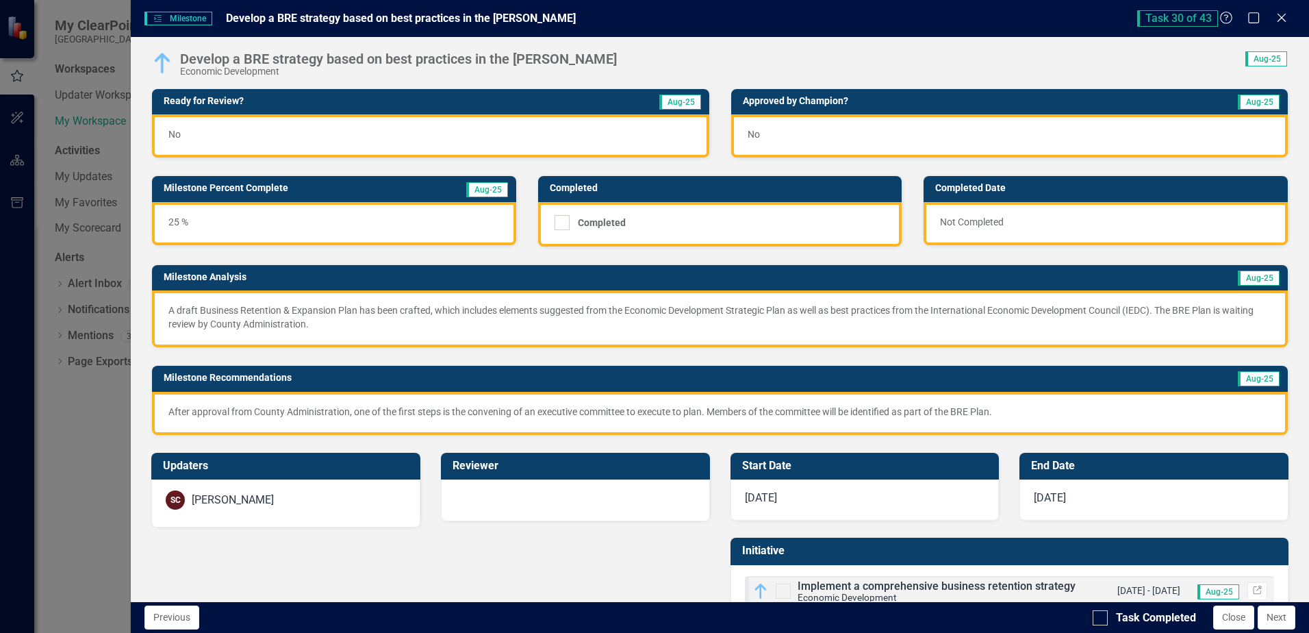
click at [365, 138] on div "No" at bounding box center [430, 135] width 557 height 43
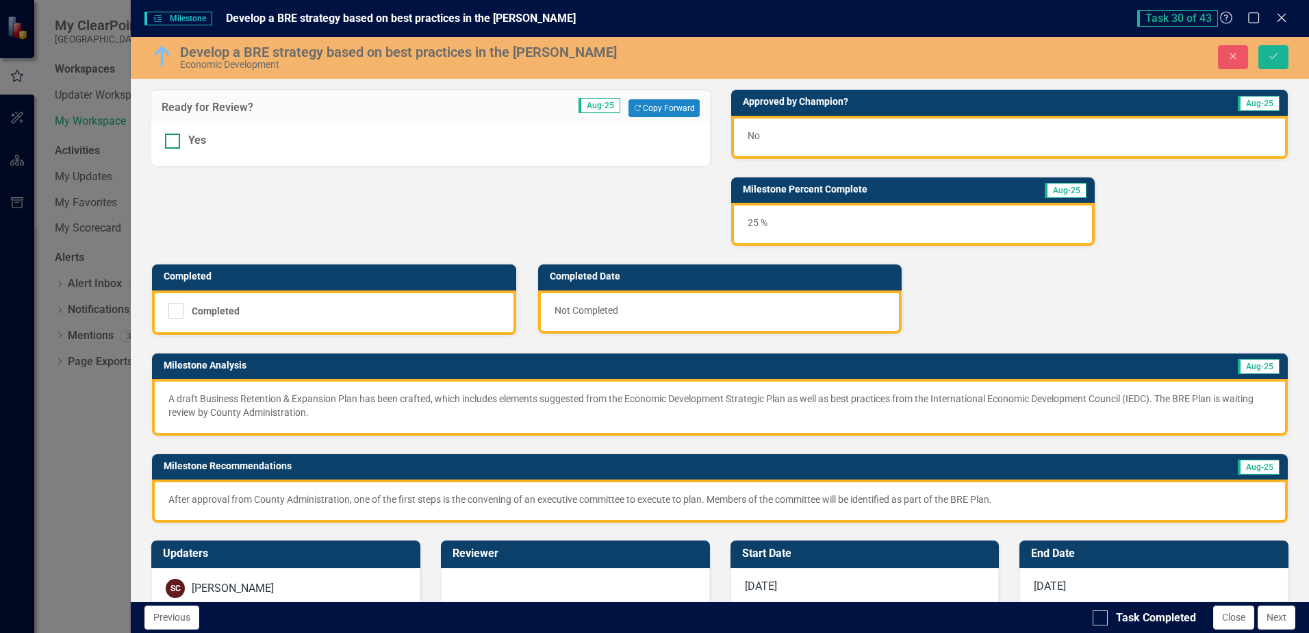
click at [205, 134] on div "Yes" at bounding box center [197, 141] width 18 height 16
click at [174, 134] on input "Yes" at bounding box center [169, 138] width 9 height 9
checkbox input "true"
click at [1267, 55] on button "Save" at bounding box center [1273, 57] width 30 height 24
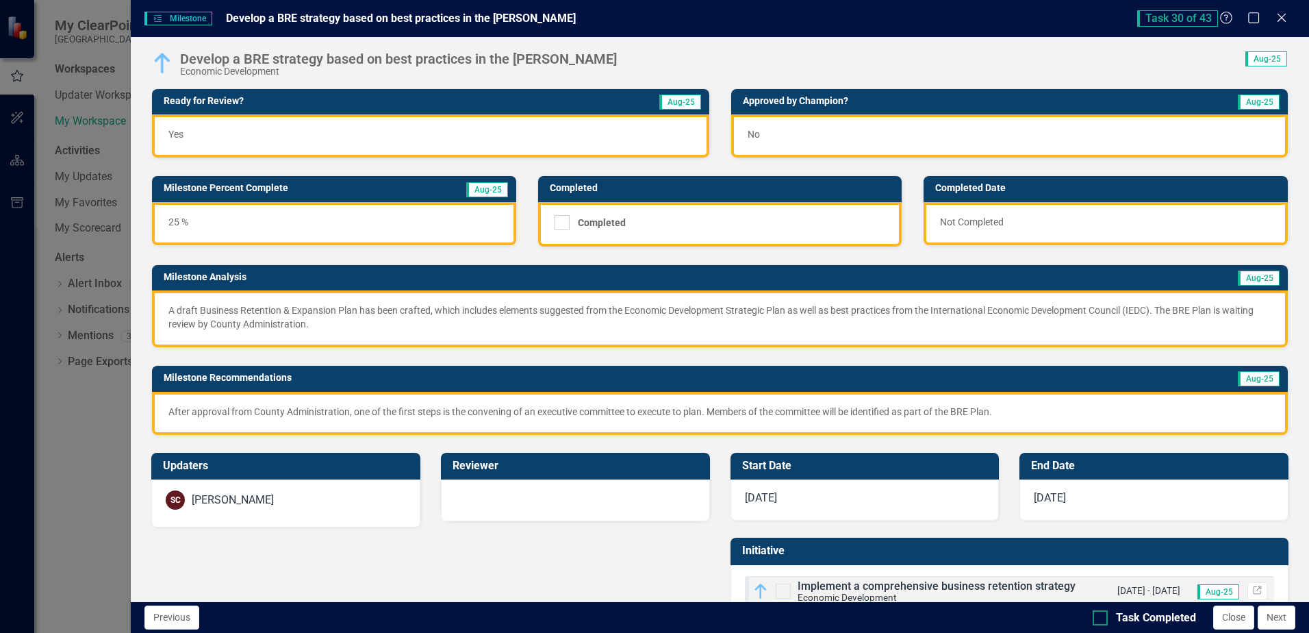
click at [1095, 620] on div at bounding box center [1100, 617] width 15 height 15
click at [1095, 619] on input "Task Completed" at bounding box center [1097, 614] width 9 height 9
checkbox input "true"
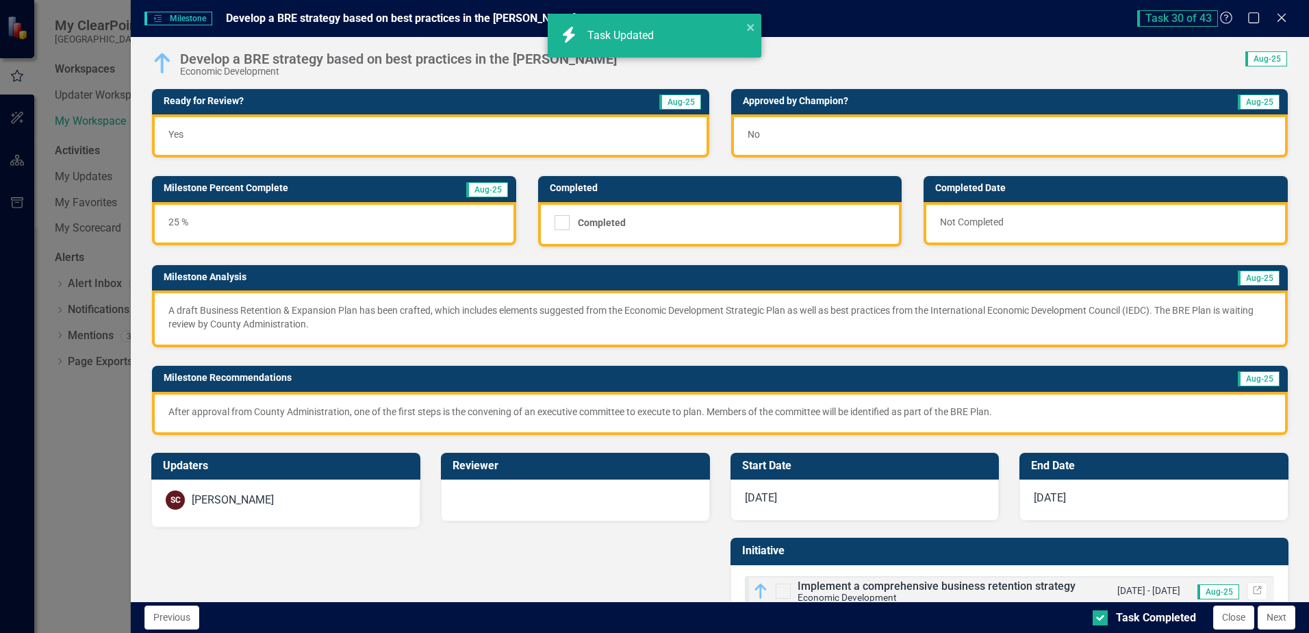
checkbox input "true"
click at [1275, 620] on button "Next" at bounding box center [1277, 617] width 38 height 24
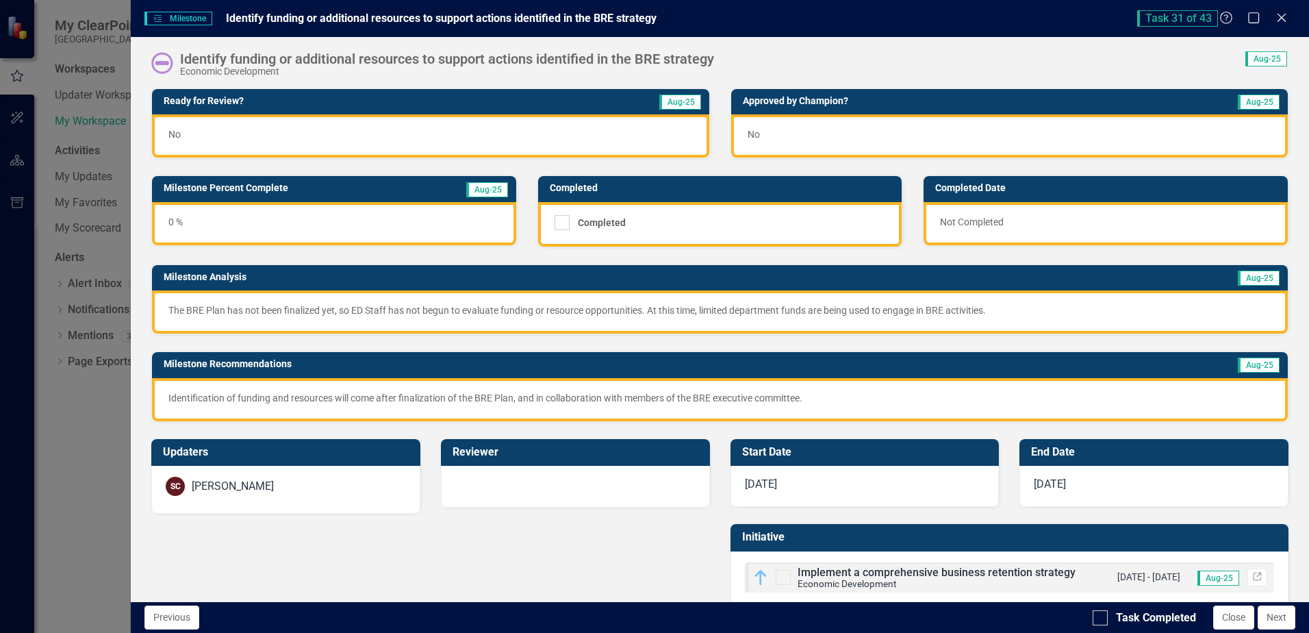
click at [322, 144] on div "No" at bounding box center [430, 135] width 557 height 43
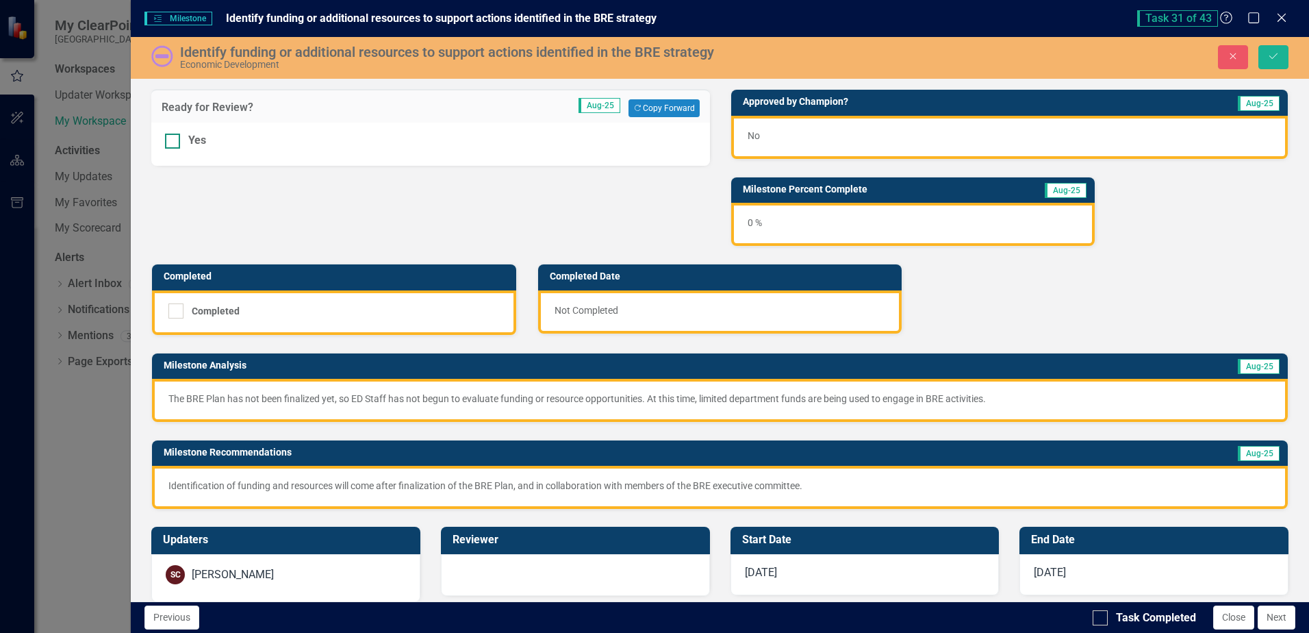
click at [186, 138] on div "Yes" at bounding box center [430, 141] width 531 height 16
click at [174, 138] on input "Yes" at bounding box center [169, 138] width 9 height 9
checkbox input "true"
click at [1282, 58] on button "Save" at bounding box center [1273, 57] width 30 height 24
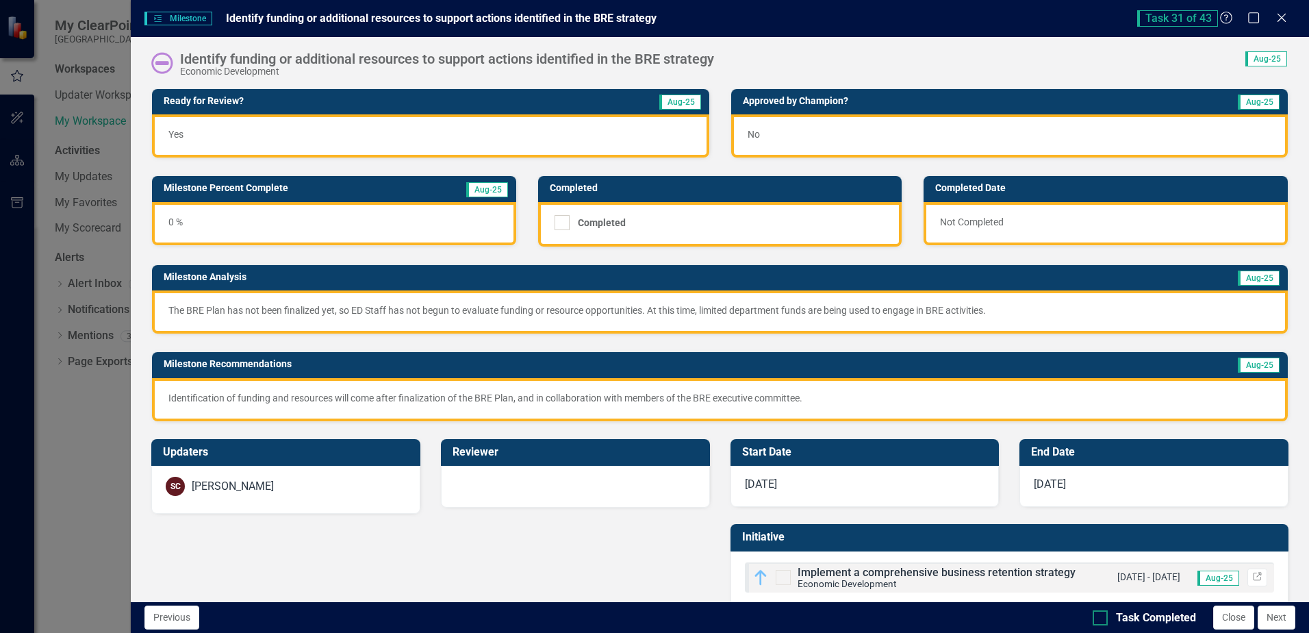
click at [1180, 616] on div "Task Completed" at bounding box center [1156, 618] width 80 height 16
click at [1102, 616] on input "Task Completed" at bounding box center [1097, 614] width 9 height 9
checkbox input "true"
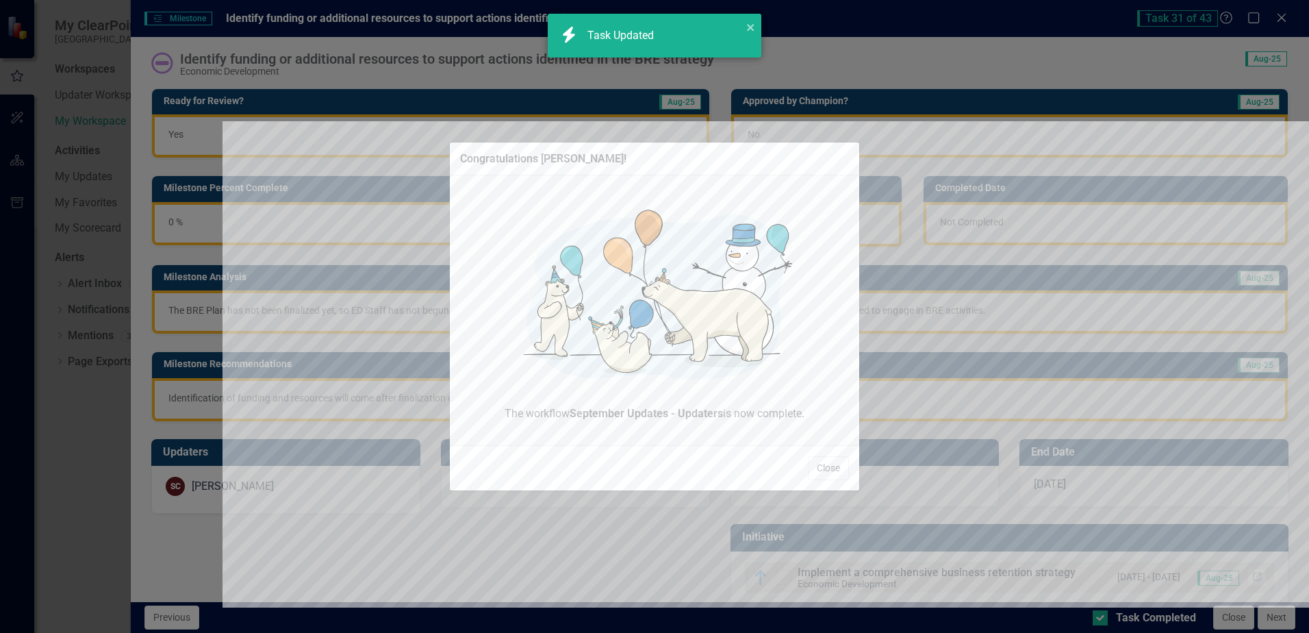
checkbox input "true"
click at [834, 461] on button "Close" at bounding box center [828, 468] width 41 height 24
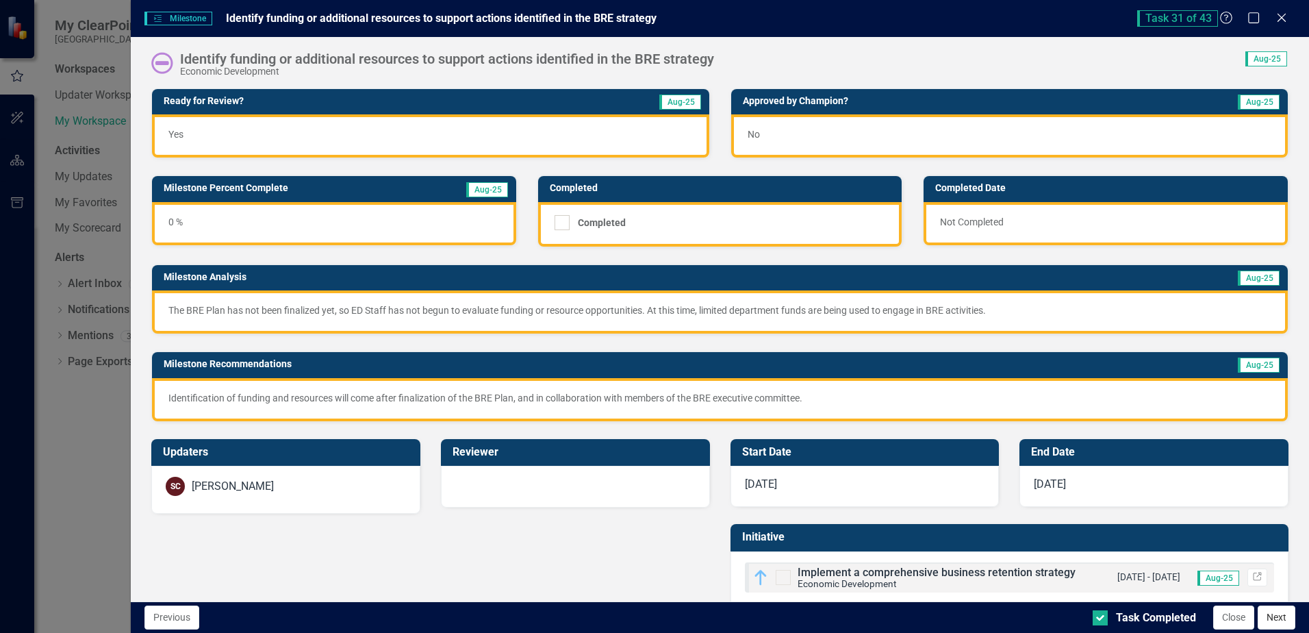
click at [1274, 619] on button "Next" at bounding box center [1277, 617] width 38 height 24
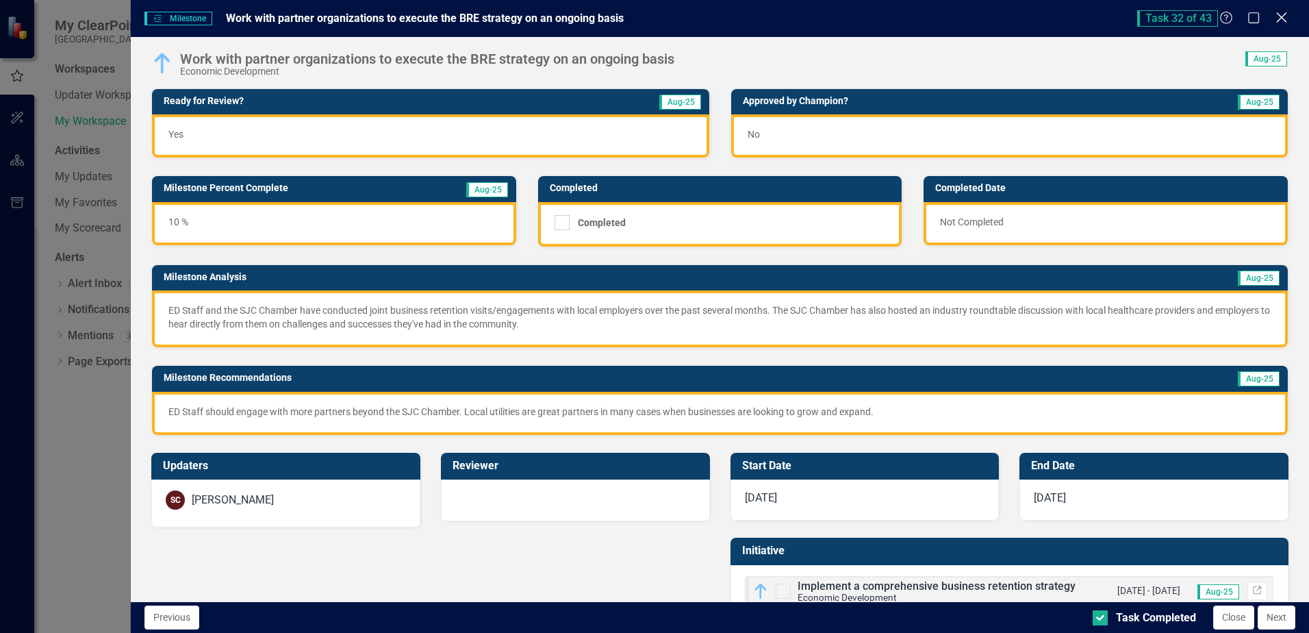
click at [1280, 20] on icon at bounding box center [1281, 17] width 10 height 10
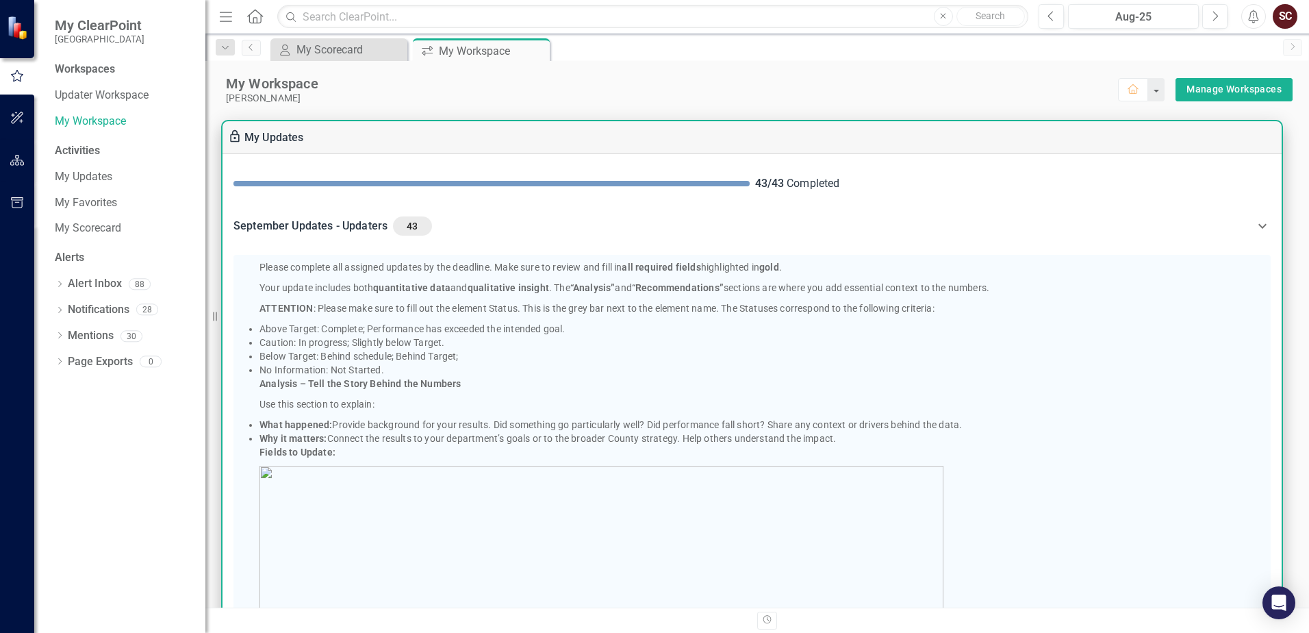
click at [525, 145] on div "My Updates" at bounding box center [752, 137] width 1059 height 33
click at [1020, 205] on Updaters-header "September Updates - Updaters 43" at bounding box center [752, 226] width 1059 height 47
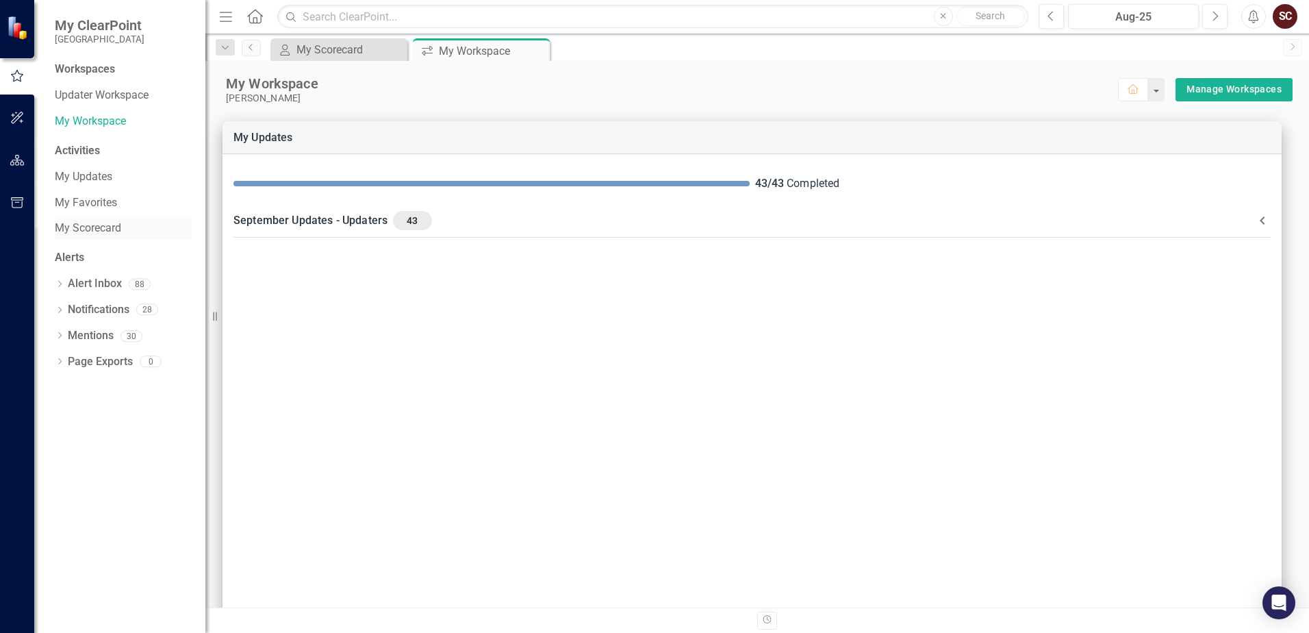
click at [88, 223] on link "My Scorecard" at bounding box center [123, 228] width 137 height 16
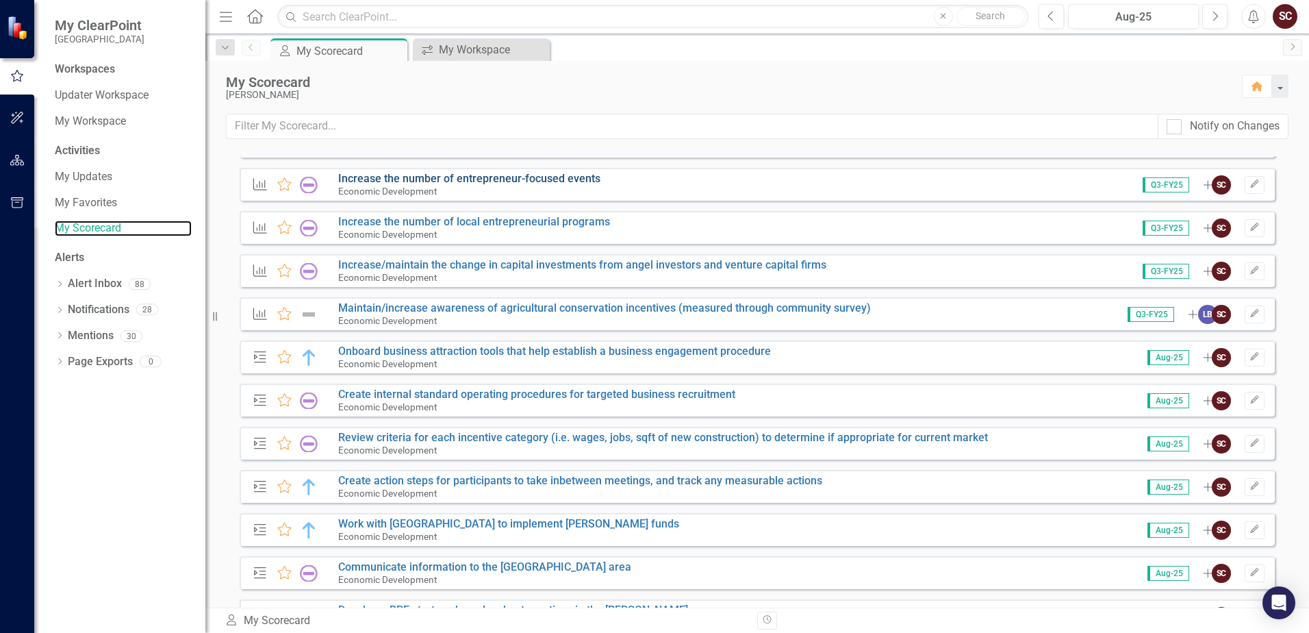
scroll to position [1295, 0]
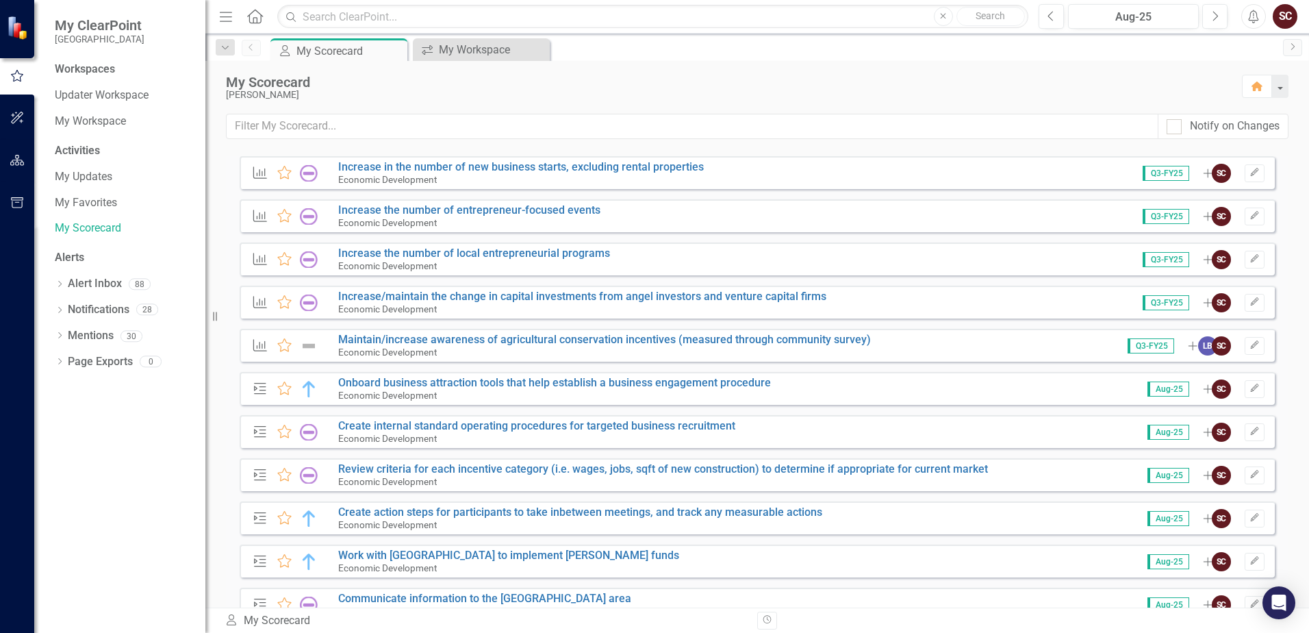
click at [311, 346] on img at bounding box center [309, 346] width 18 height 16
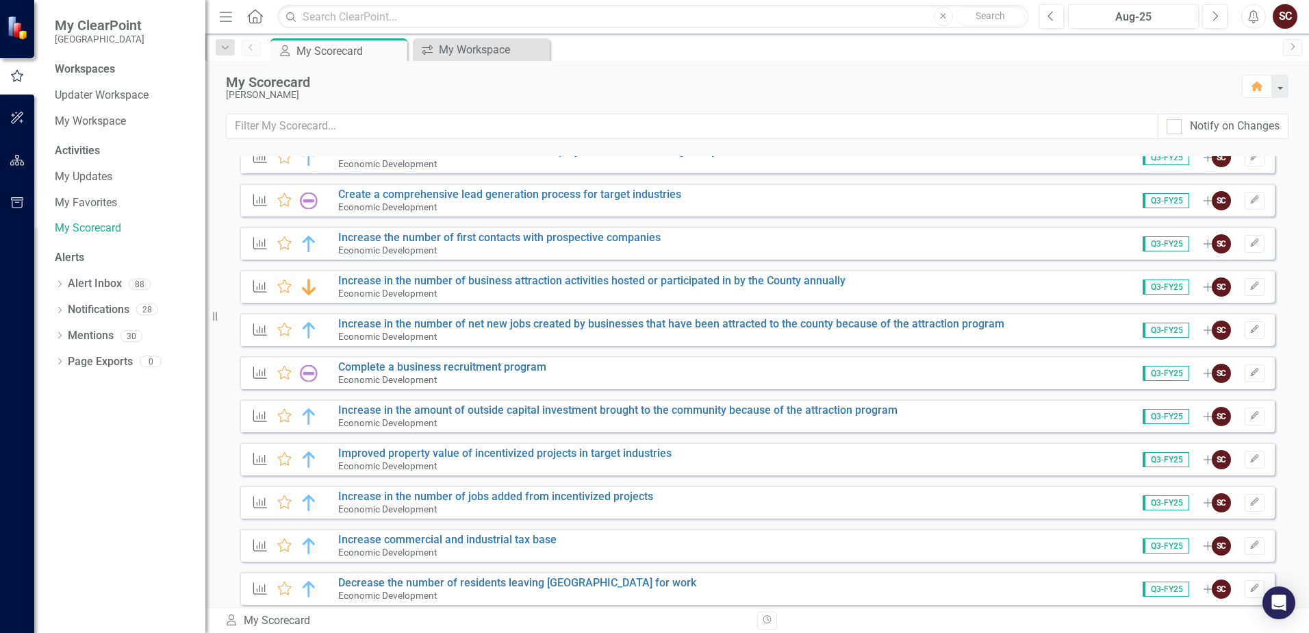
scroll to position [0, 0]
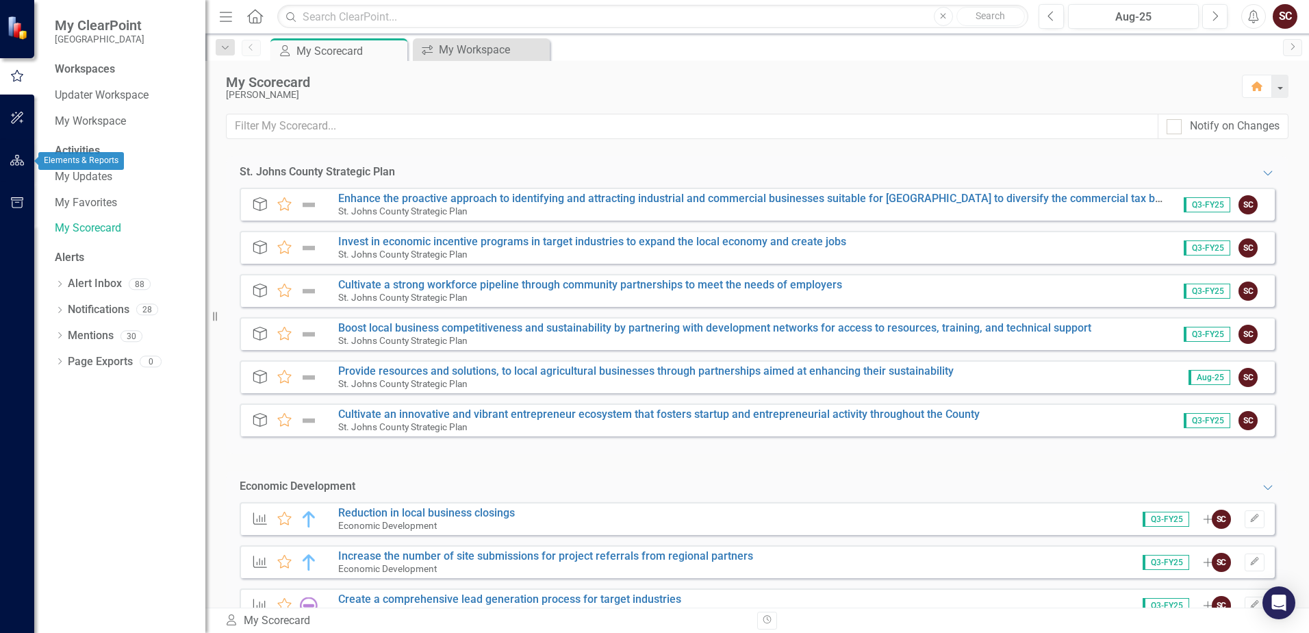
click at [16, 166] on icon "button" at bounding box center [17, 160] width 14 height 11
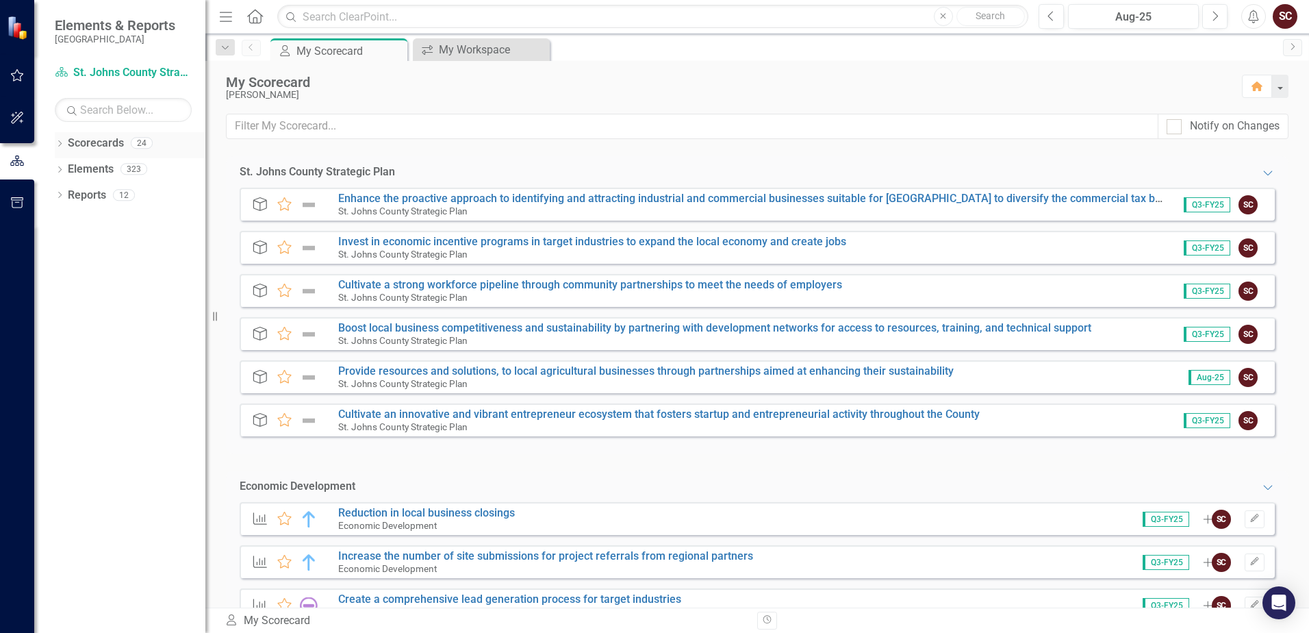
click at [60, 143] on icon "Dropdown" at bounding box center [60, 145] width 10 height 8
click at [66, 164] on div "Dropdown" at bounding box center [67, 170] width 10 height 12
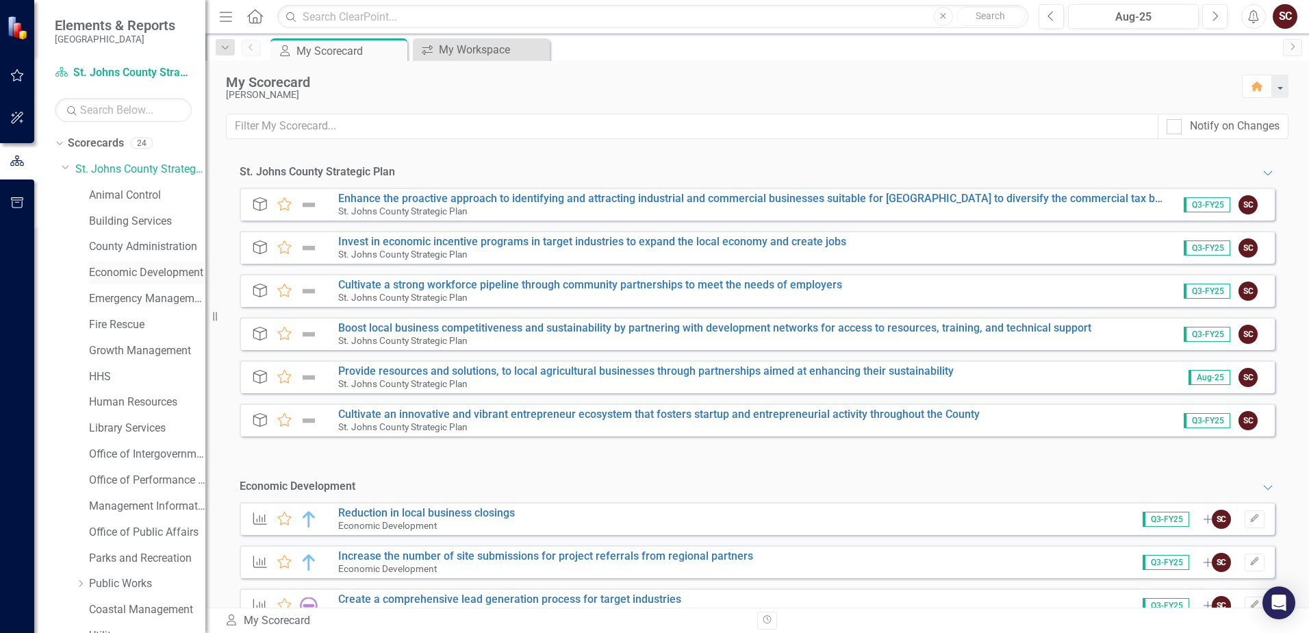
click at [109, 268] on link "Economic Development" at bounding box center [147, 273] width 116 height 16
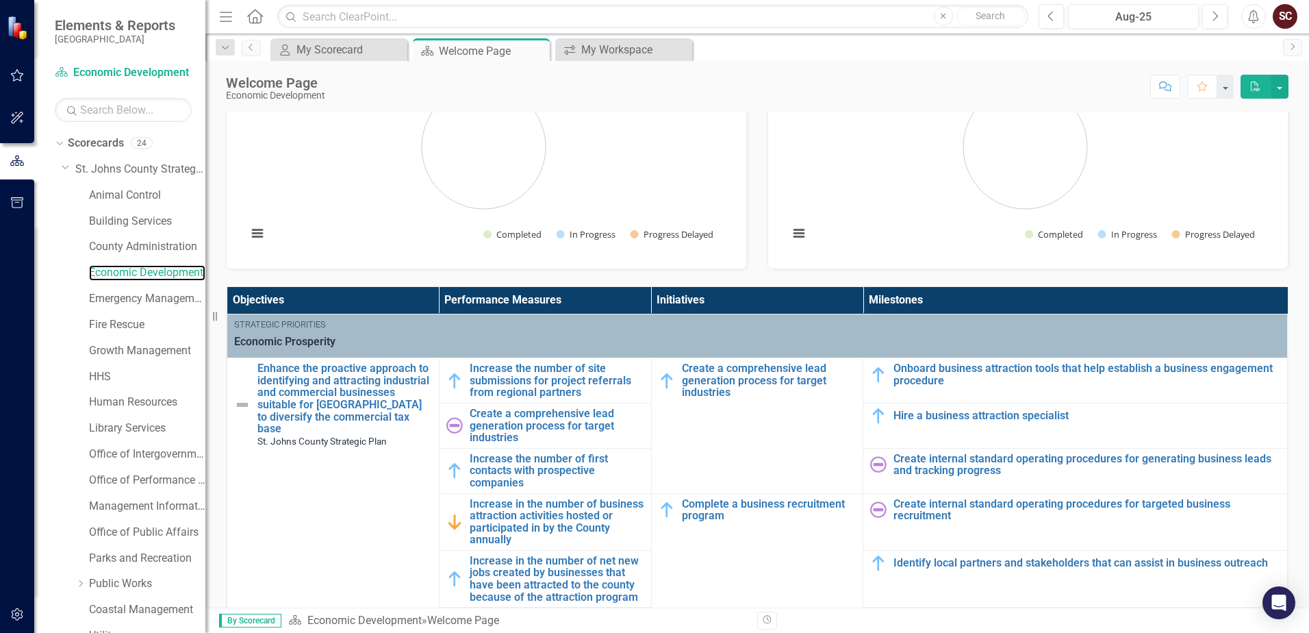
scroll to position [205, 0]
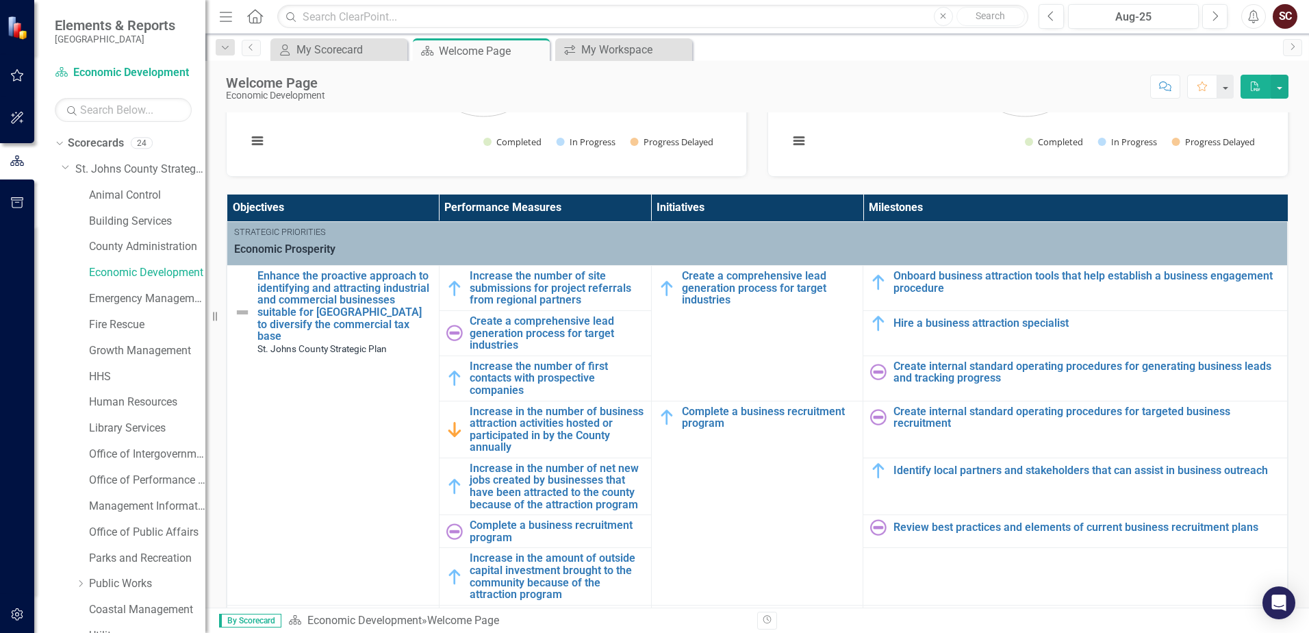
click at [242, 312] on img at bounding box center [242, 312] width 16 height 16
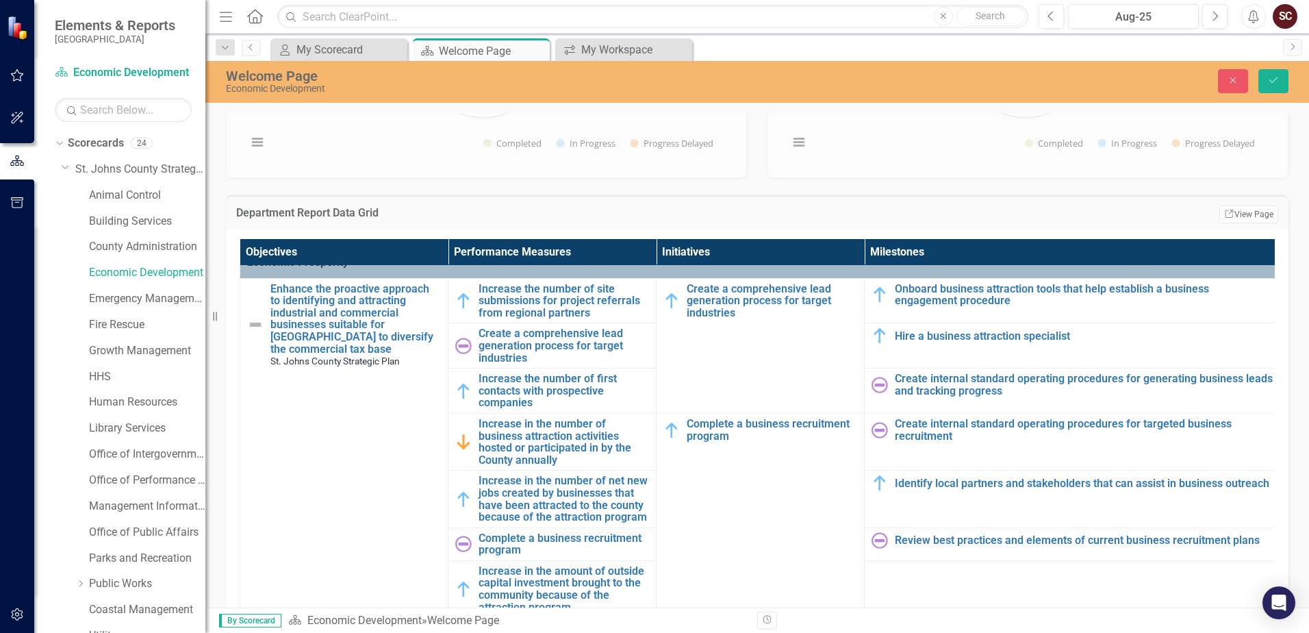
scroll to position [0, 0]
